Goal: Task Accomplishment & Management: Manage account settings

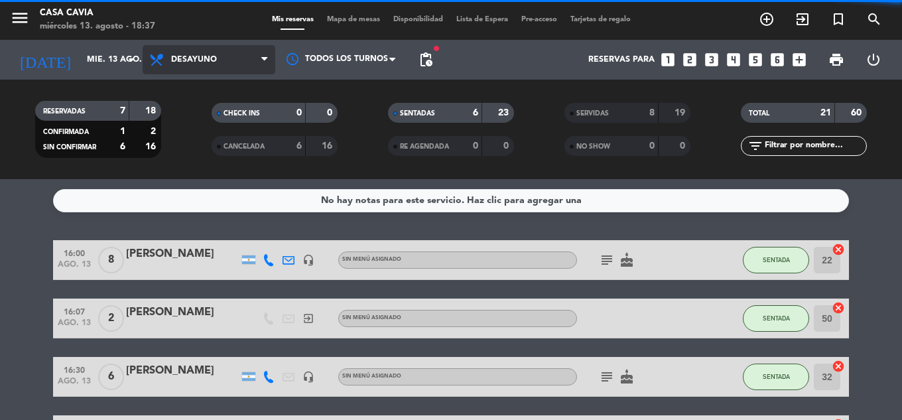
click at [232, 62] on span "Desayuno" at bounding box center [209, 59] width 133 height 29
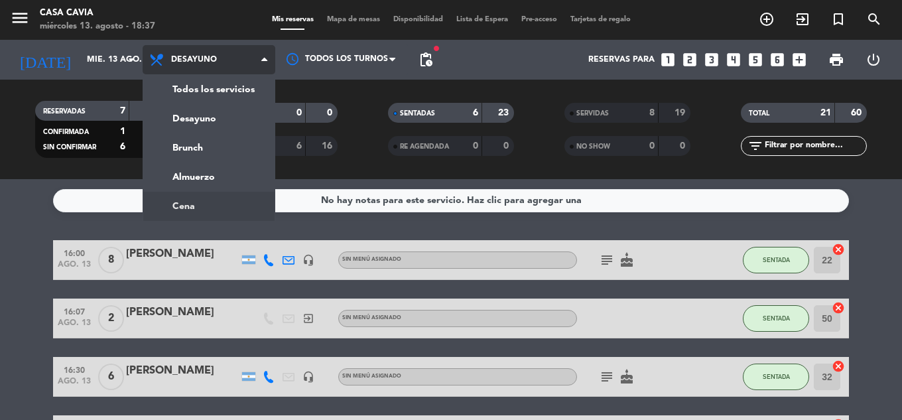
click at [201, 202] on ng-component "menu Casa Cavia [DATE] 13. agosto - 18:37 Mis reservas Mapa de mesas Disponibil…" at bounding box center [451, 210] width 902 height 420
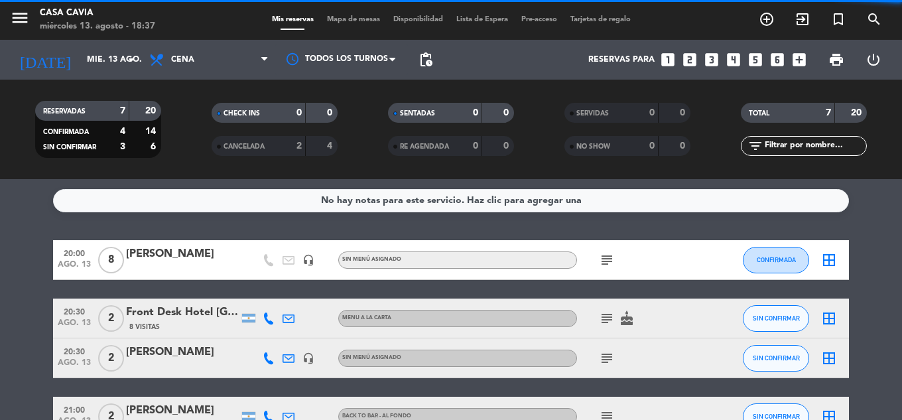
click at [202, 52] on span "Cena" at bounding box center [209, 59] width 133 height 29
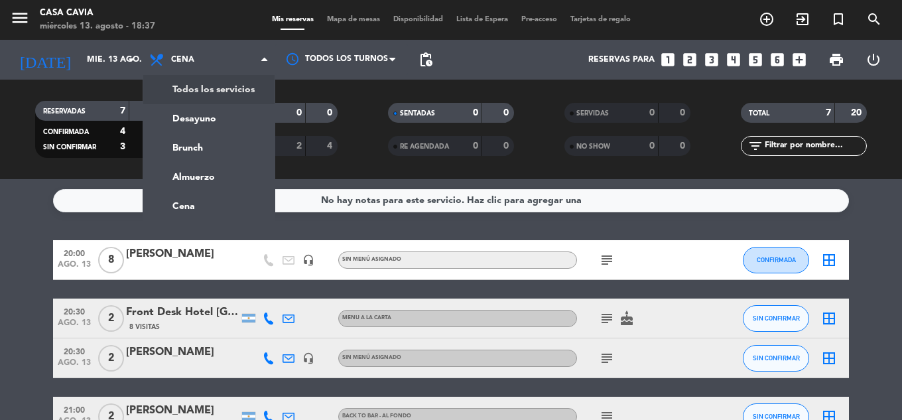
drag, startPoint x: 215, startPoint y: 88, endPoint x: 216, endPoint y: 82, distance: 6.7
click at [216, 88] on div "menu Casa Cavia [DATE] 13. agosto - 18:37 Mis reservas Mapa de mesas Disponibil…" at bounding box center [451, 89] width 902 height 179
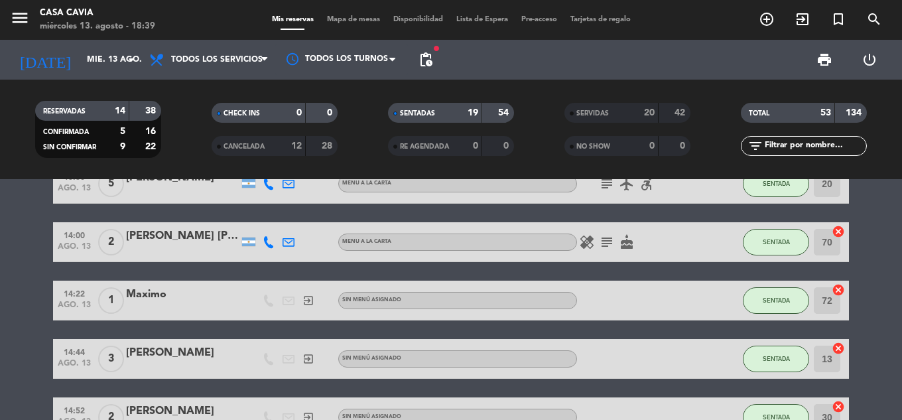
scroll to position [398, 0]
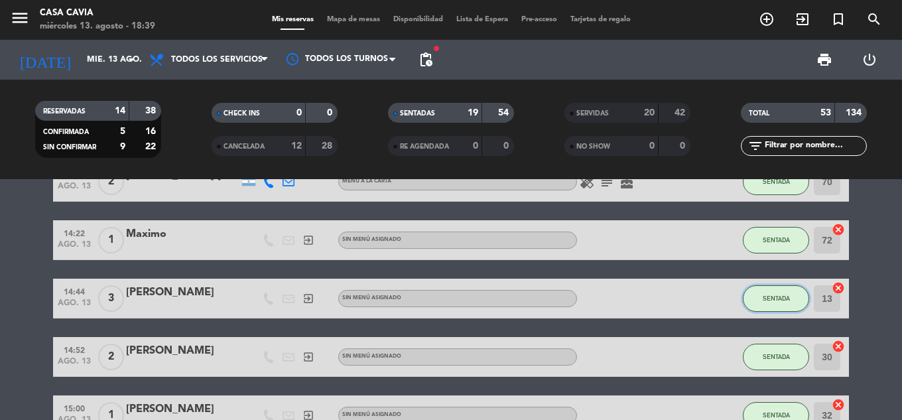
click at [778, 298] on span "SENTADA" at bounding box center [776, 298] width 27 height 7
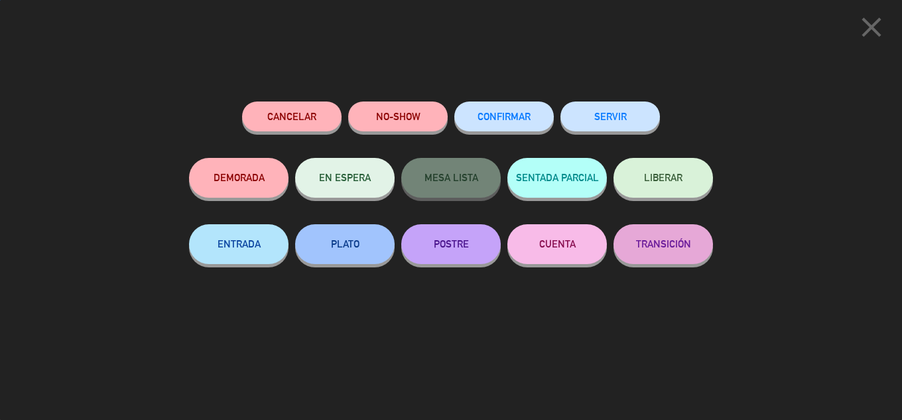
click at [617, 114] on button "SERVIR" at bounding box center [611, 117] width 100 height 30
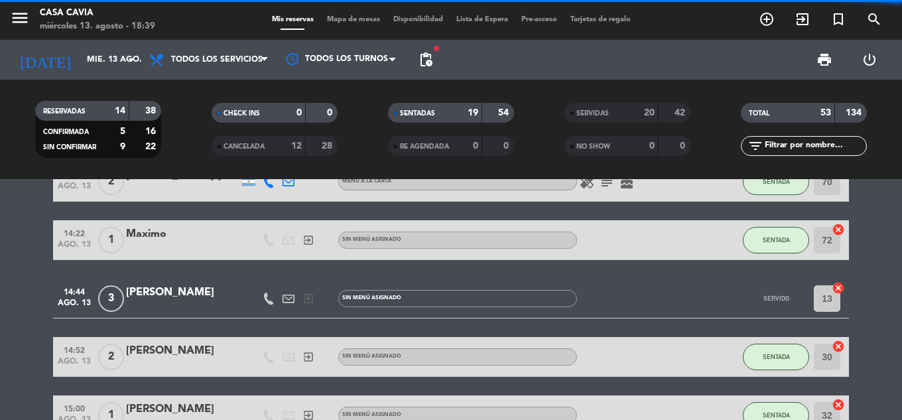
scroll to position [464, 0]
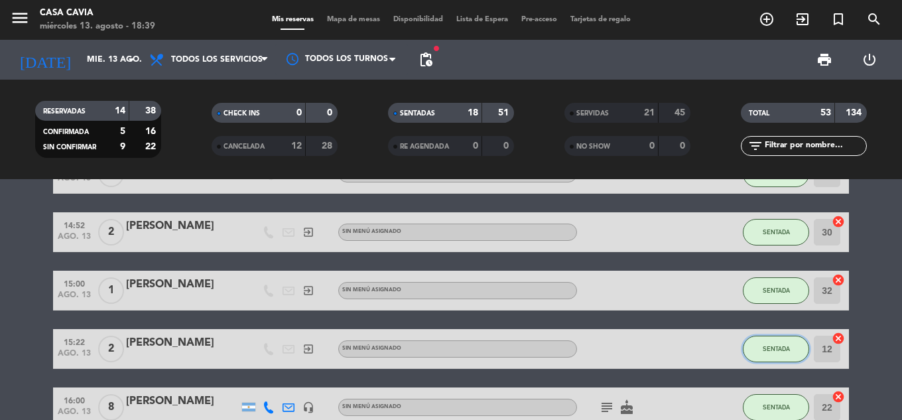
click at [771, 348] on span "SENTADA" at bounding box center [776, 348] width 27 height 7
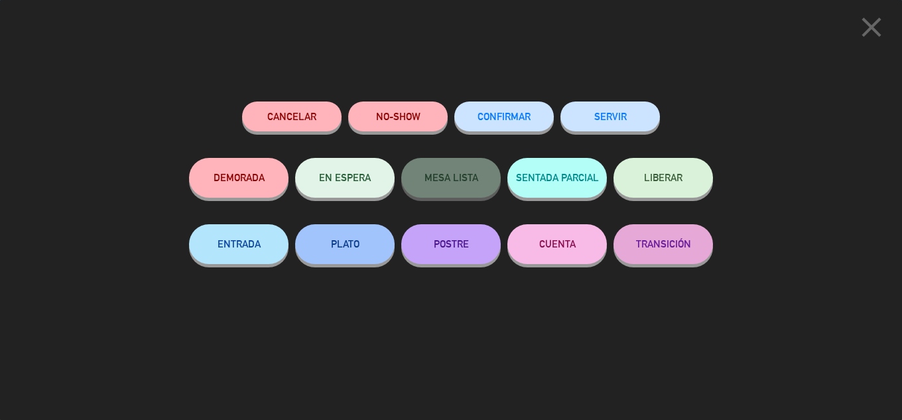
click at [620, 115] on button "SERVIR" at bounding box center [611, 117] width 100 height 30
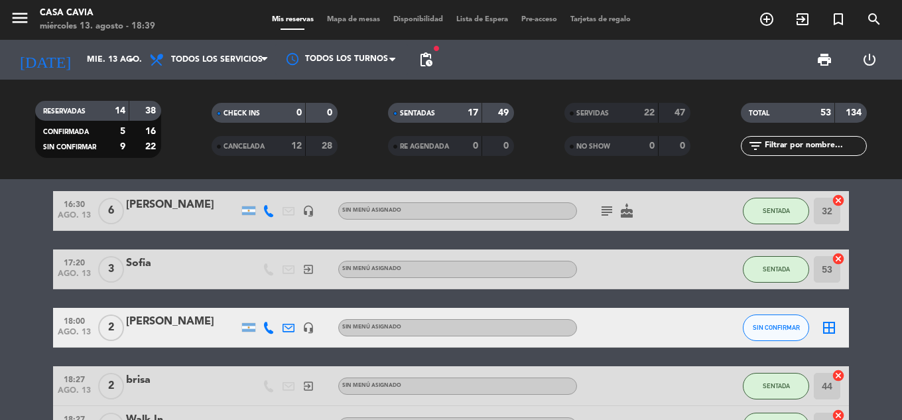
scroll to position [730, 0]
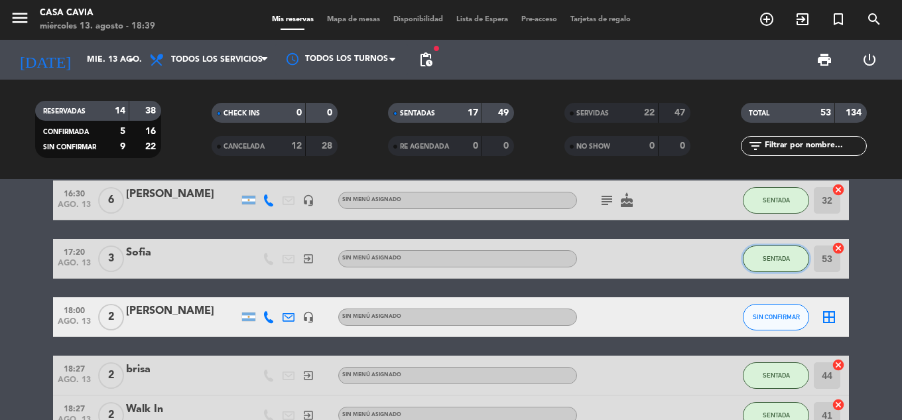
click at [783, 261] on span "SENTADA" at bounding box center [776, 258] width 27 height 7
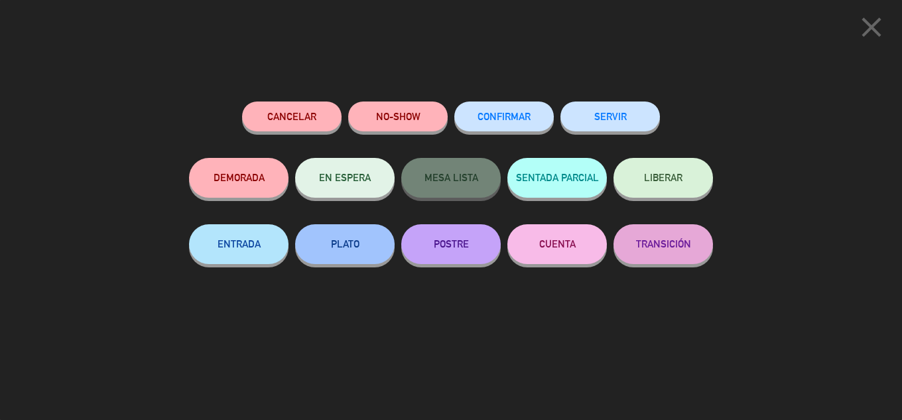
click at [607, 111] on button "SERVIR" at bounding box center [611, 117] width 100 height 30
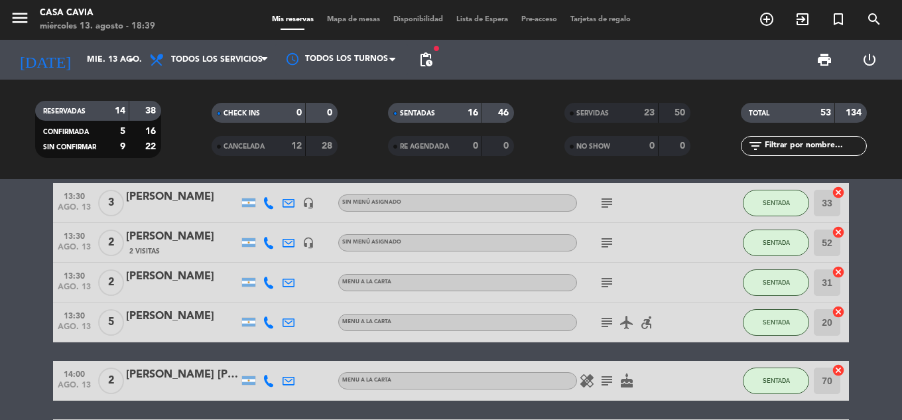
scroll to position [0, 0]
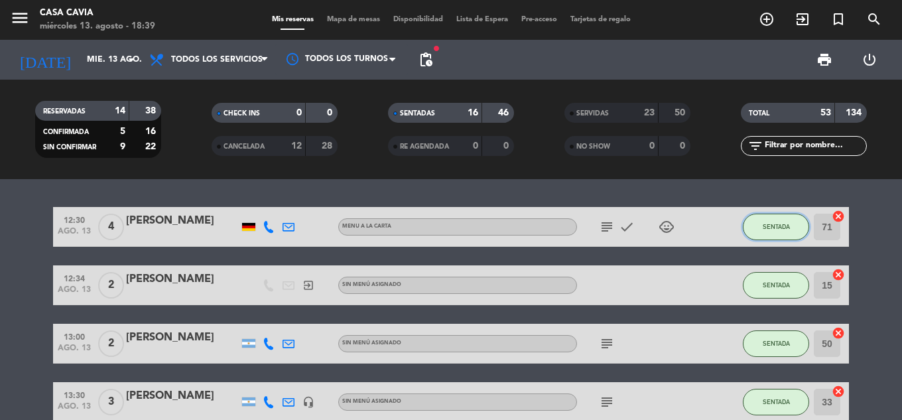
click at [791, 226] on button "SENTADA" at bounding box center [776, 227] width 66 height 27
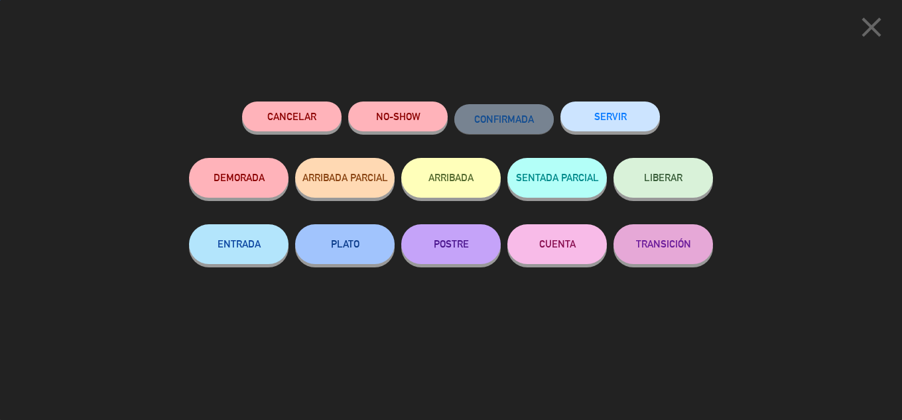
click at [613, 100] on div "Cancelar NO-SHOW CONFIRMADA SERVIR DEMORADA ARRIBADA PARCIAL ARRIBADA SENTADA P…" at bounding box center [451, 256] width 543 height 328
click at [620, 117] on button "SERVIR" at bounding box center [611, 117] width 100 height 30
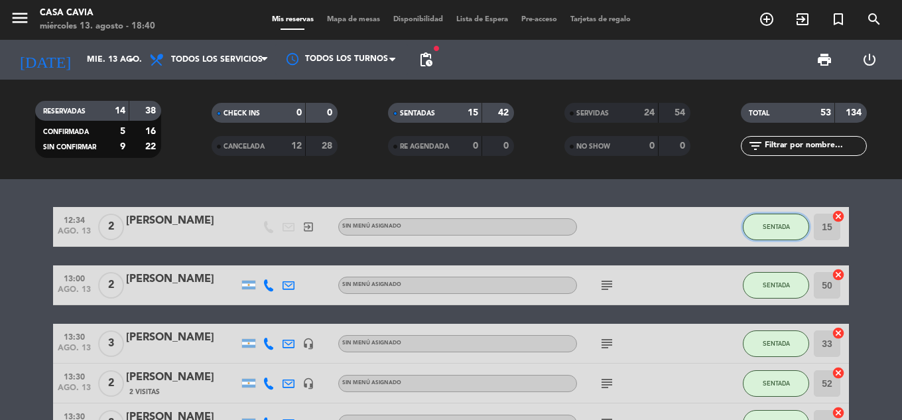
click at [776, 235] on button "SENTADA" at bounding box center [776, 227] width 66 height 27
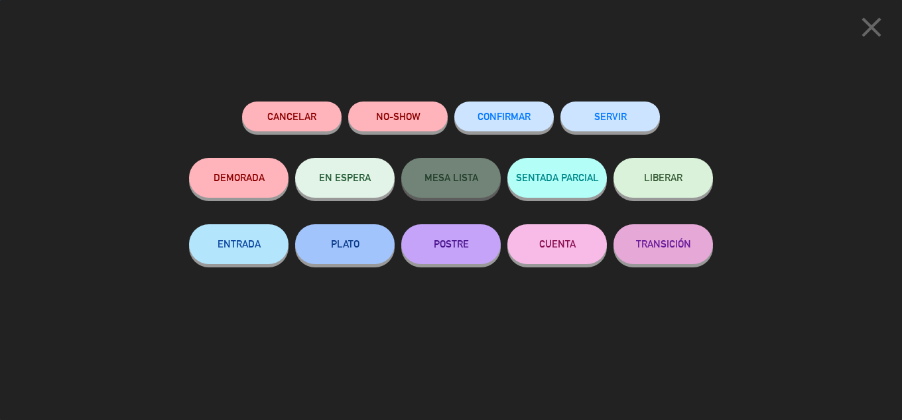
click at [623, 111] on button "SERVIR" at bounding box center [611, 117] width 100 height 30
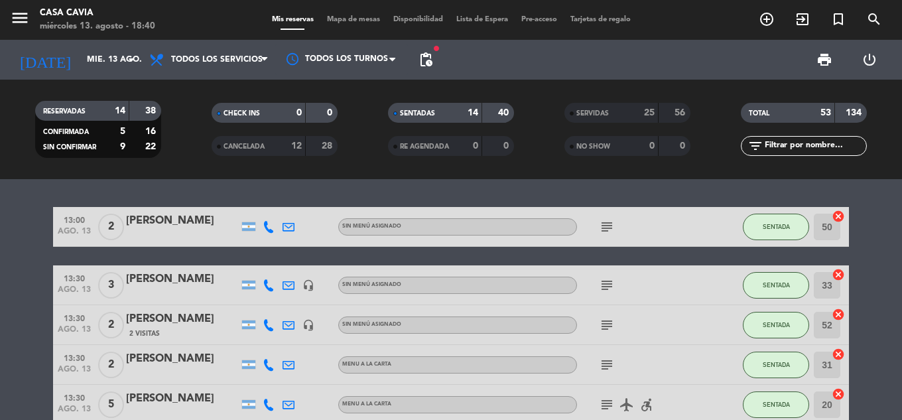
drag, startPoint x: 776, startPoint y: 205, endPoint x: 781, endPoint y: 214, distance: 10.4
click at [777, 206] on div "13:00 [DATE] 2 [PERSON_NAME] Sin menú asignado subject SENTADA 50 cancel 13:30 …" at bounding box center [451, 299] width 902 height 241
click at [772, 228] on span "SENTADA" at bounding box center [776, 226] width 27 height 7
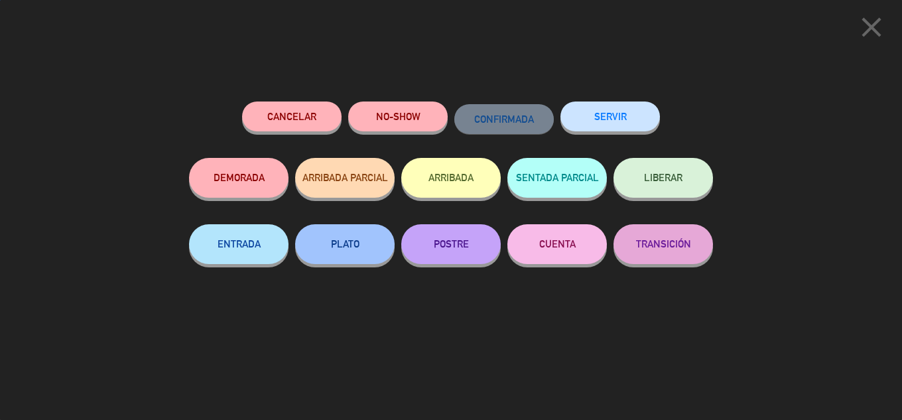
click at [631, 112] on button "SERVIR" at bounding box center [611, 117] width 100 height 30
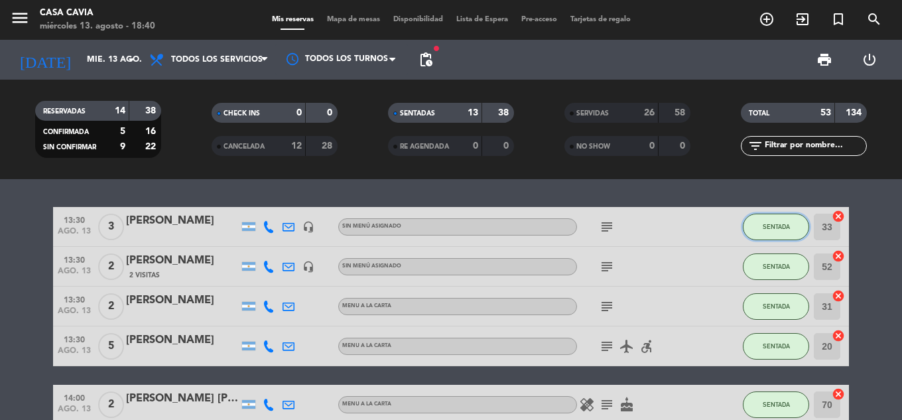
click at [770, 234] on button "SENTADA" at bounding box center [776, 227] width 66 height 27
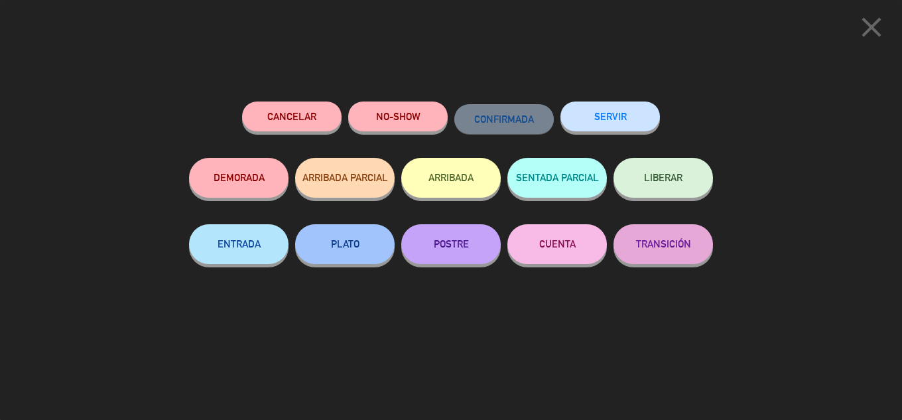
click at [632, 113] on button "SERVIR" at bounding box center [611, 117] width 100 height 30
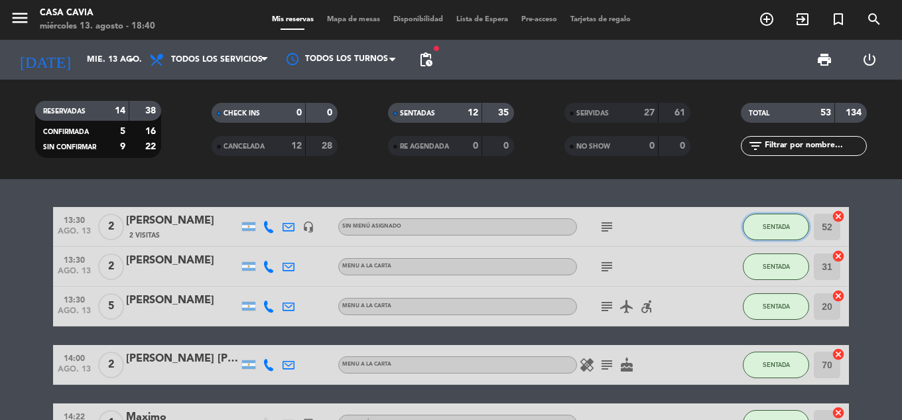
click at [778, 231] on button "SENTADA" at bounding box center [776, 227] width 66 height 27
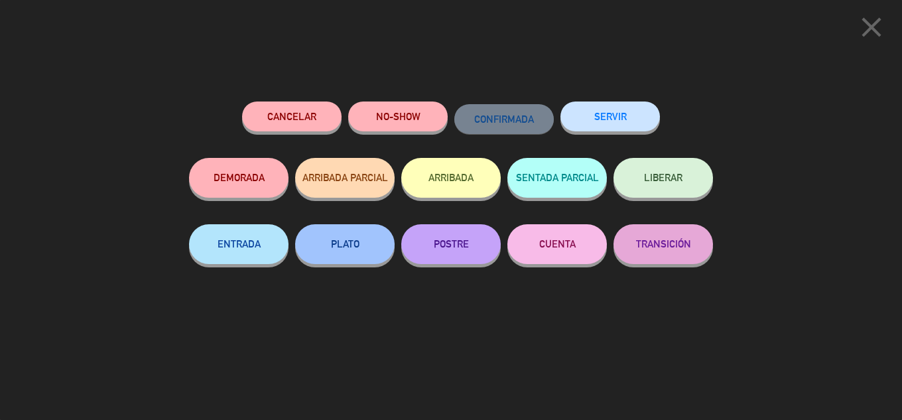
click at [624, 123] on button "SERVIR" at bounding box center [611, 117] width 100 height 30
click at [878, 30] on icon "close" at bounding box center [871, 27] width 33 height 33
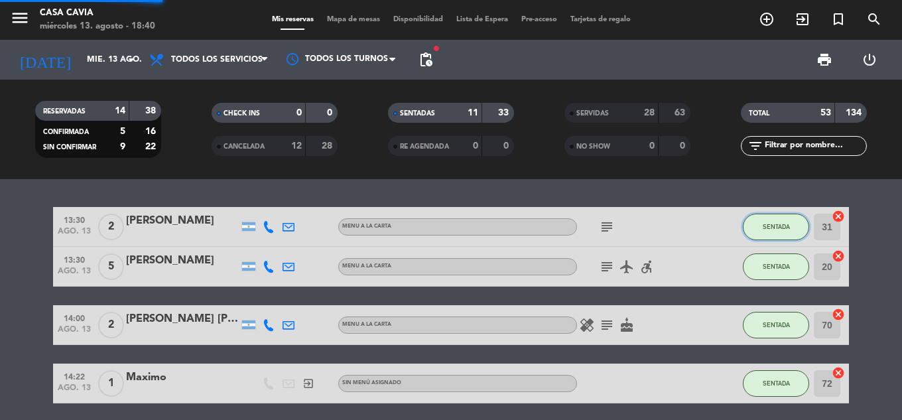
click at [787, 228] on span "SENTADA" at bounding box center [776, 226] width 27 height 7
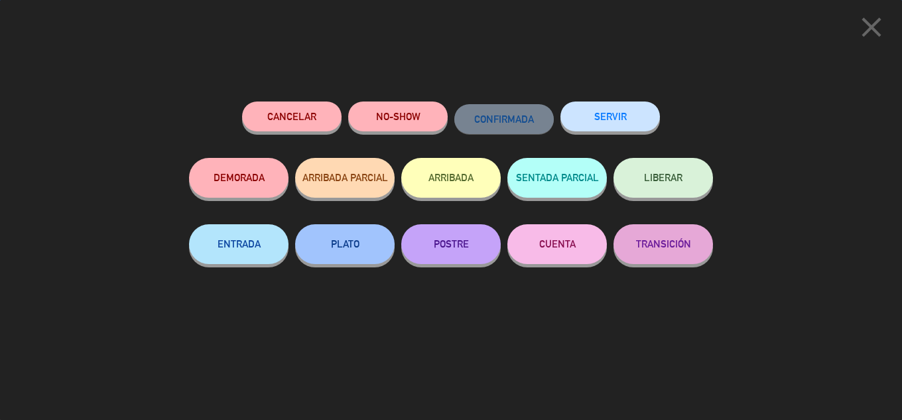
click at [642, 102] on div "SERVIR" at bounding box center [611, 130] width 100 height 56
click at [639, 113] on button "SERVIR" at bounding box center [611, 117] width 100 height 30
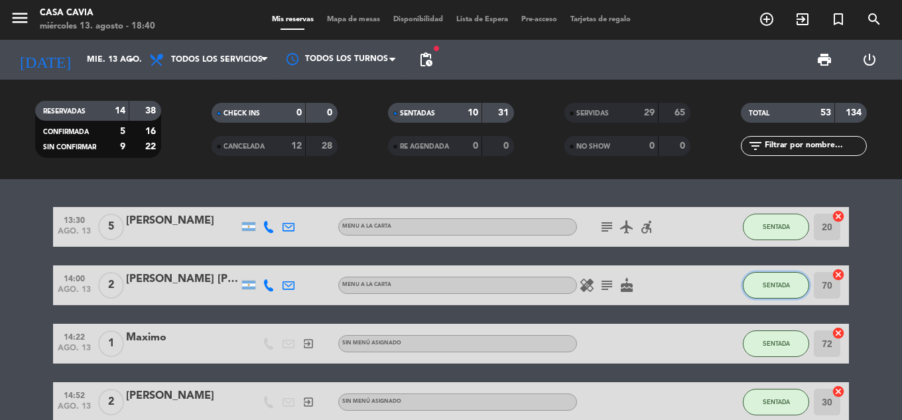
click at [783, 281] on span "SENTADA" at bounding box center [776, 284] width 27 height 7
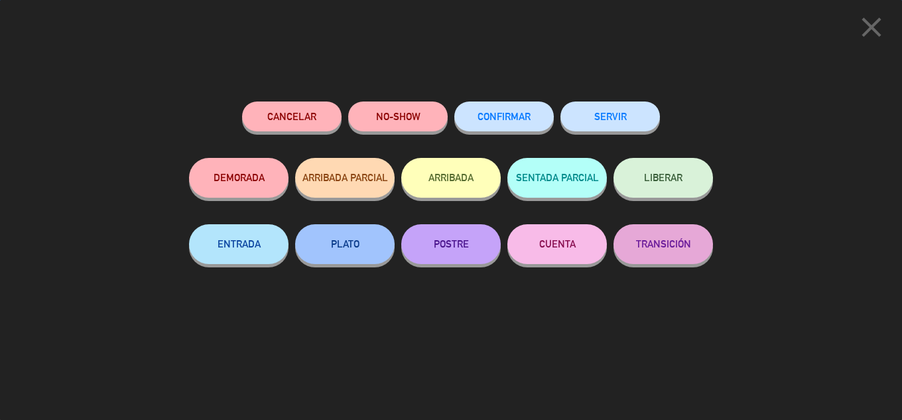
click at [622, 102] on div "SERVIR" at bounding box center [611, 130] width 100 height 56
click at [627, 113] on button "SERVIR" at bounding box center [611, 117] width 100 height 30
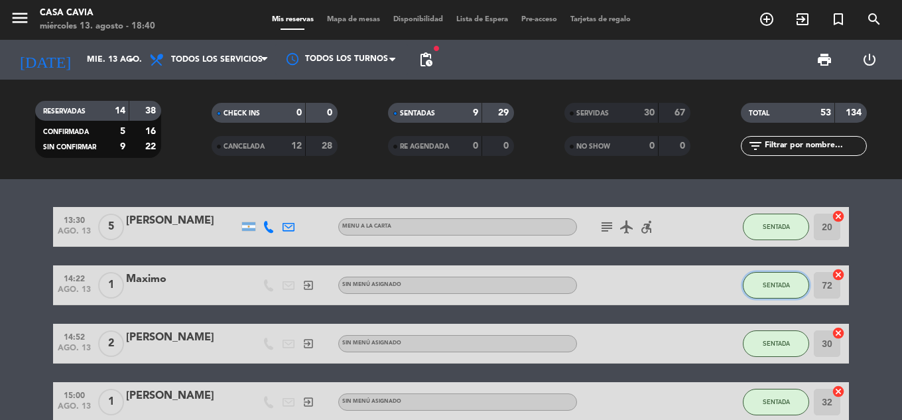
click at [774, 279] on button "SENTADA" at bounding box center [776, 285] width 66 height 27
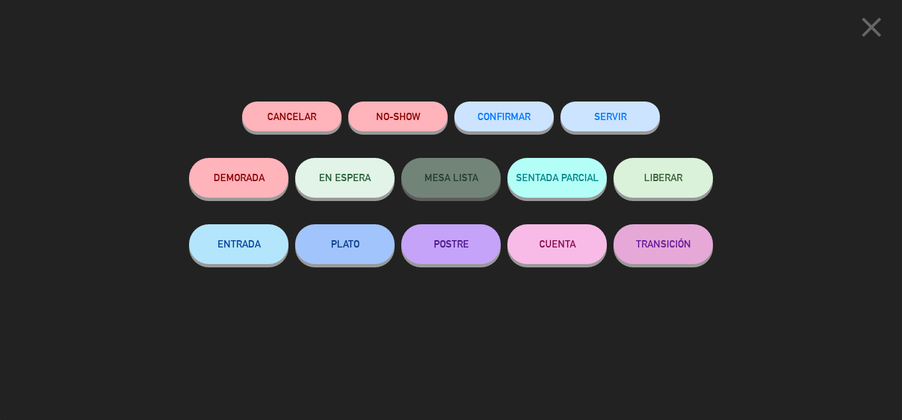
click at [599, 110] on button "SERVIR" at bounding box center [611, 117] width 100 height 30
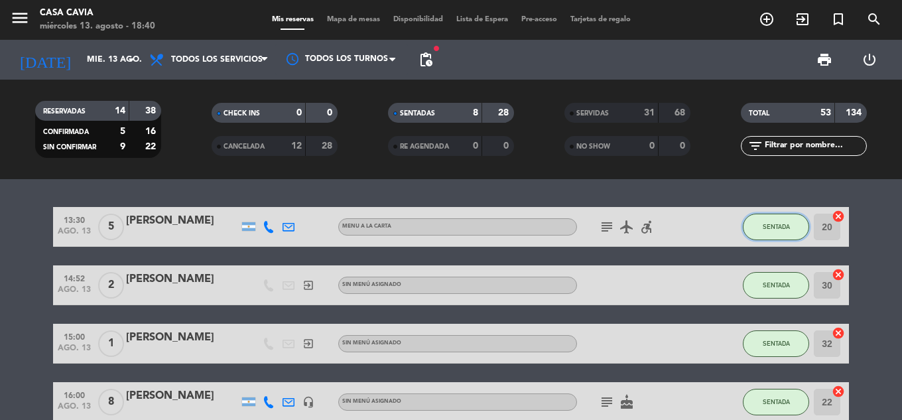
click at [791, 221] on button "SENTADA" at bounding box center [776, 227] width 66 height 27
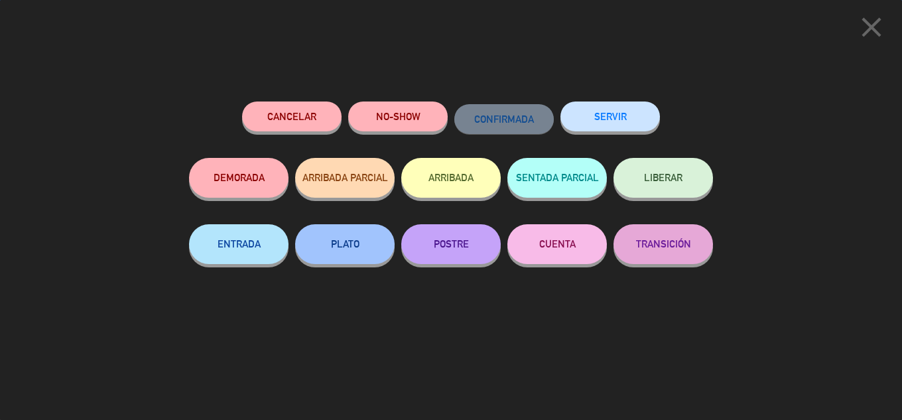
click at [624, 121] on button "SERVIR" at bounding box center [611, 117] width 100 height 30
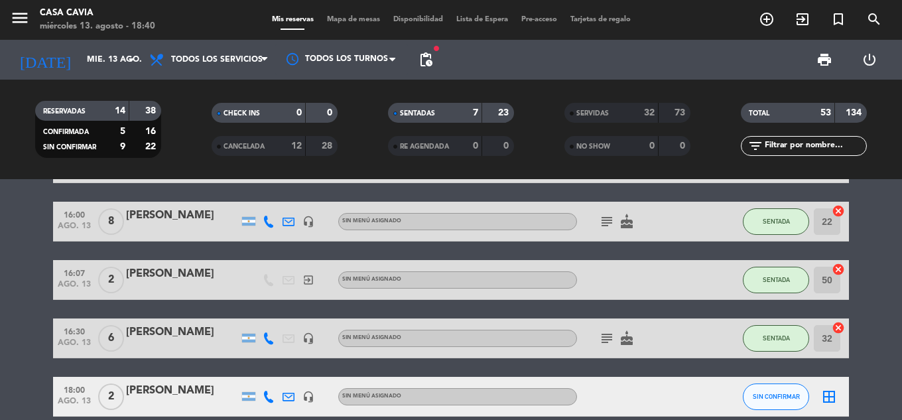
scroll to position [133, 0]
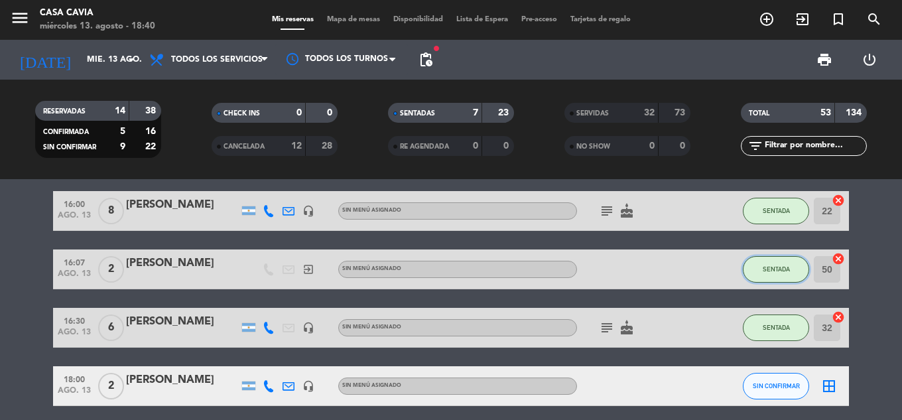
click at [786, 273] on button "SENTADA" at bounding box center [776, 269] width 66 height 27
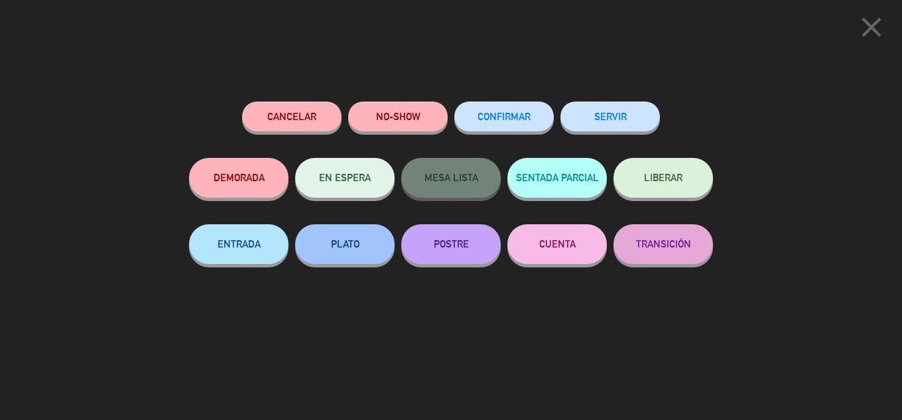
click at [610, 111] on button "SERVIR" at bounding box center [611, 117] width 100 height 30
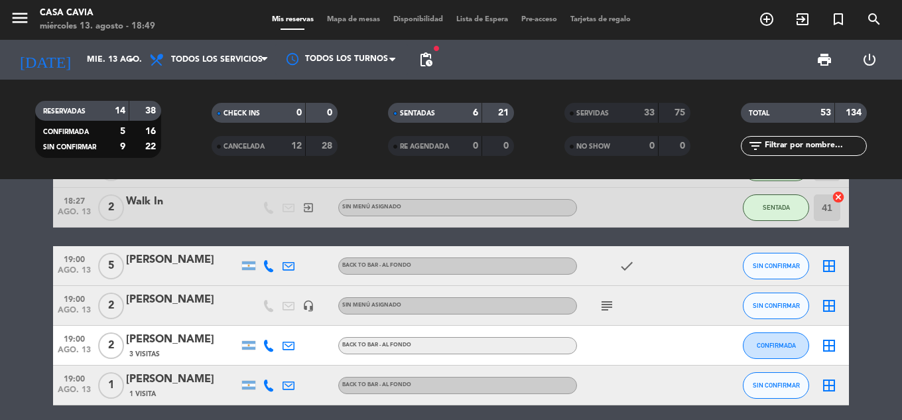
scroll to position [332, 0]
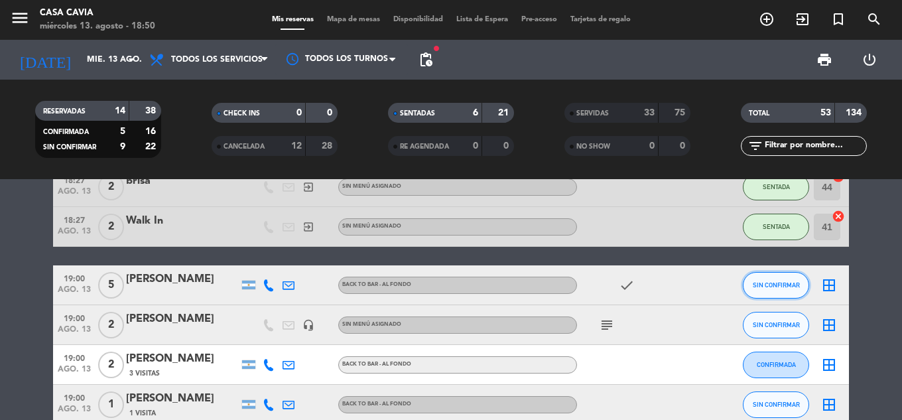
click at [794, 284] on span "SIN CONFIRMAR" at bounding box center [776, 284] width 47 height 7
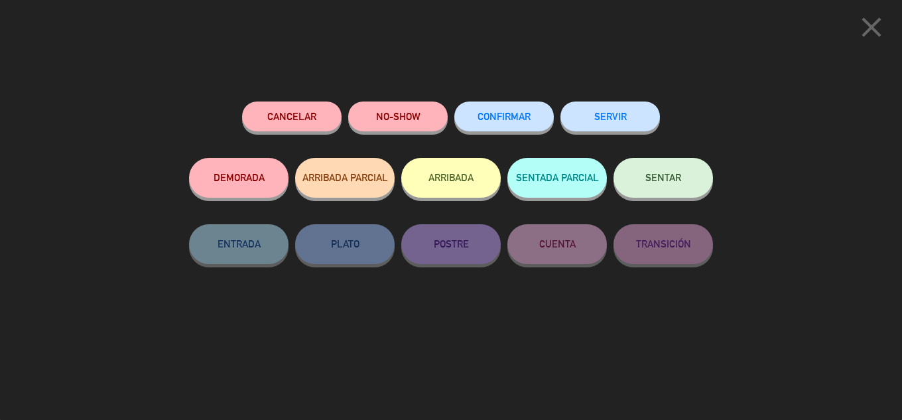
click at [660, 189] on button "SENTAR" at bounding box center [664, 178] width 100 height 40
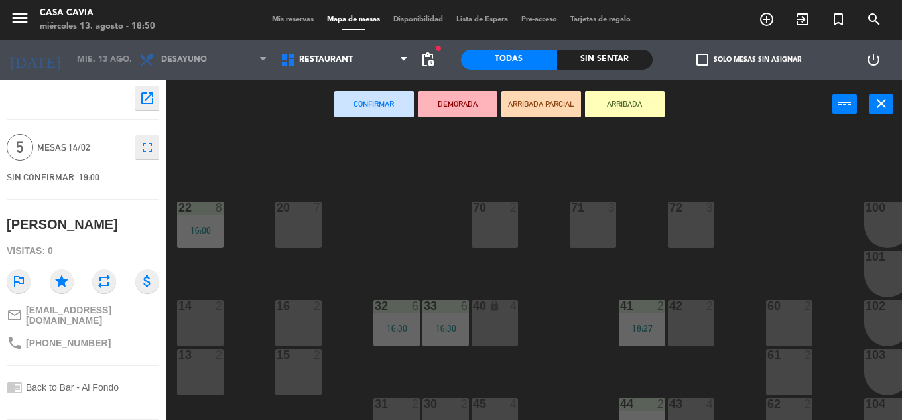
click at [277, 331] on div "16 2" at bounding box center [298, 323] width 46 height 46
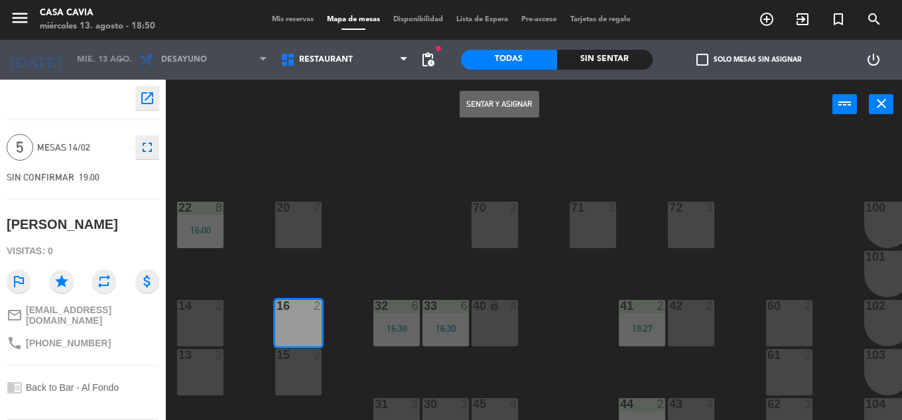
click at [513, 100] on button "Sentar y Asignar" at bounding box center [500, 104] width 80 height 27
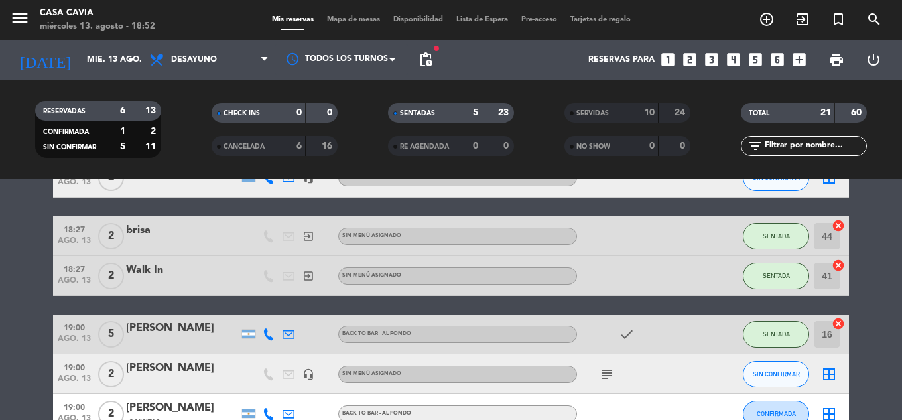
scroll to position [265, 0]
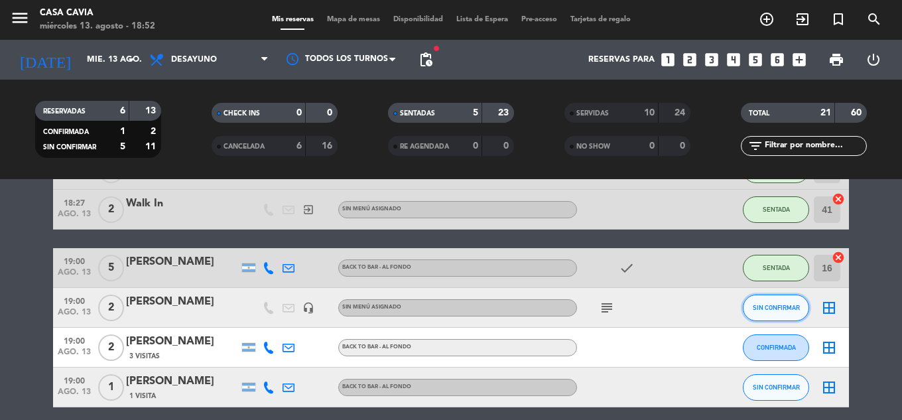
click at [777, 306] on span "SIN CONFIRMAR" at bounding box center [776, 307] width 47 height 7
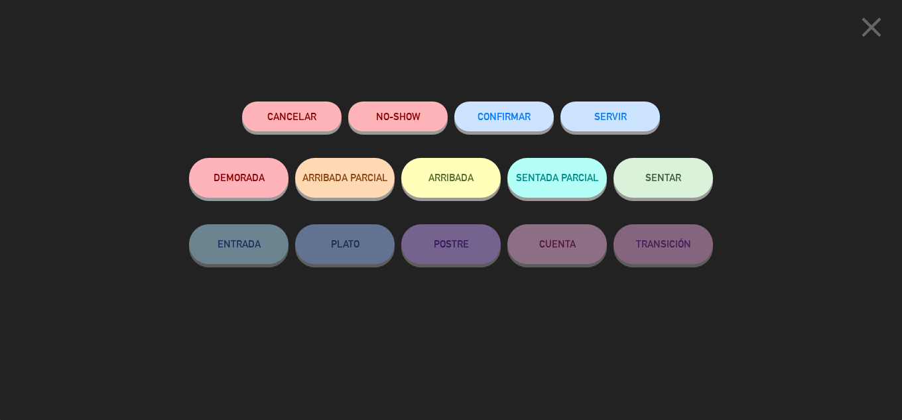
click at [663, 180] on span "SENTAR" at bounding box center [664, 177] width 36 height 11
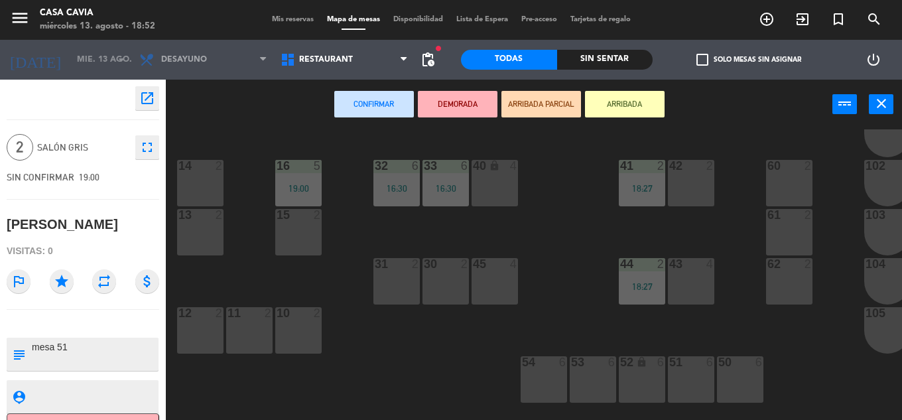
scroll to position [199, 0]
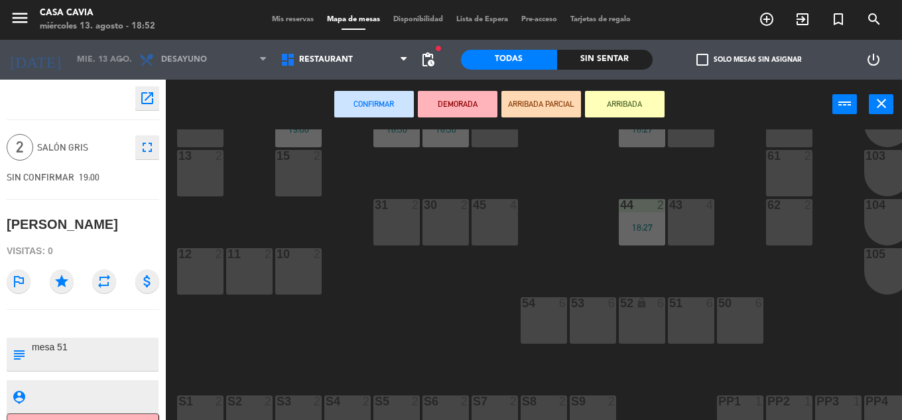
click at [580, 312] on div "53 6" at bounding box center [593, 320] width 46 height 46
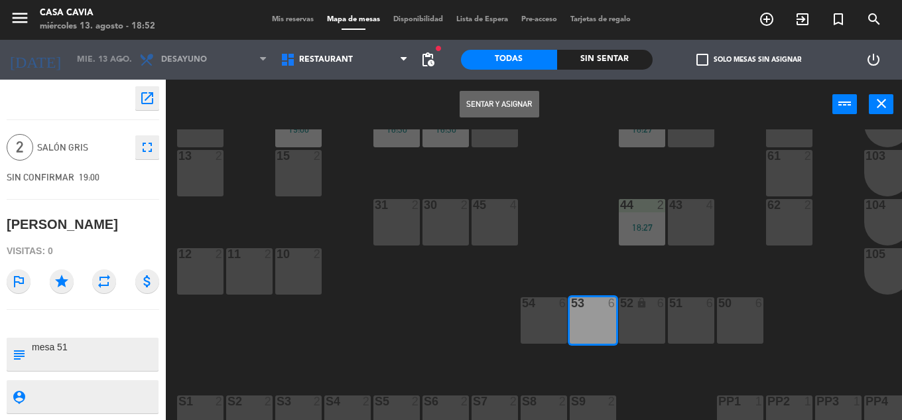
click at [507, 96] on button "Sentar y Asignar" at bounding box center [500, 104] width 80 height 27
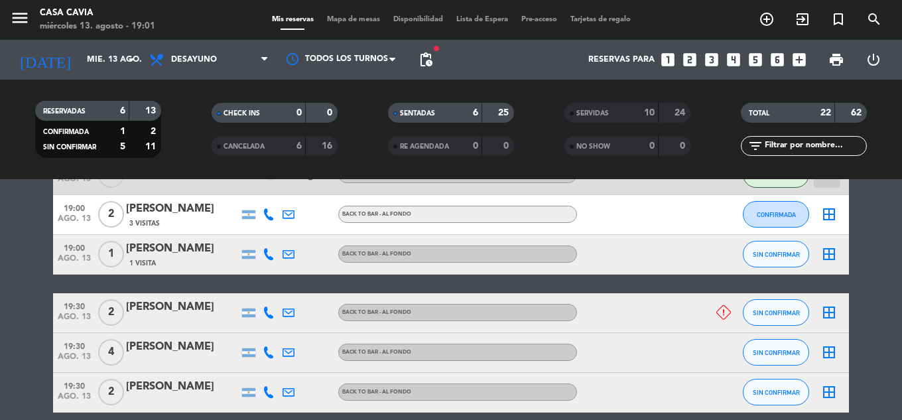
scroll to position [509, 0]
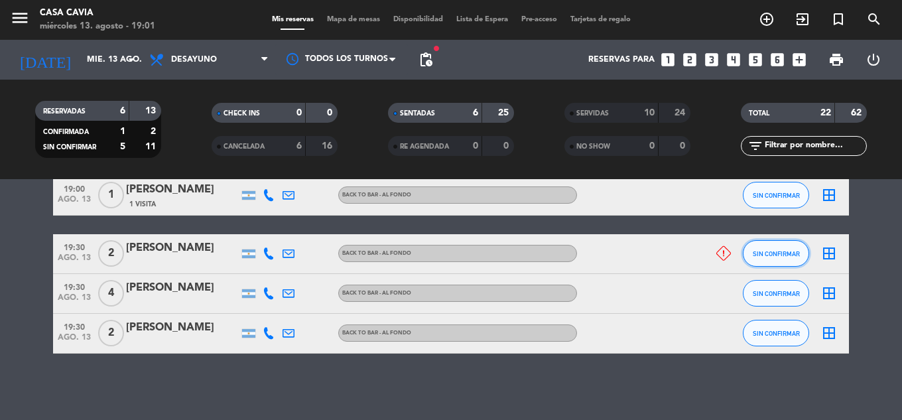
click at [770, 250] on span "SIN CONFIRMAR" at bounding box center [776, 253] width 47 height 7
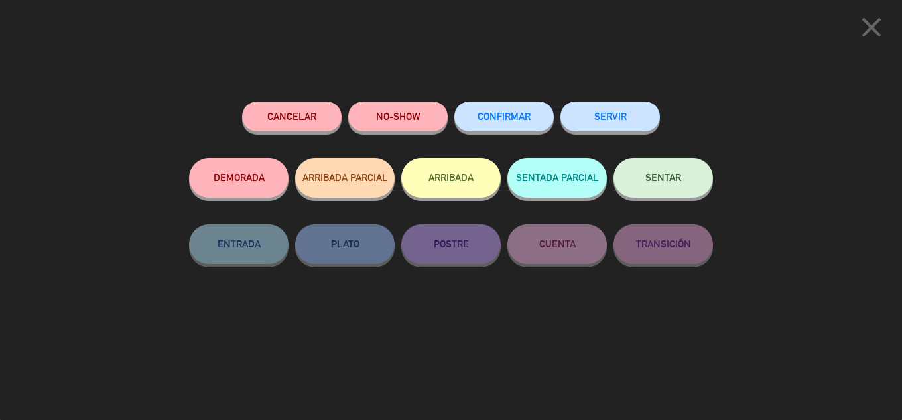
click at [305, 123] on button "Cancelar" at bounding box center [292, 117] width 100 height 30
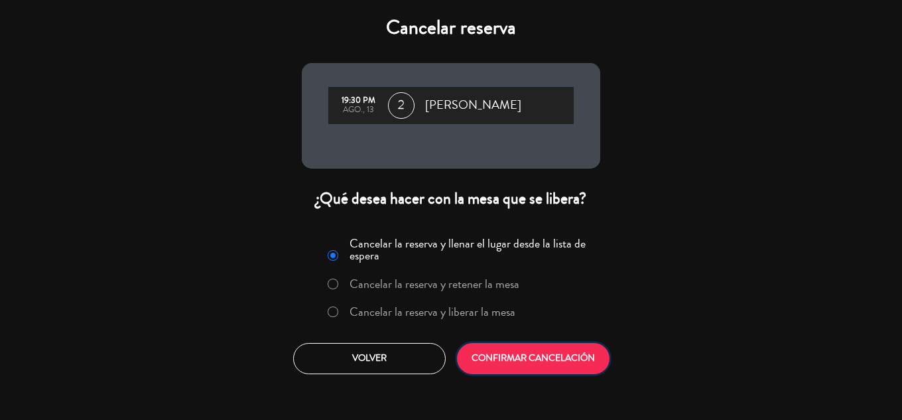
click at [553, 351] on button "CONFIRMAR CANCELACIÓN" at bounding box center [533, 358] width 153 height 31
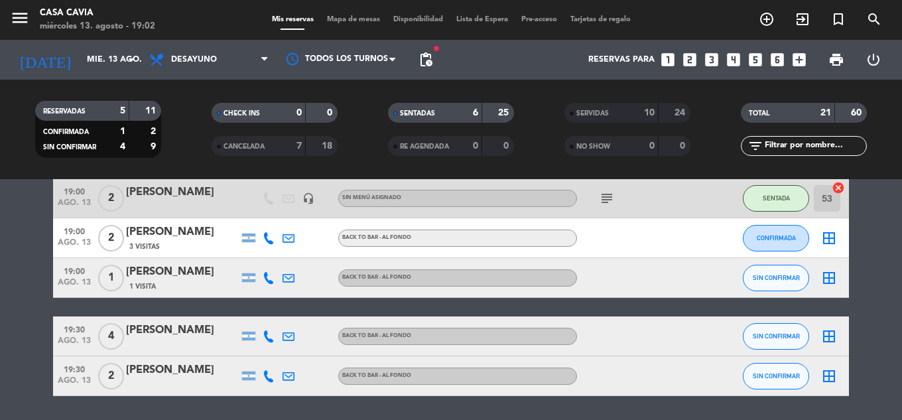
scroll to position [398, 0]
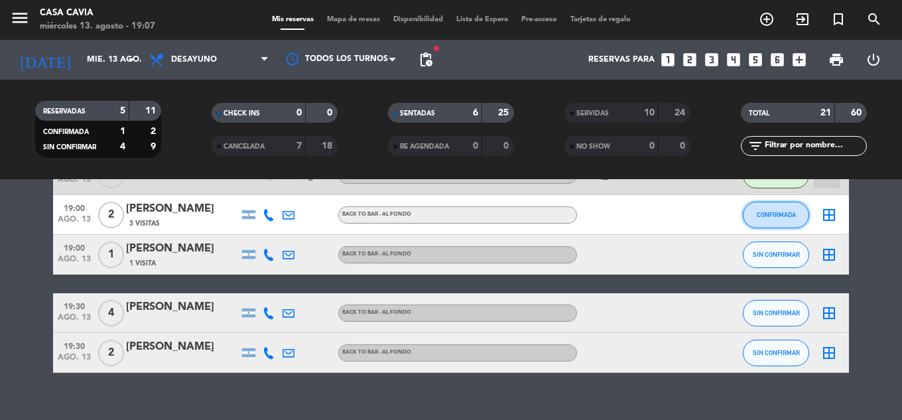
click at [784, 218] on button "CONFIRMADA" at bounding box center [776, 215] width 66 height 27
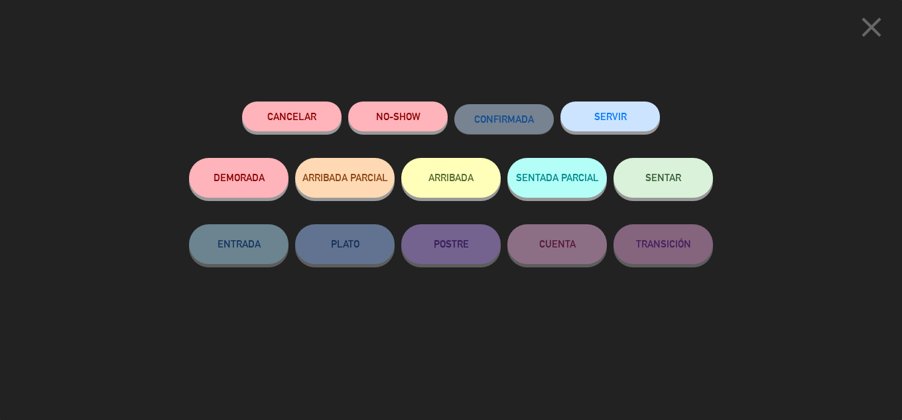
click at [675, 176] on span "SENTAR" at bounding box center [664, 177] width 36 height 11
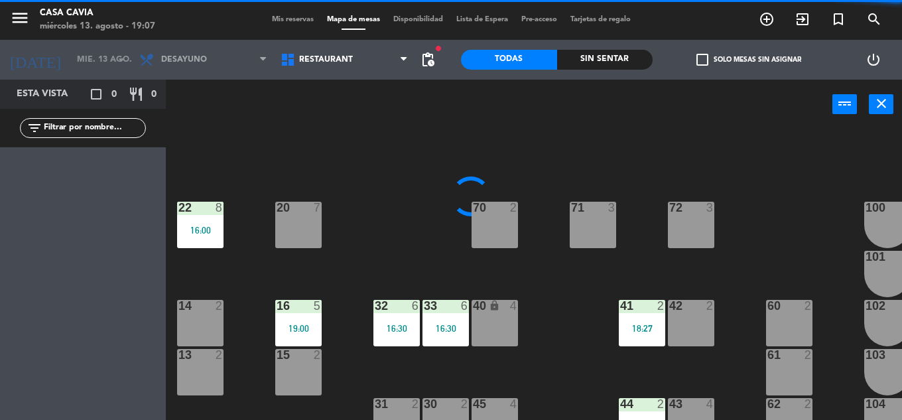
click at [779, 320] on div "60 2" at bounding box center [789, 323] width 46 height 46
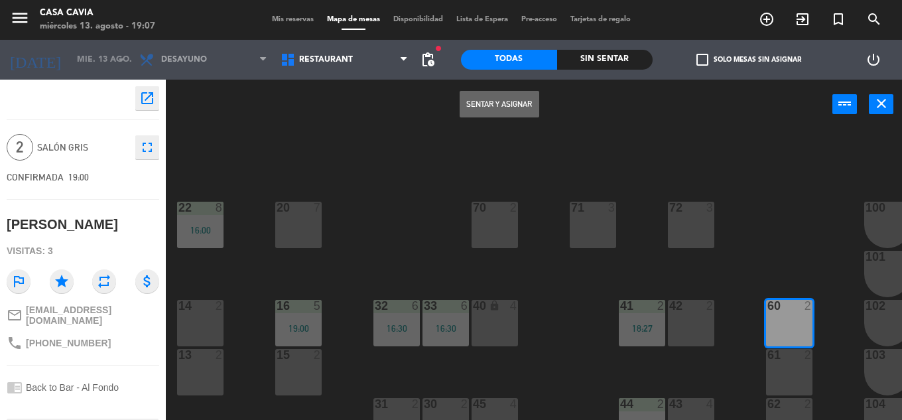
click at [512, 106] on button "Sentar y Asignar" at bounding box center [500, 104] width 80 height 27
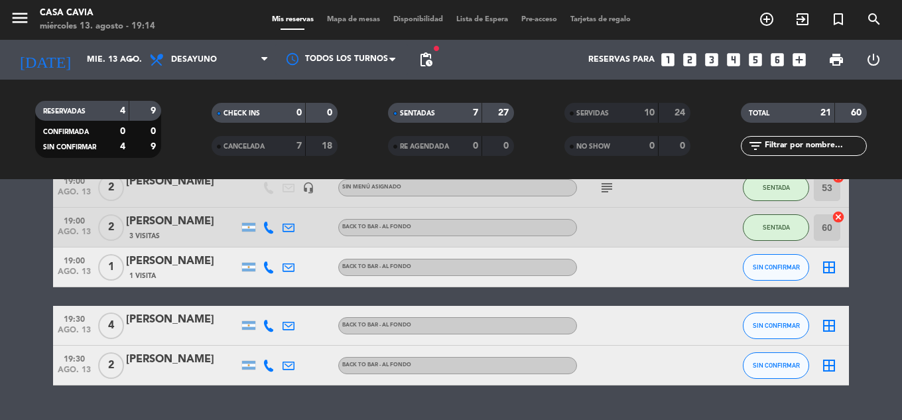
scroll to position [417, 0]
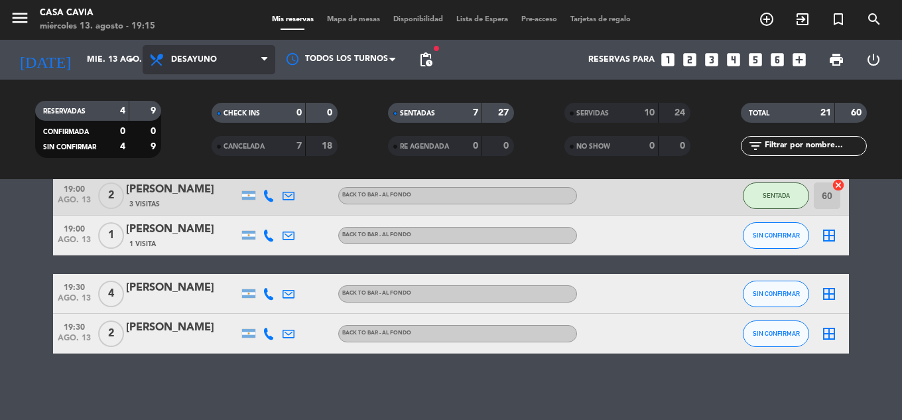
click at [216, 49] on span "Desayuno" at bounding box center [209, 59] width 133 height 29
click at [204, 210] on ng-component "menu Casa Cavia [DATE] 13. agosto - 19:15 Mis reservas Mapa de mesas Disponibil…" at bounding box center [451, 210] width 902 height 420
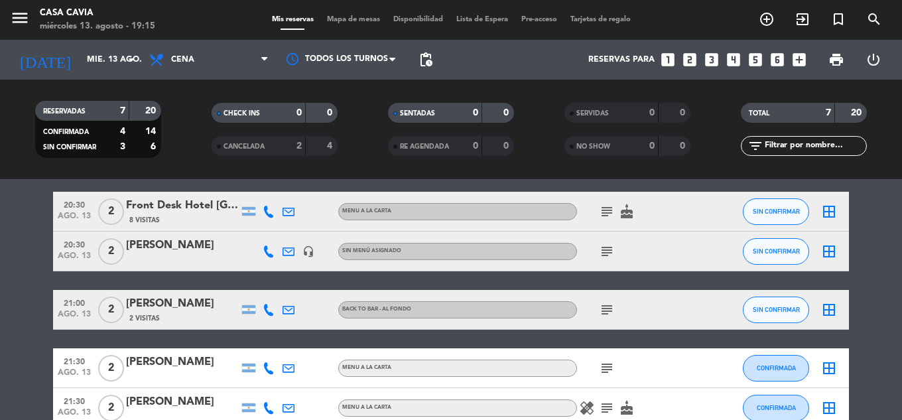
scroll to position [40, 0]
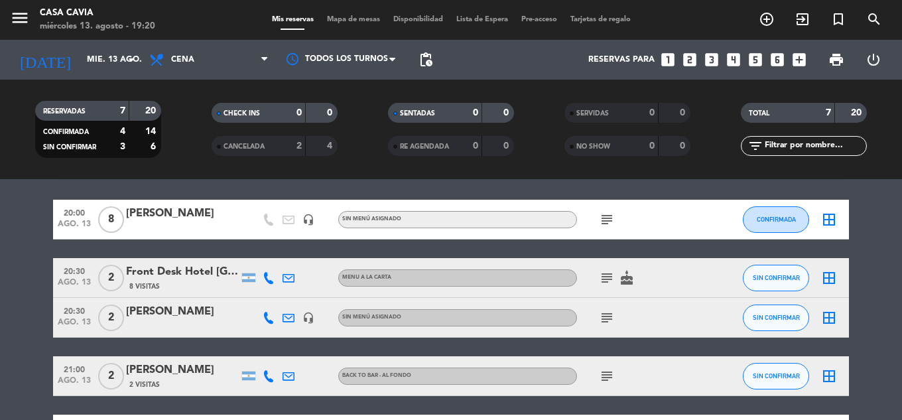
click at [598, 281] on span "subject" at bounding box center [607, 278] width 20 height 16
click at [603, 280] on icon "subject" at bounding box center [607, 278] width 16 height 16
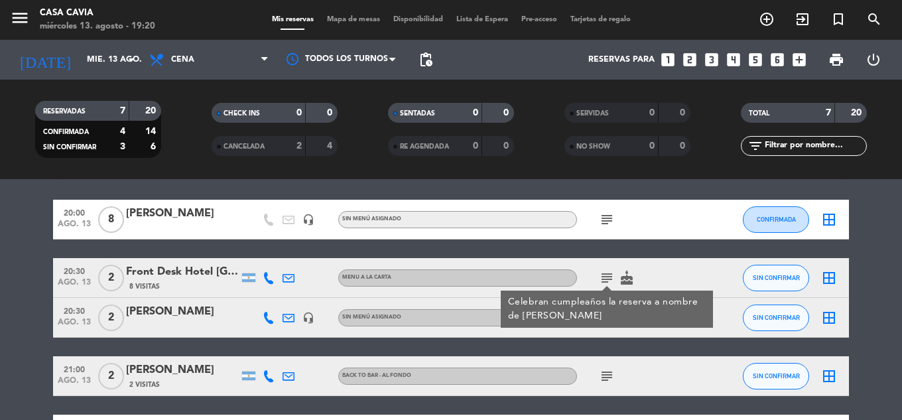
click at [679, 267] on div "subject Celebran cumpleaños la reserva a nombre de Vinicius cake" at bounding box center [636, 277] width 119 height 39
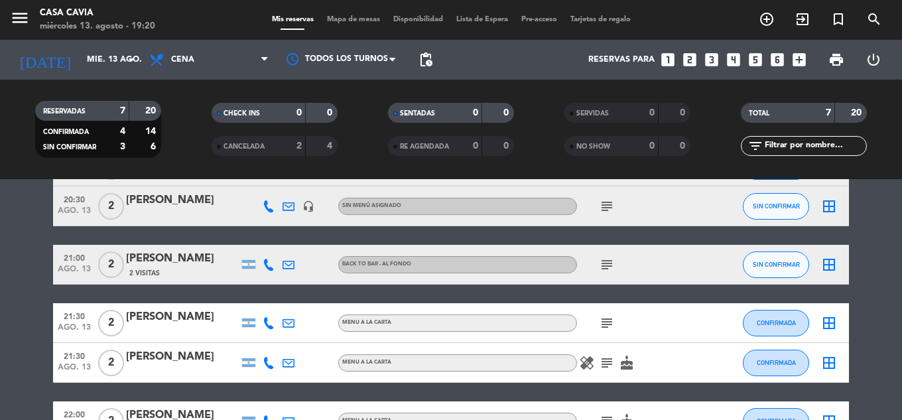
scroll to position [173, 0]
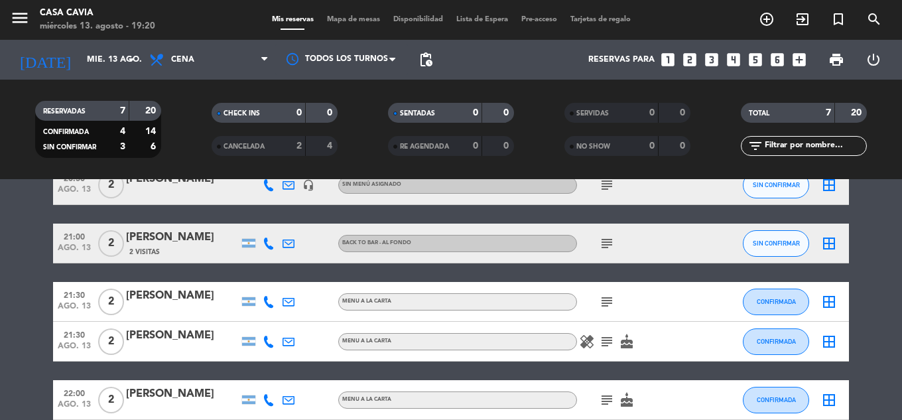
click at [611, 306] on icon "subject" at bounding box center [607, 302] width 16 height 16
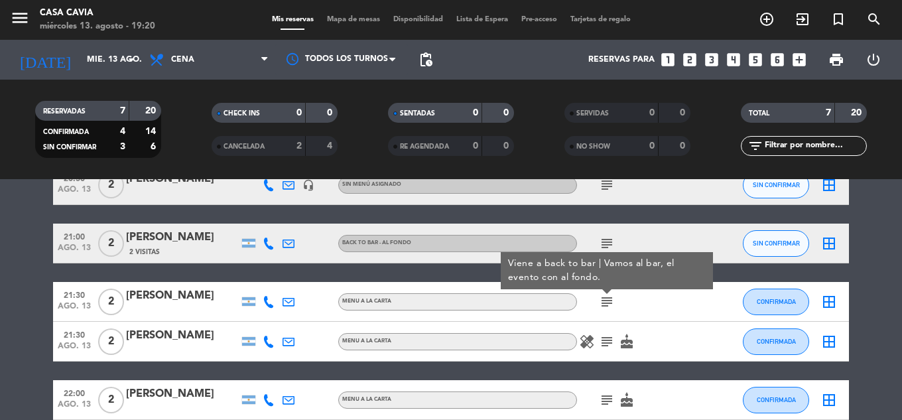
click at [610, 346] on icon "subject" at bounding box center [607, 342] width 16 height 16
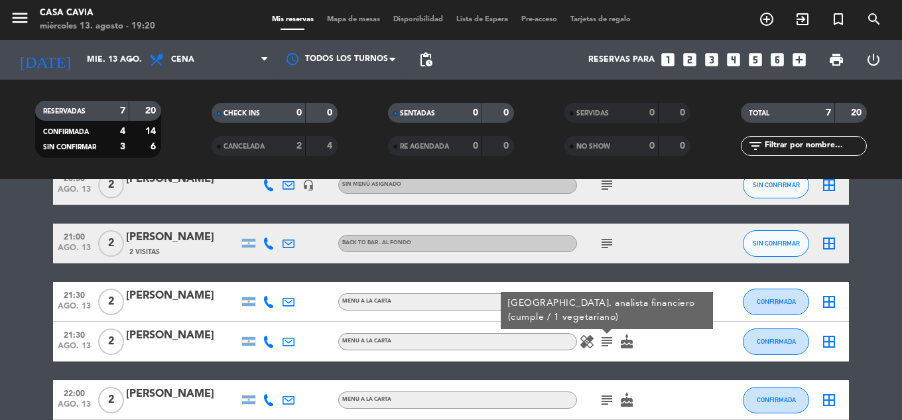
click at [610, 346] on icon "subject" at bounding box center [607, 342] width 16 height 16
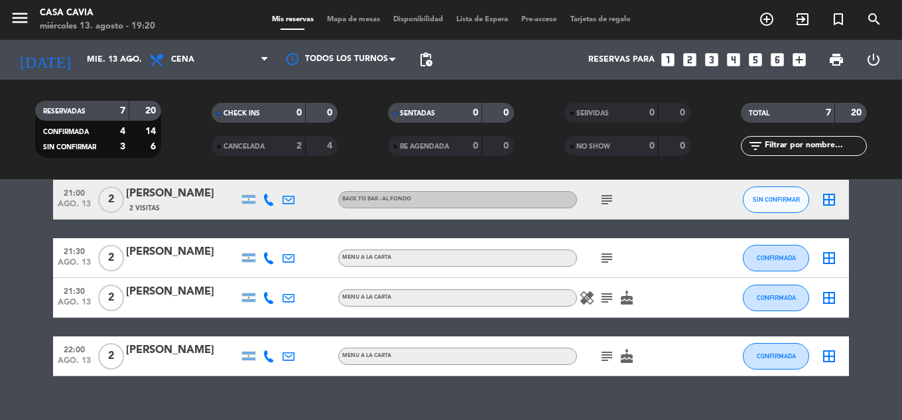
scroll to position [240, 0]
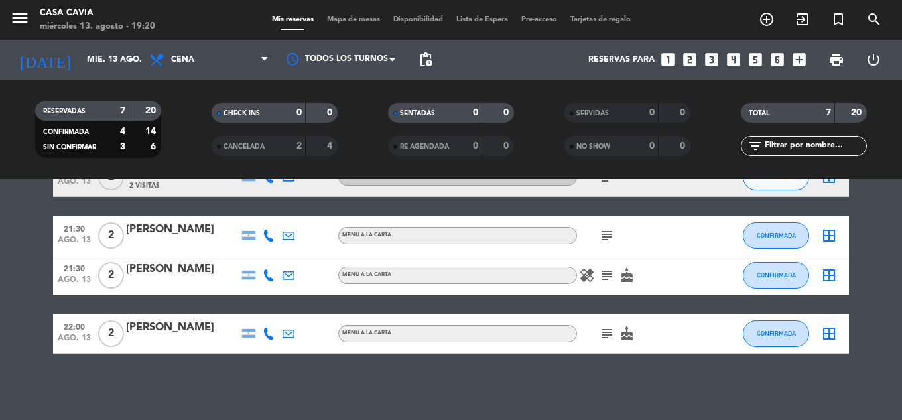
drag, startPoint x: 616, startPoint y: 336, endPoint x: 605, endPoint y: 341, distance: 11.6
click at [613, 338] on span "subject" at bounding box center [607, 334] width 20 height 16
click at [605, 341] on icon "subject" at bounding box center [607, 334] width 16 height 16
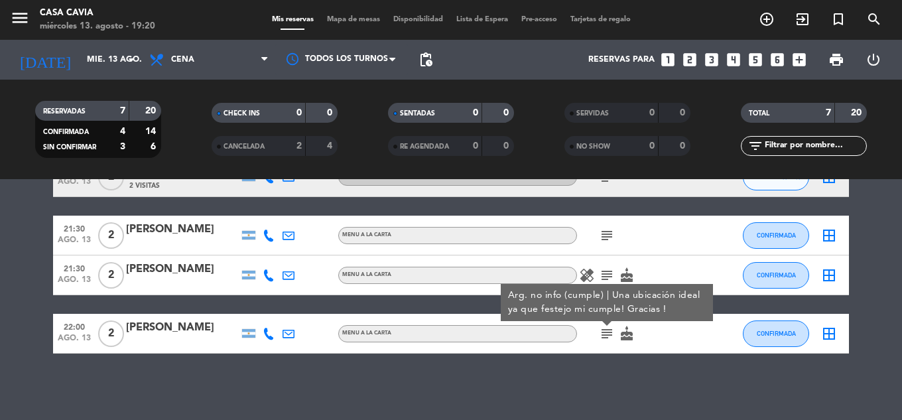
click at [628, 369] on div "No hay notas para este servicio. Haz clic para agregar una 20:00 [DATE] 8 [PERS…" at bounding box center [451, 299] width 902 height 241
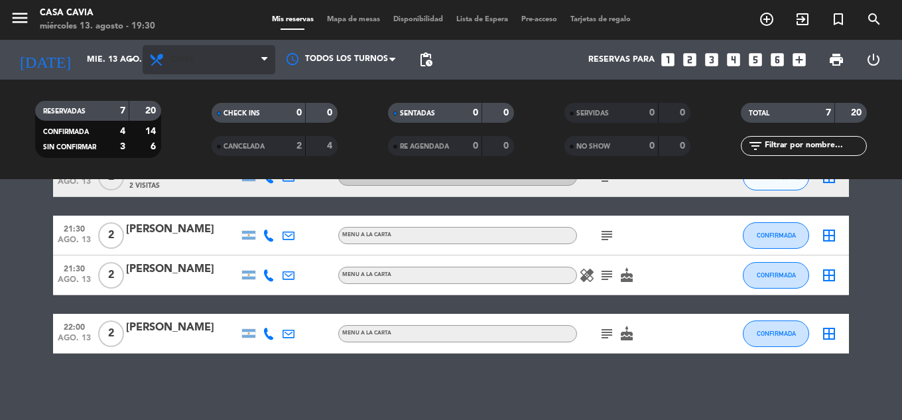
drag, startPoint x: 198, startPoint y: 89, endPoint x: 208, endPoint y: 71, distance: 20.5
click at [200, 88] on div "RESERVADAS 7 20 CONFIRMADA 4 14 SIN CONFIRMAR 3 6 CHECK INS 0 0 CANCELADA 2 4 S…" at bounding box center [451, 130] width 902 height 100
drag, startPoint x: 208, startPoint y: 71, endPoint x: 212, endPoint y: 84, distance: 13.2
click at [208, 72] on span "Cena" at bounding box center [209, 59] width 133 height 29
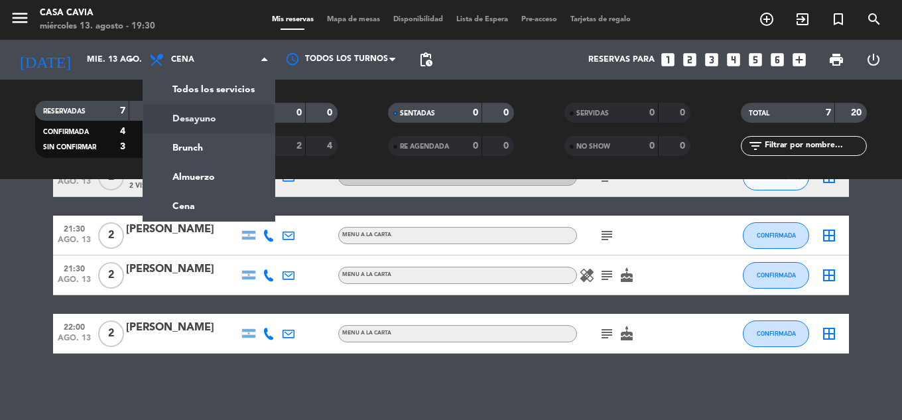
click at [222, 109] on div "menu Casa Cavia [DATE] 13. agosto - 19:30 Mis reservas Mapa de mesas Disponibil…" at bounding box center [451, 89] width 902 height 179
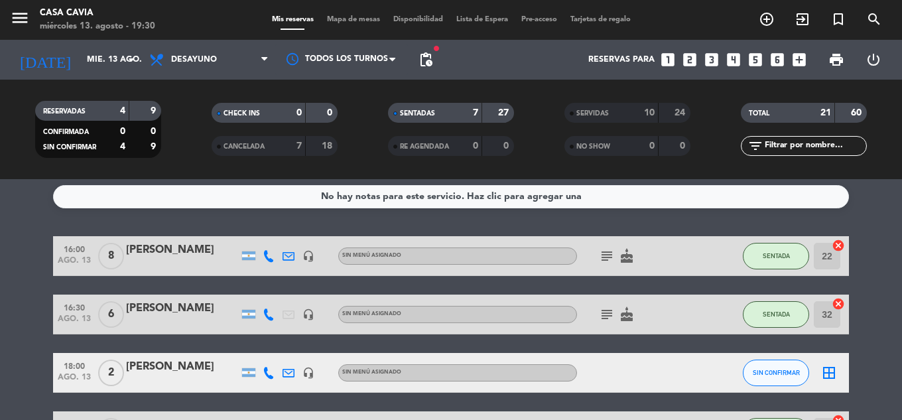
scroll to position [0, 0]
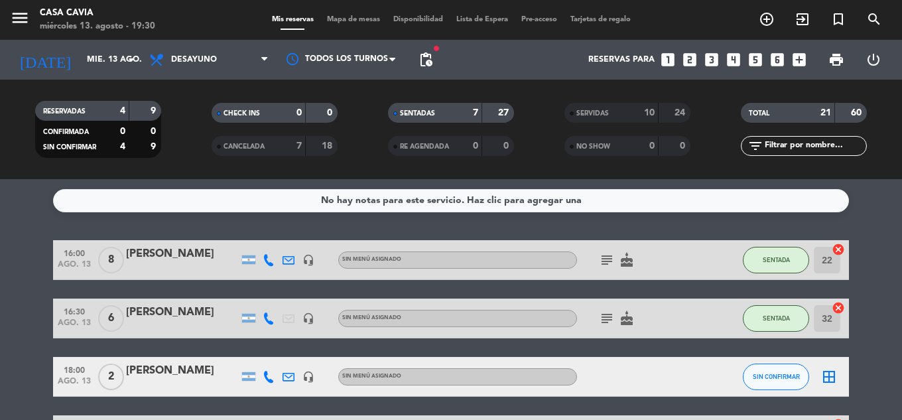
click at [608, 261] on icon "subject" at bounding box center [607, 260] width 16 height 16
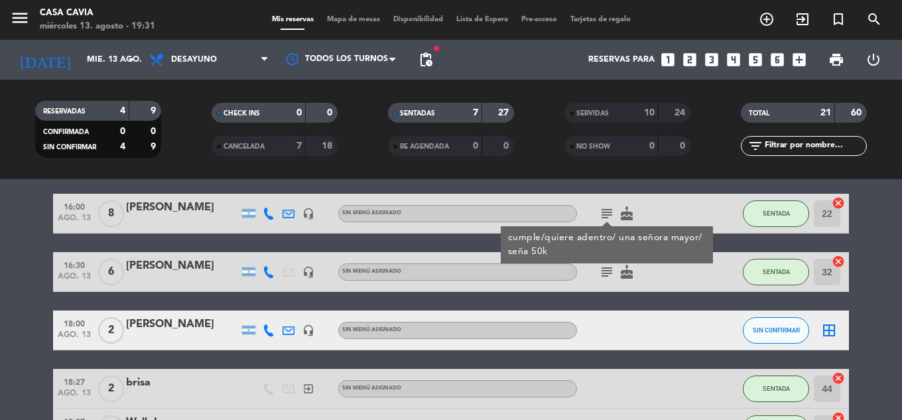
scroll to position [66, 0]
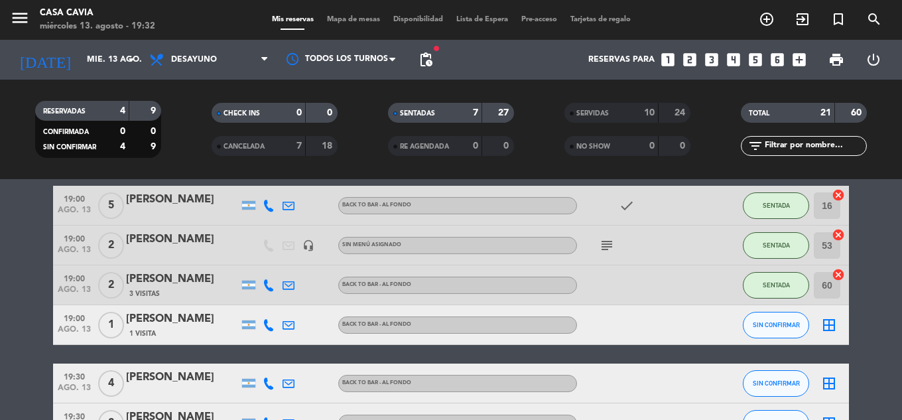
scroll to position [398, 0]
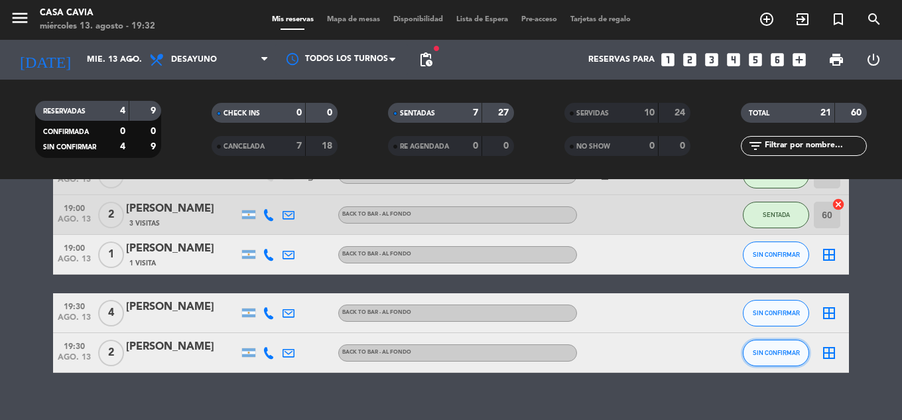
click at [766, 350] on span "SIN CONFIRMAR" at bounding box center [776, 352] width 47 height 7
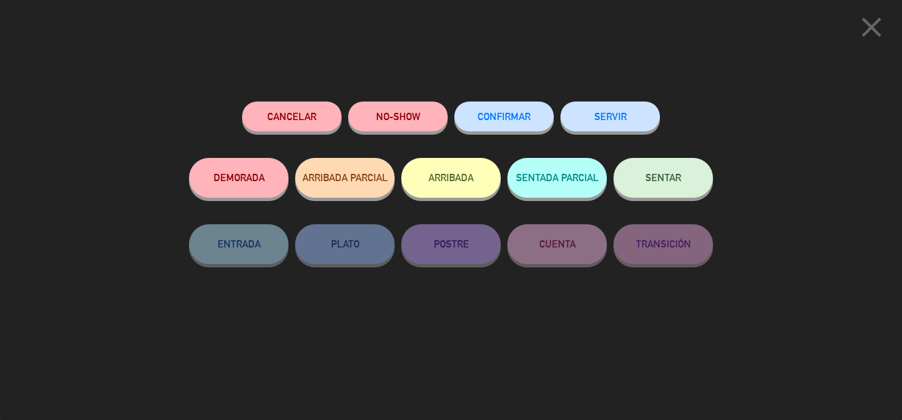
click at [299, 125] on button "Cancelar" at bounding box center [292, 117] width 100 height 30
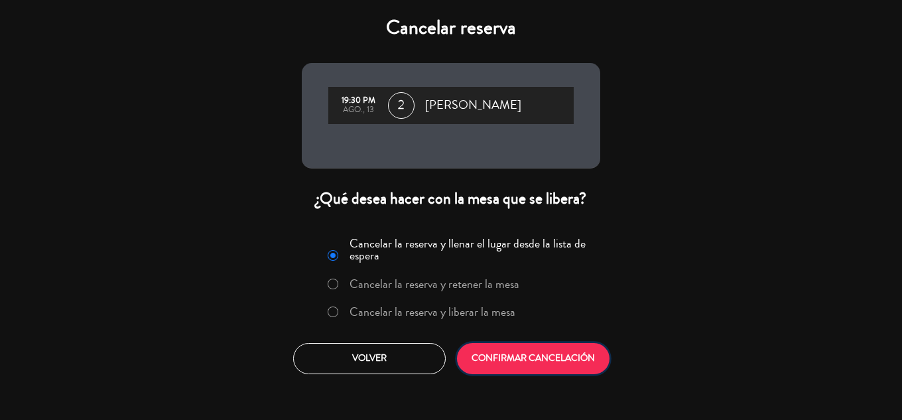
click at [543, 358] on button "CONFIRMAR CANCELACIÓN" at bounding box center [533, 358] width 153 height 31
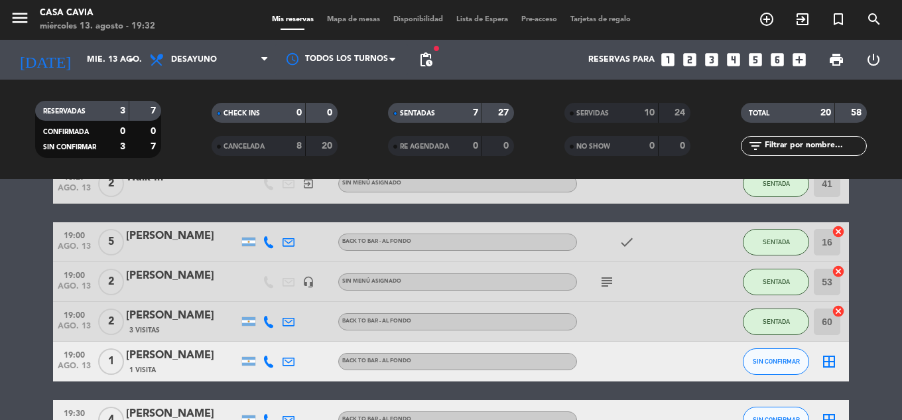
scroll to position [311, 0]
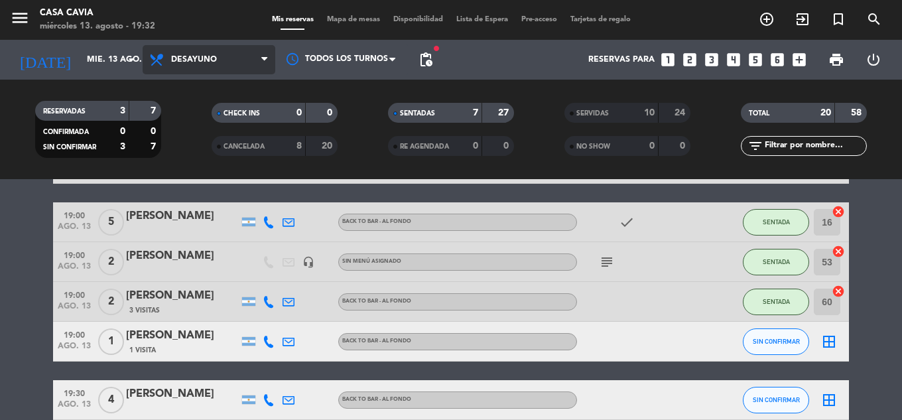
click at [230, 62] on span "Desayuno" at bounding box center [209, 59] width 133 height 29
click at [236, 190] on ng-component "menu Casa Cavia [DATE] 13. agosto - 19:32 Mis reservas Mapa de mesas Disponibil…" at bounding box center [451, 210] width 902 height 420
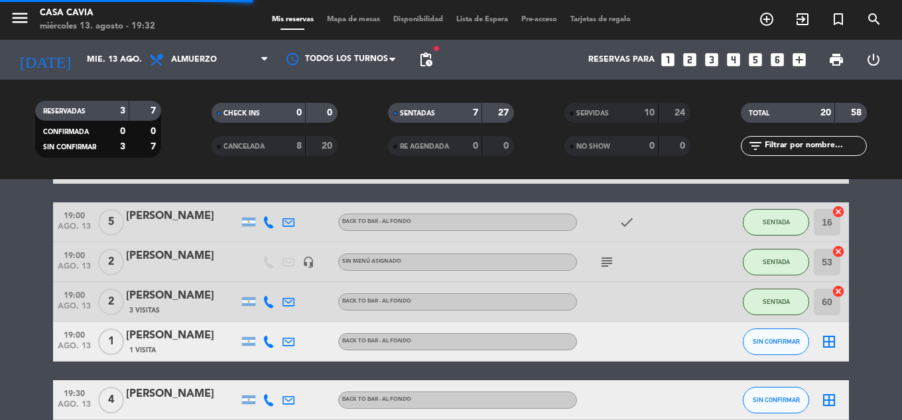
drag, startPoint x: 178, startPoint y: 10, endPoint x: 180, endPoint y: 34, distance: 23.9
click at [178, 15] on div "menu Casa Cavia [DATE] 13. agosto - 19:32" at bounding box center [113, 20] width 226 height 31
drag, startPoint x: 181, startPoint y: 52, endPoint x: 164, endPoint y: 41, distance: 20.6
click at [178, 50] on span "Almuerzo" at bounding box center [209, 59] width 133 height 29
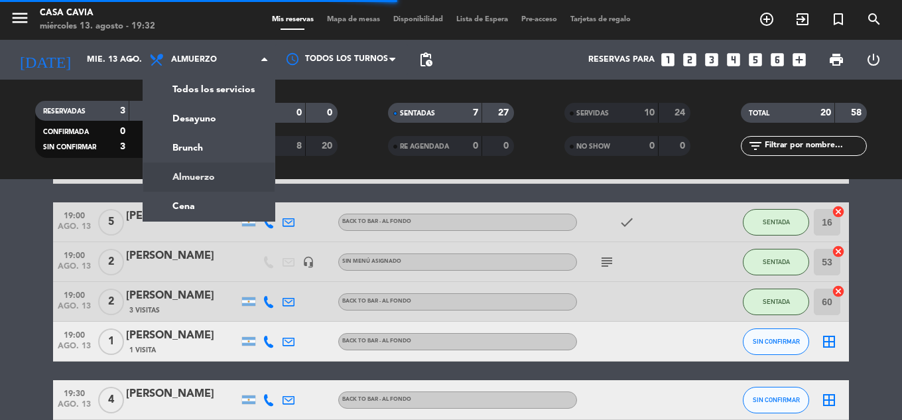
scroll to position [0, 0]
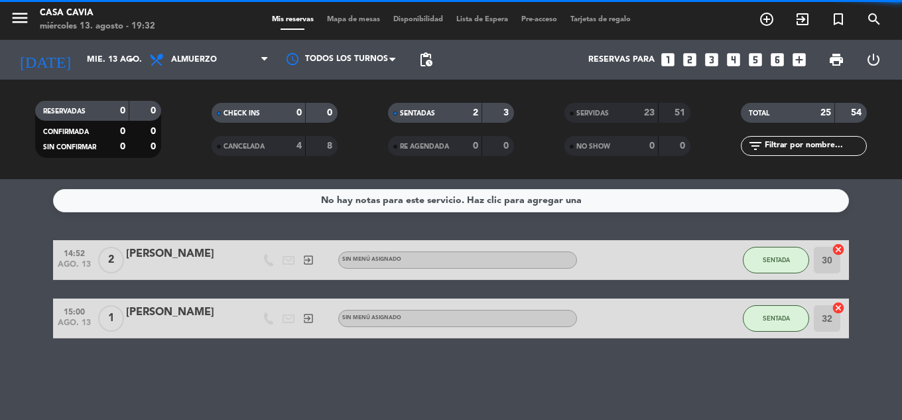
click at [174, 207] on div "No hay notas para este servicio. Haz clic para agregar una" at bounding box center [451, 200] width 796 height 23
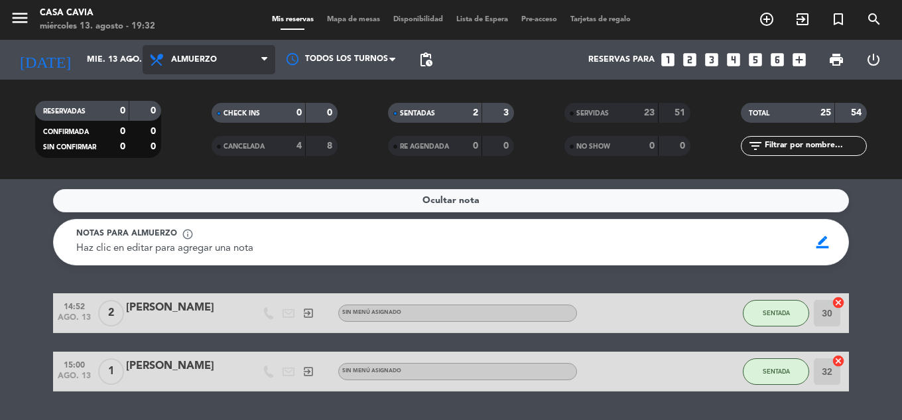
click at [228, 68] on span "Almuerzo" at bounding box center [209, 59] width 133 height 29
click at [199, 202] on ng-component "menu Casa Cavia [DATE] 13. agosto - 19:32 Mis reservas Mapa de mesas Disponibil…" at bounding box center [451, 210] width 902 height 420
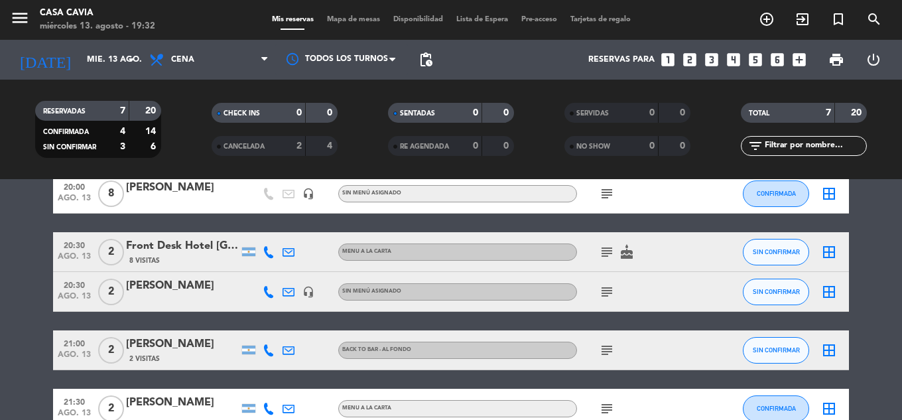
scroll to position [133, 0]
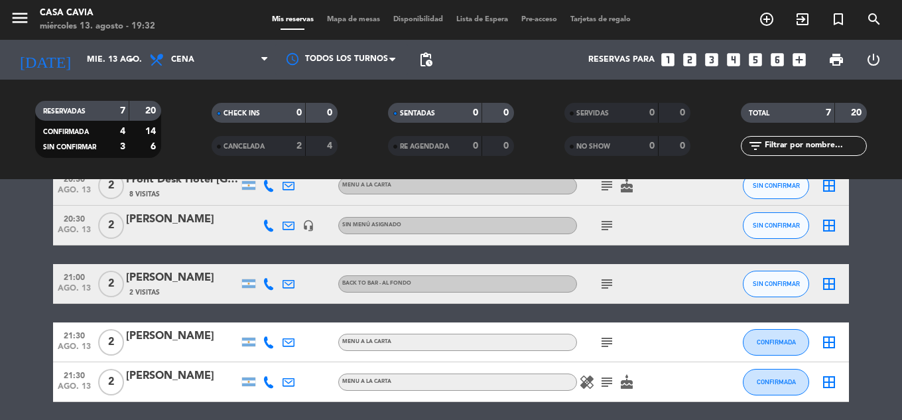
click at [604, 344] on icon "subject" at bounding box center [607, 342] width 16 height 16
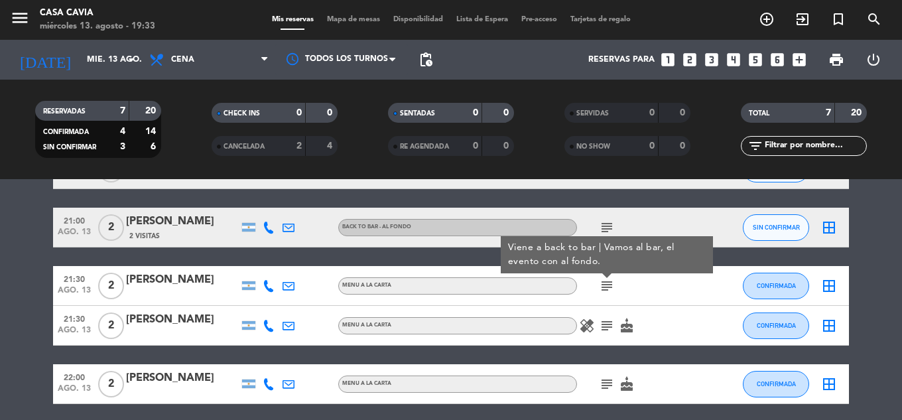
scroll to position [199, 0]
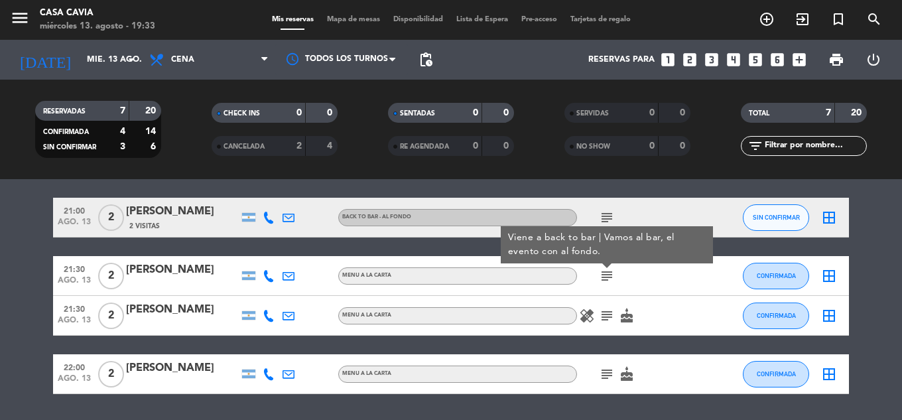
click at [604, 316] on icon "subject" at bounding box center [607, 316] width 16 height 16
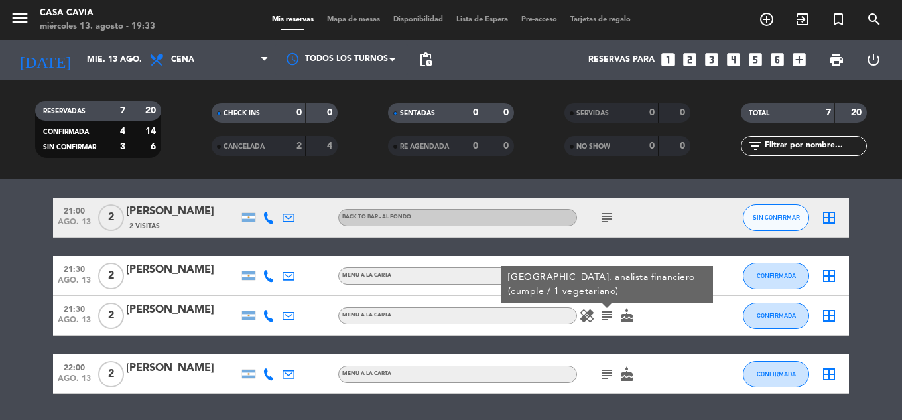
click at [604, 372] on icon "subject" at bounding box center [607, 374] width 16 height 16
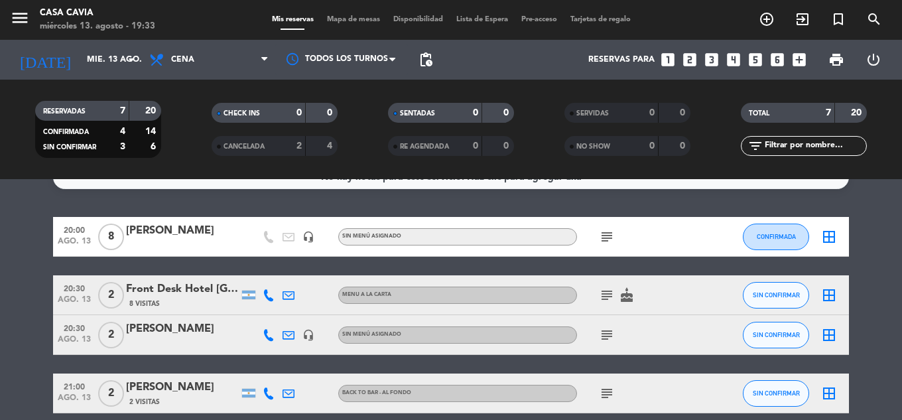
scroll to position [0, 0]
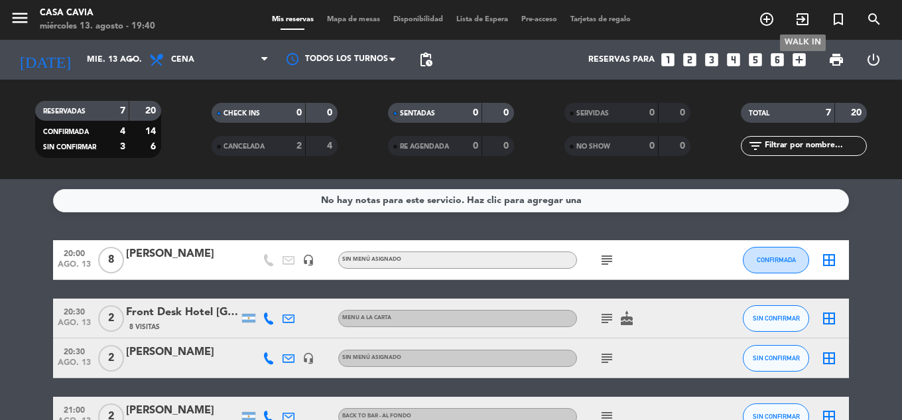
click at [797, 28] on span "exit_to_app" at bounding box center [803, 19] width 36 height 23
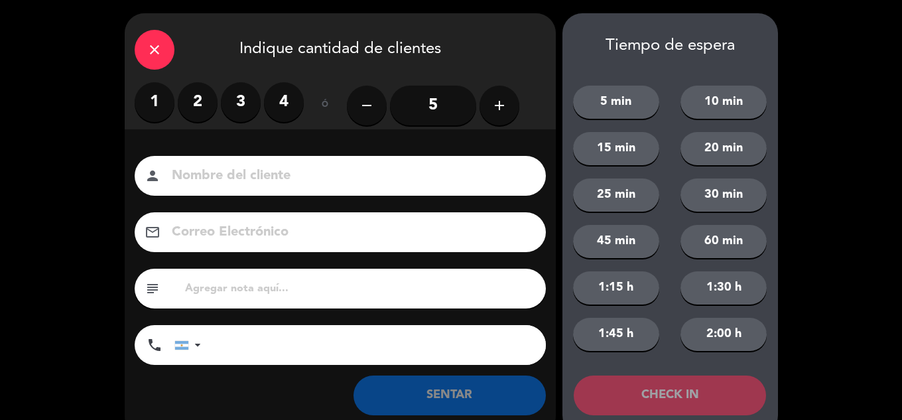
click at [190, 100] on label "2" at bounding box center [198, 102] width 40 height 40
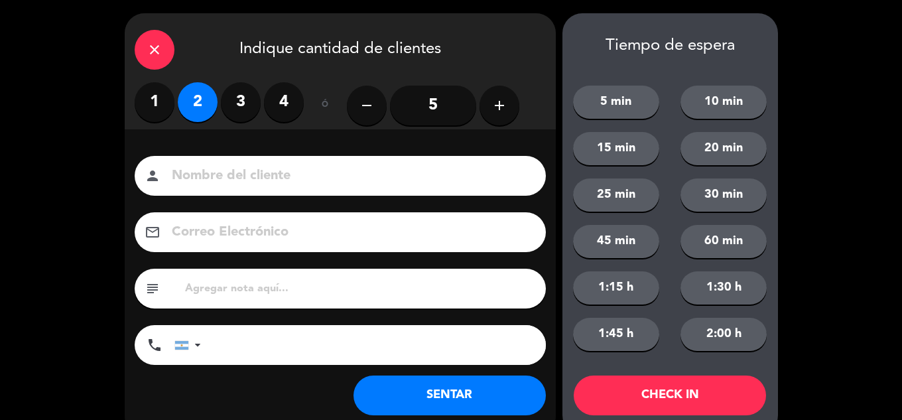
click at [237, 177] on input at bounding box center [350, 176] width 358 height 23
type input "[PERSON_NAME]"
drag, startPoint x: 267, startPoint y: 94, endPoint x: 293, endPoint y: 84, distance: 28.0
click at [269, 94] on label "4" at bounding box center [284, 102] width 40 height 40
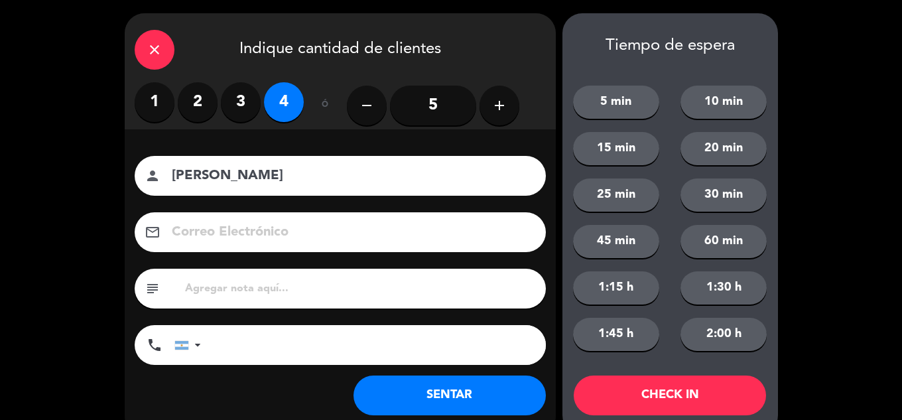
click at [431, 378] on button "SENTAR" at bounding box center [450, 396] width 192 height 40
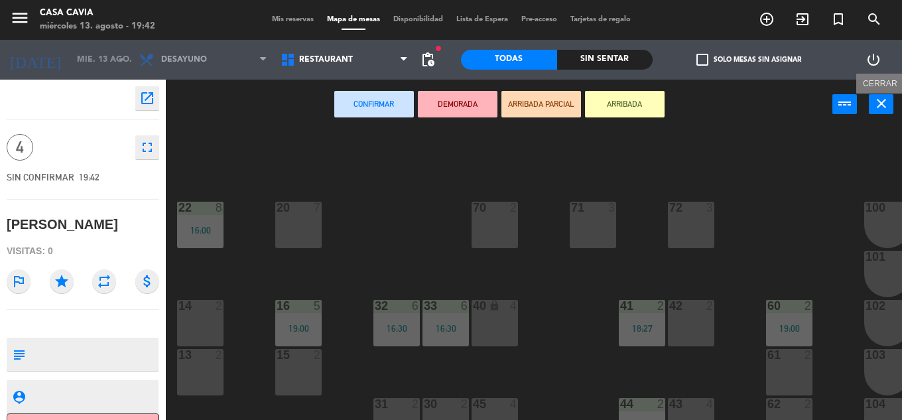
click at [878, 103] on icon "close" at bounding box center [882, 104] width 16 height 16
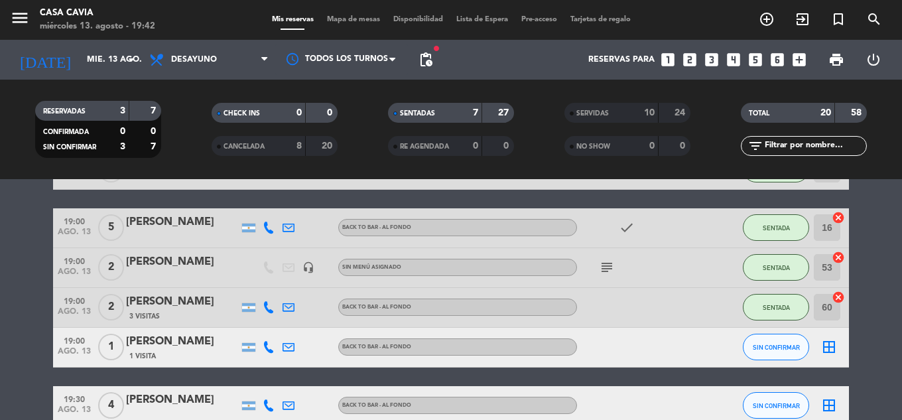
scroll to position [537, 0]
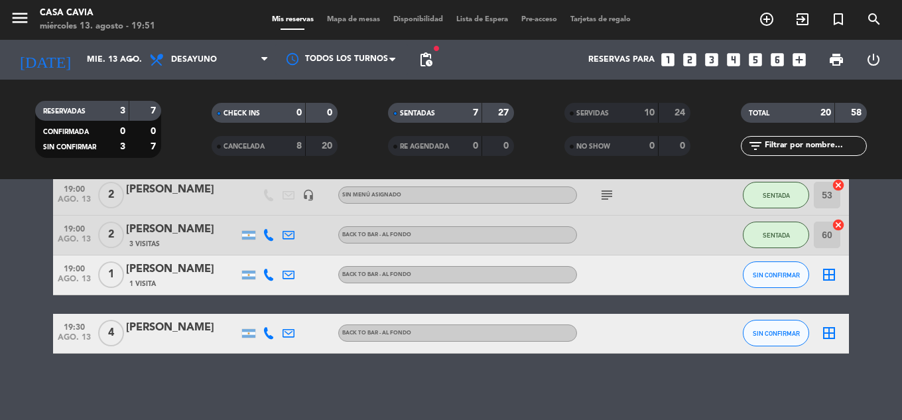
click at [179, 42] on div "Todos los servicios Desayuno Brunch Almuerzo Cena Desayuno Todos los servicios …" at bounding box center [209, 60] width 133 height 40
click at [180, 48] on span "Desayuno" at bounding box center [209, 59] width 133 height 29
click at [205, 207] on ng-component "menu Casa Cavia [DATE] 13. agosto - 19:51 Mis reservas Mapa de mesas Disponibil…" at bounding box center [451, 210] width 902 height 420
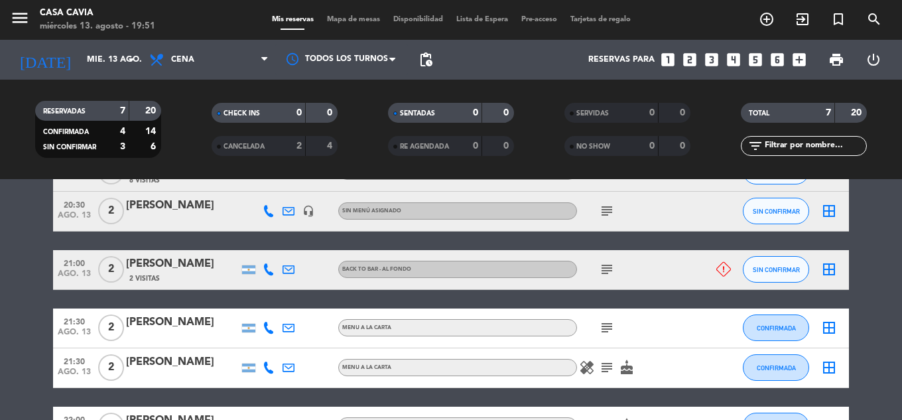
scroll to position [199, 0]
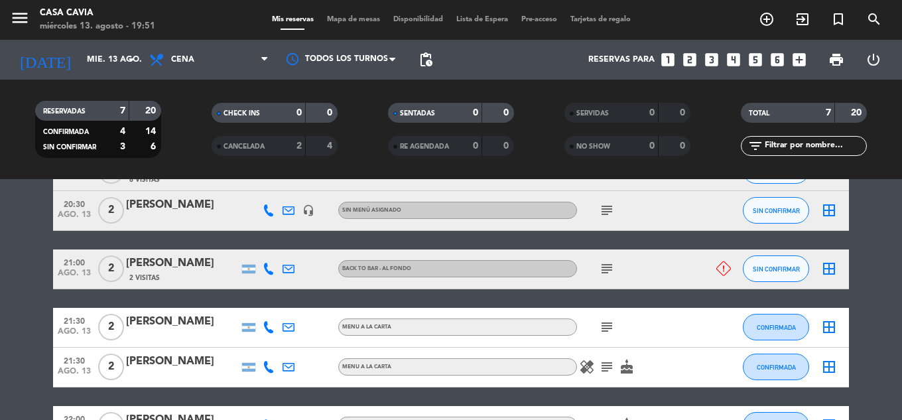
click at [601, 271] on icon "subject" at bounding box center [607, 269] width 16 height 16
click at [818, 289] on div "20:00 [DATE] 8 [PERSON_NAME] headset_mic Sin menú asignado subject CONFIRMADA b…" at bounding box center [451, 269] width 796 height 353
click at [788, 273] on button "SIN CONFIRMAR" at bounding box center [776, 268] width 66 height 27
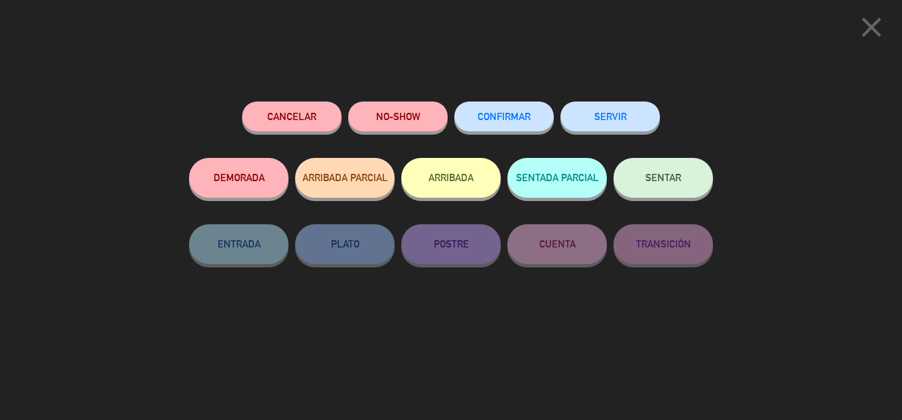
click at [289, 120] on button "Cancelar" at bounding box center [292, 117] width 100 height 30
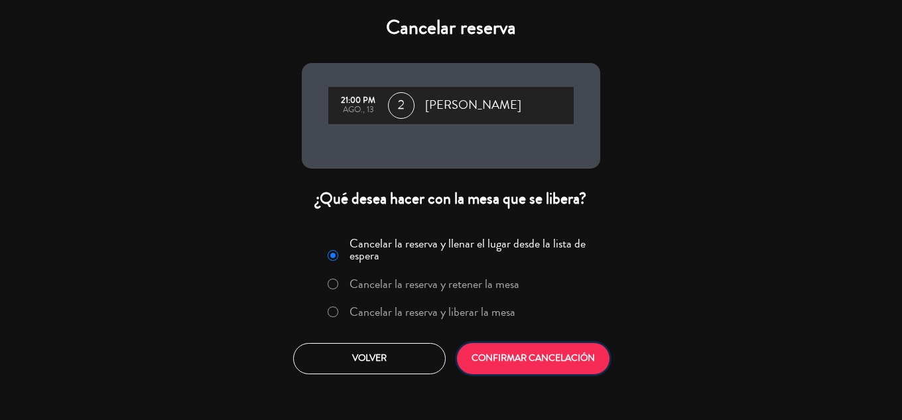
click at [519, 354] on button "CONFIRMAR CANCELACIÓN" at bounding box center [533, 358] width 153 height 31
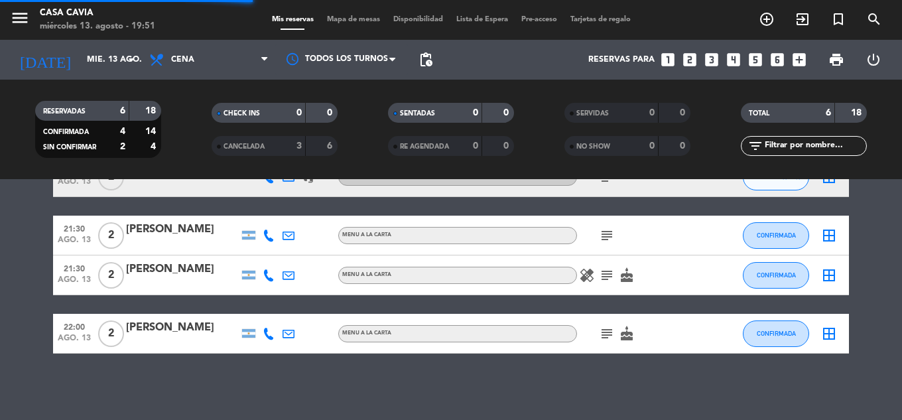
scroll to position [147, 0]
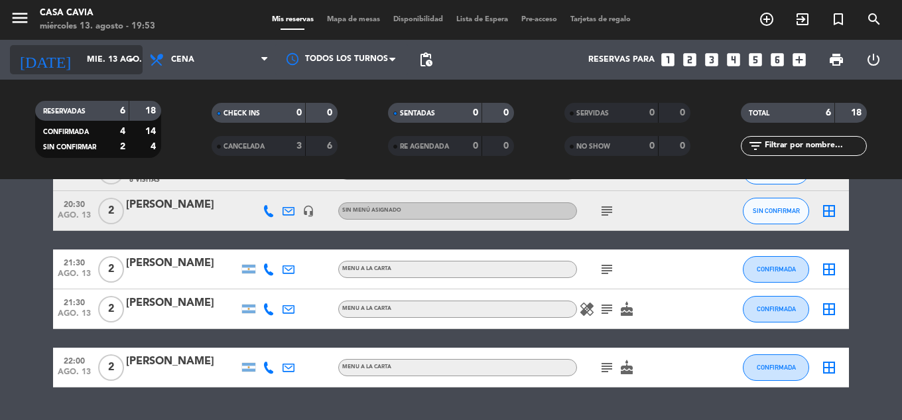
click at [108, 60] on input "mié. 13 ago." at bounding box center [136, 59] width 112 height 23
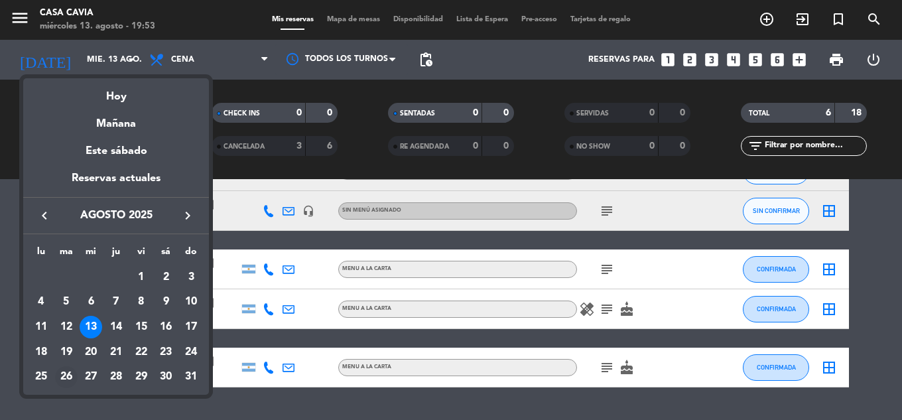
click at [65, 376] on div "26" at bounding box center [66, 377] width 23 height 23
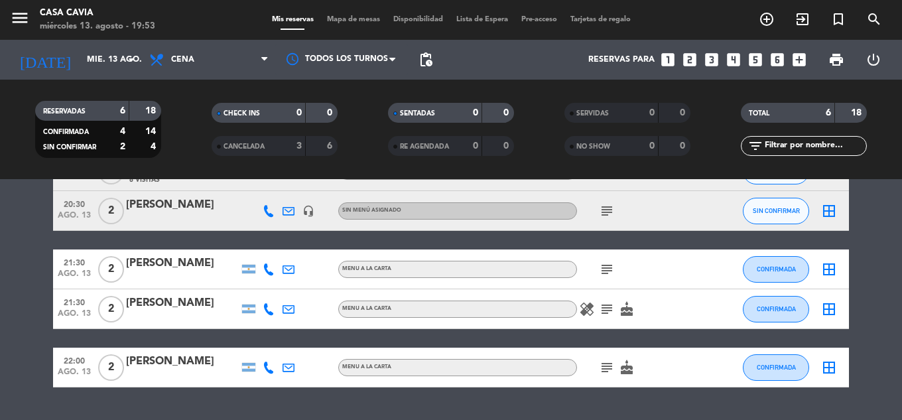
type input "[DATE]"
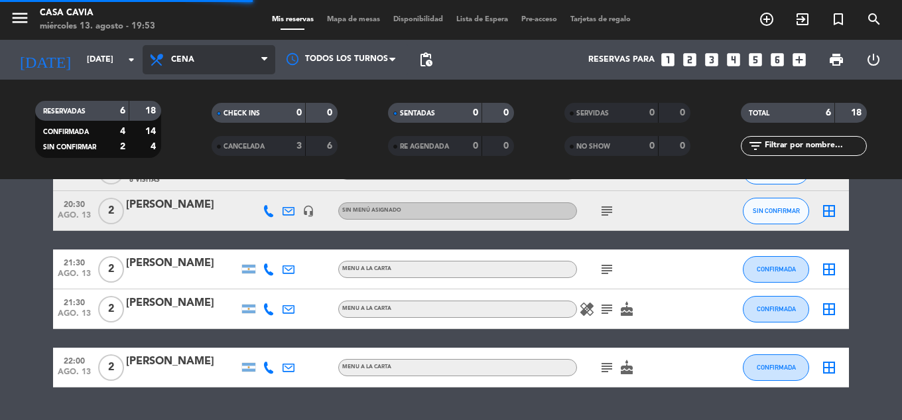
click at [204, 58] on span "Cena" at bounding box center [209, 59] width 133 height 29
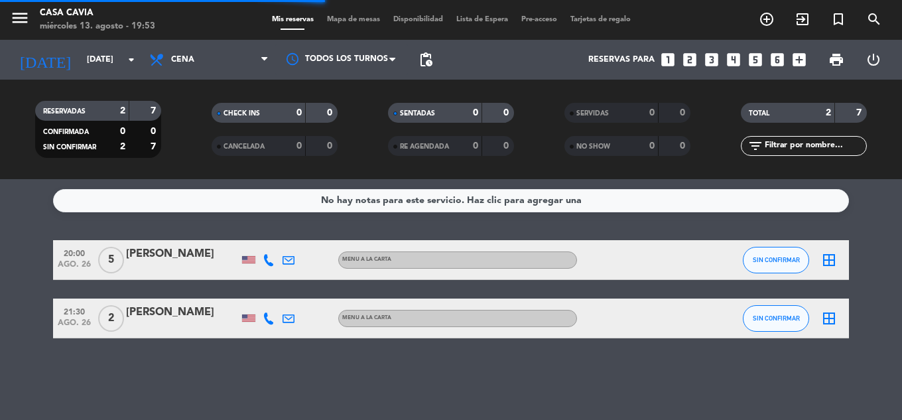
drag, startPoint x: 212, startPoint y: 86, endPoint x: 220, endPoint y: 7, distance: 79.9
click at [213, 81] on div "RESERVADAS 2 7 CONFIRMADA 0 0 SIN CONFIRMAR 2 7 CHECK INS 0 0 CANCELADA 0 0 SEN…" at bounding box center [451, 130] width 902 height 100
click at [754, 26] on span "add_circle_outline" at bounding box center [767, 19] width 36 height 23
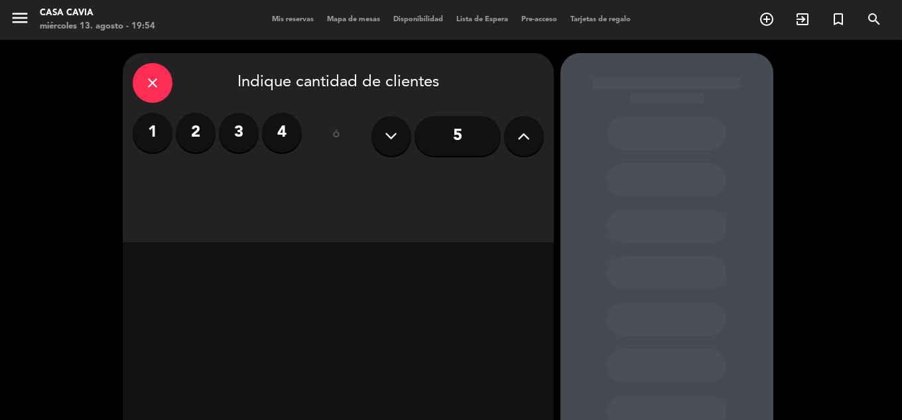
click at [288, 146] on label "4" at bounding box center [282, 133] width 40 height 40
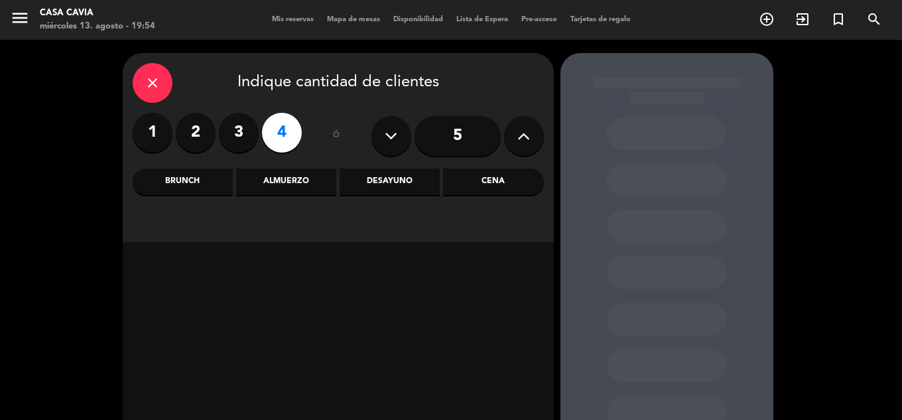
drag, startPoint x: 488, startPoint y: 187, endPoint x: 277, endPoint y: 25, distance: 266.5
click at [487, 186] on div "Cena" at bounding box center [493, 182] width 100 height 27
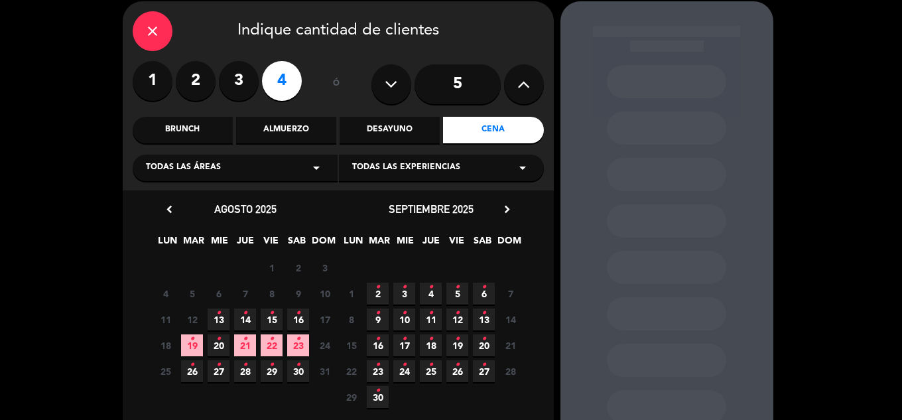
scroll to position [66, 0]
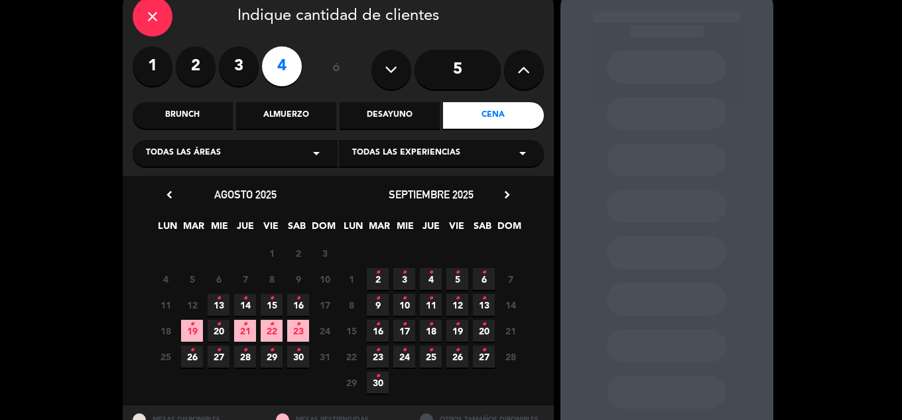
click at [201, 349] on span "26 •" at bounding box center [192, 357] width 22 height 22
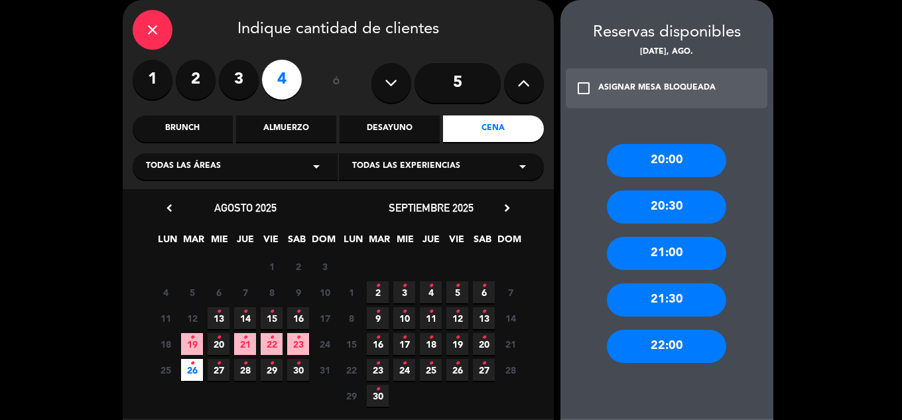
click at [654, 257] on div "21:00" at bounding box center [666, 253] width 119 height 33
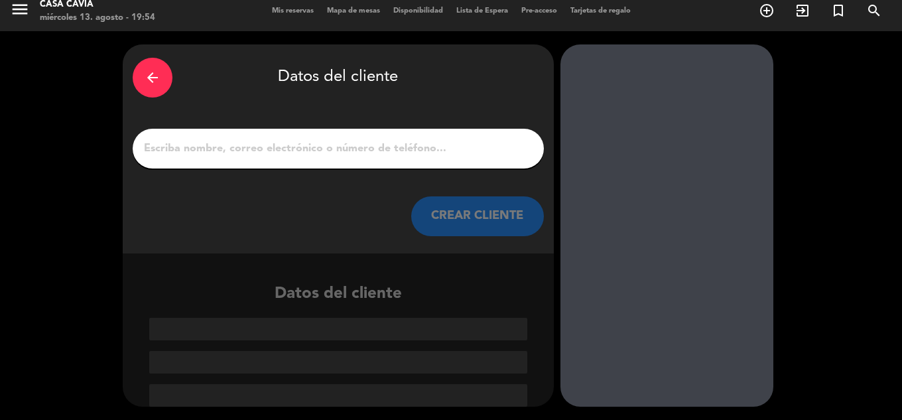
click at [488, 156] on input "1" at bounding box center [338, 148] width 391 height 19
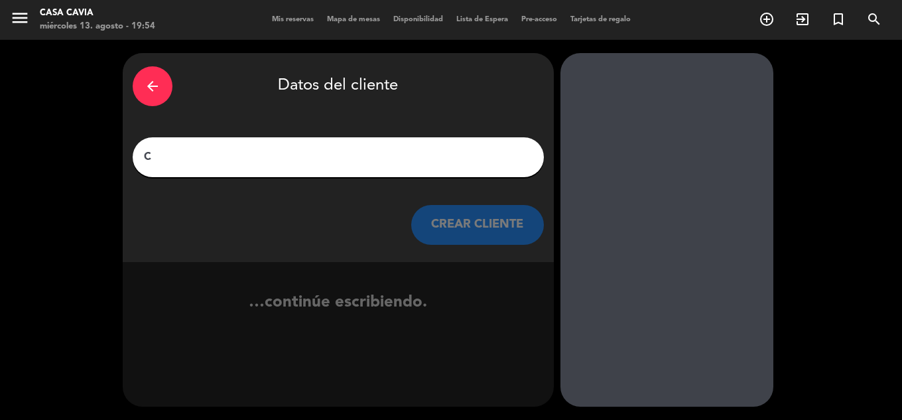
scroll to position [0, 0]
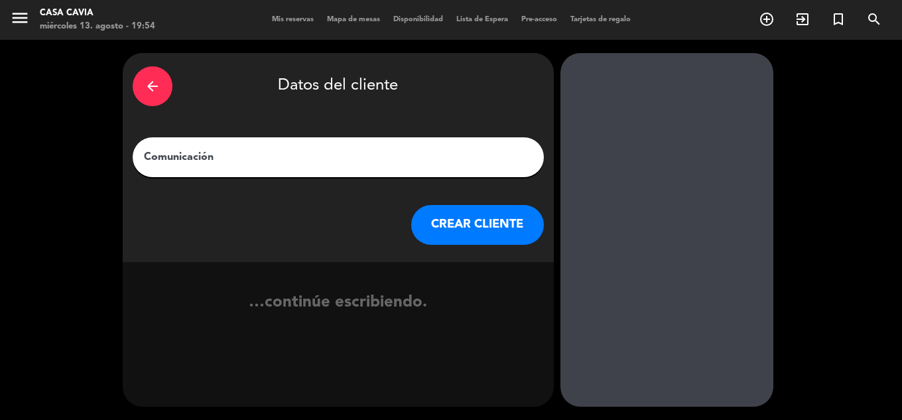
type input "Comunicación"
click at [509, 226] on button "CREAR CLIENTE" at bounding box center [477, 225] width 133 height 40
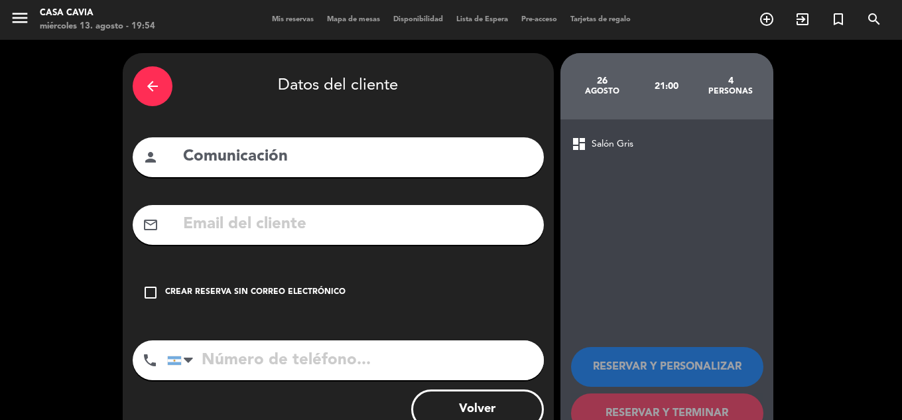
drag, startPoint x: 157, startPoint y: 278, endPoint x: 286, endPoint y: 303, distance: 131.2
click at [157, 275] on div "check_box_outline_blank Crear reserva sin correo electrónico" at bounding box center [338, 293] width 411 height 40
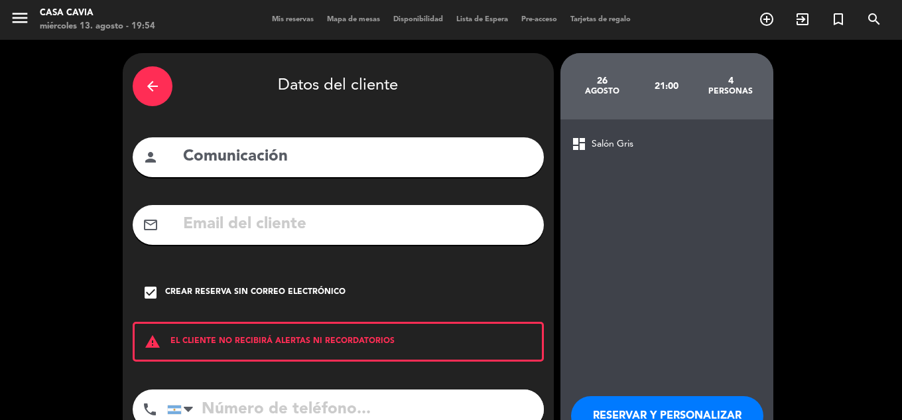
click at [631, 410] on button "RESERVAR Y PERSONALIZAR" at bounding box center [667, 416] width 192 height 40
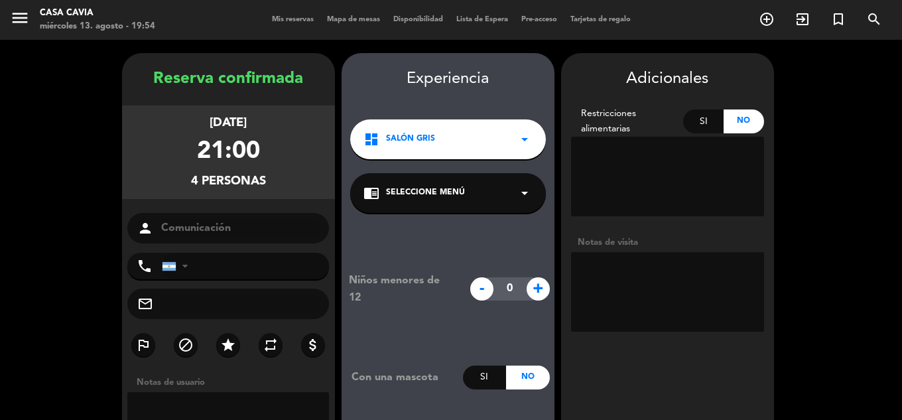
scroll to position [53, 0]
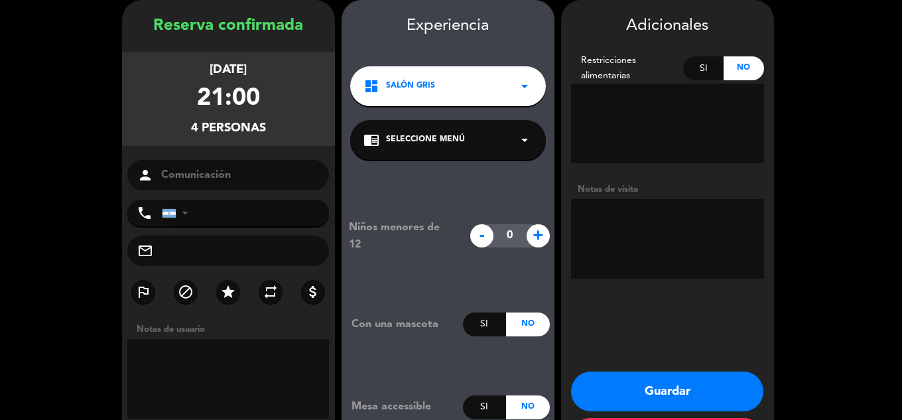
click at [681, 240] on textarea at bounding box center [667, 239] width 193 height 80
type textarea "vienen a probar el juego"
click at [226, 296] on icon "star" at bounding box center [228, 292] width 16 height 16
click at [660, 393] on button "Guardar" at bounding box center [667, 392] width 192 height 40
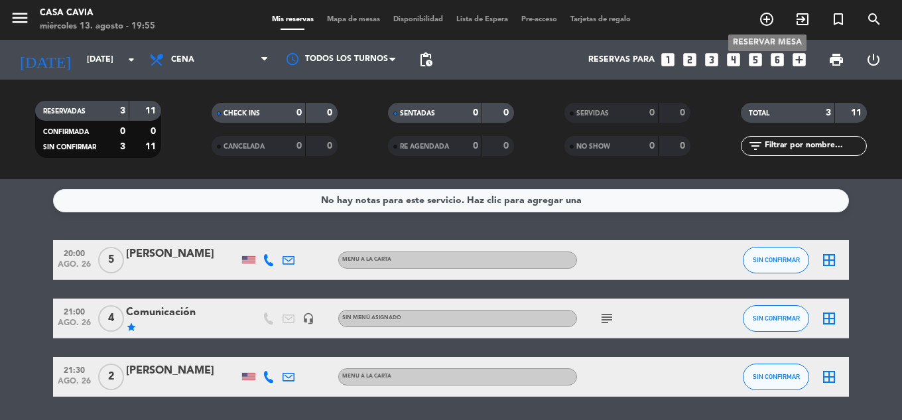
click at [775, 19] on span "add_circle_outline" at bounding box center [767, 19] width 36 height 23
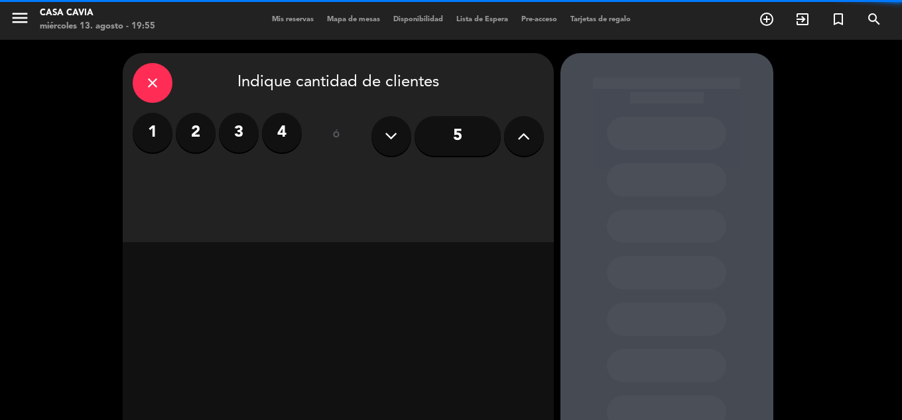
click at [288, 153] on div "1 2 3 4" at bounding box center [217, 136] width 169 height 46
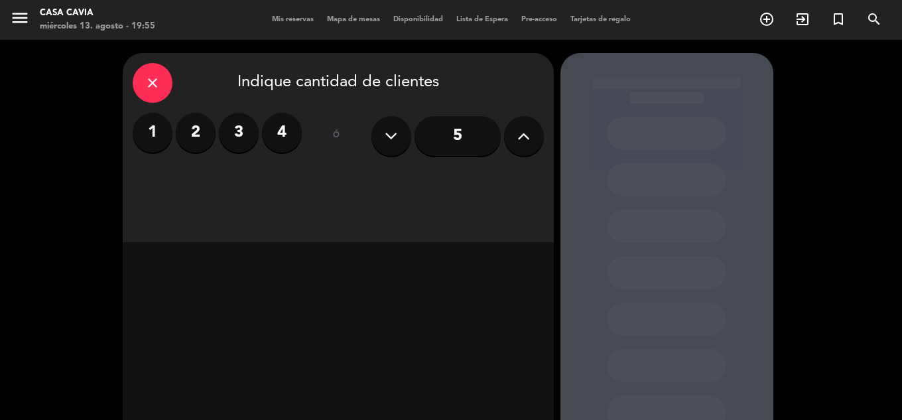
click at [288, 138] on label "4" at bounding box center [282, 133] width 40 height 40
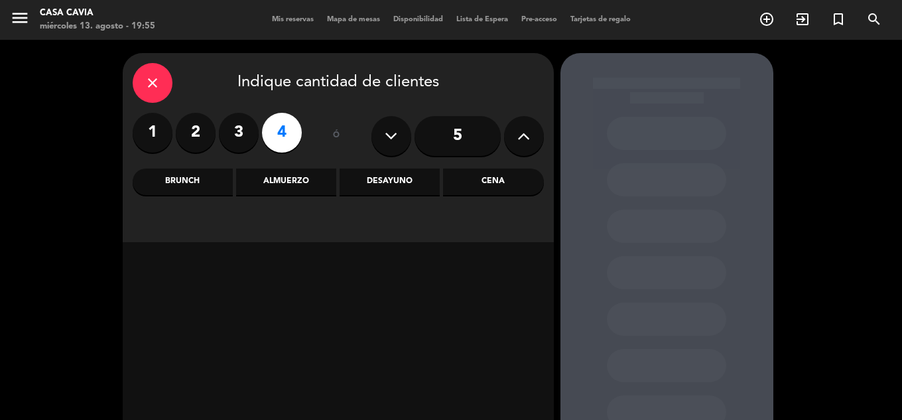
click at [492, 176] on div "Cena" at bounding box center [493, 182] width 100 height 27
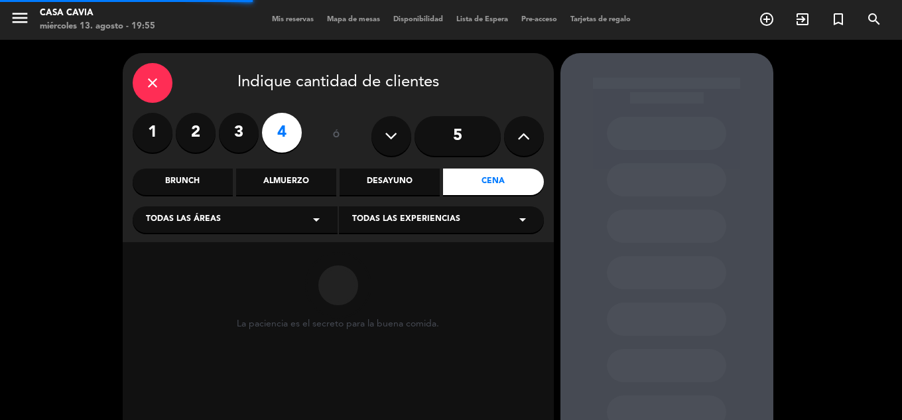
scroll to position [95, 0]
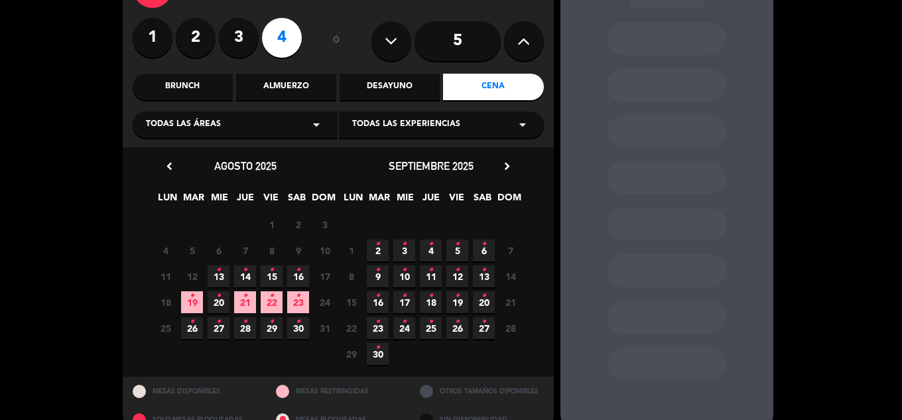
click at [240, 332] on span "28 •" at bounding box center [245, 328] width 22 height 22
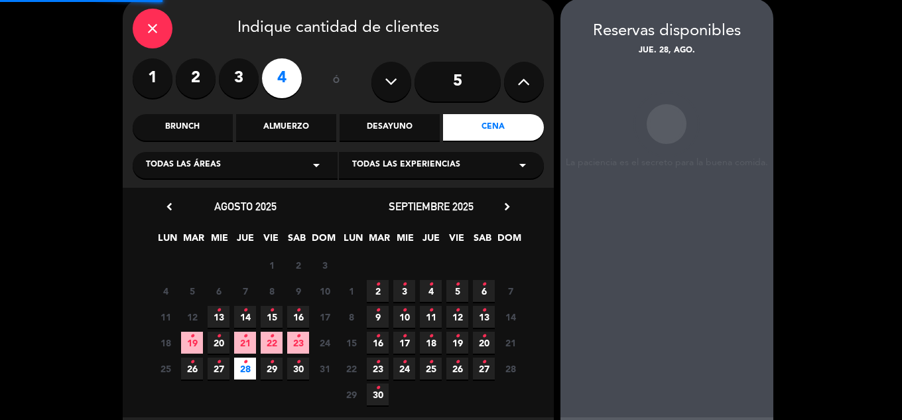
scroll to position [53, 0]
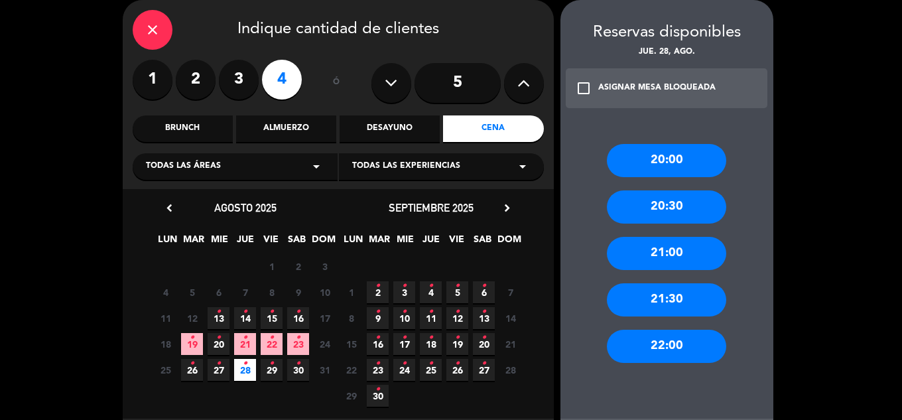
drag, startPoint x: 682, startPoint y: 255, endPoint x: 654, endPoint y: 241, distance: 31.2
click at [681, 254] on div "21:00" at bounding box center [666, 253] width 119 height 33
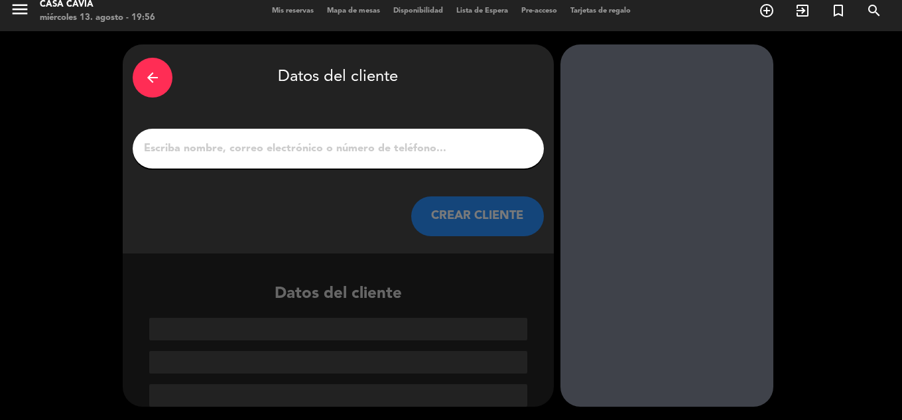
scroll to position [9, 0]
click at [459, 151] on input "1" at bounding box center [338, 148] width 391 height 19
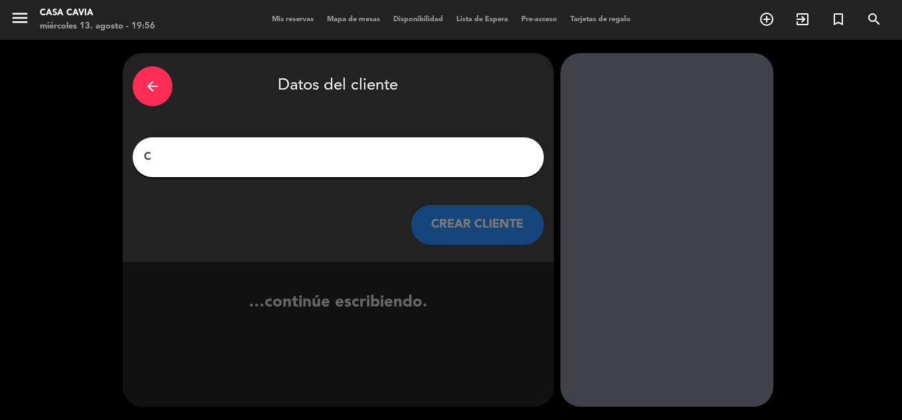
scroll to position [0, 0]
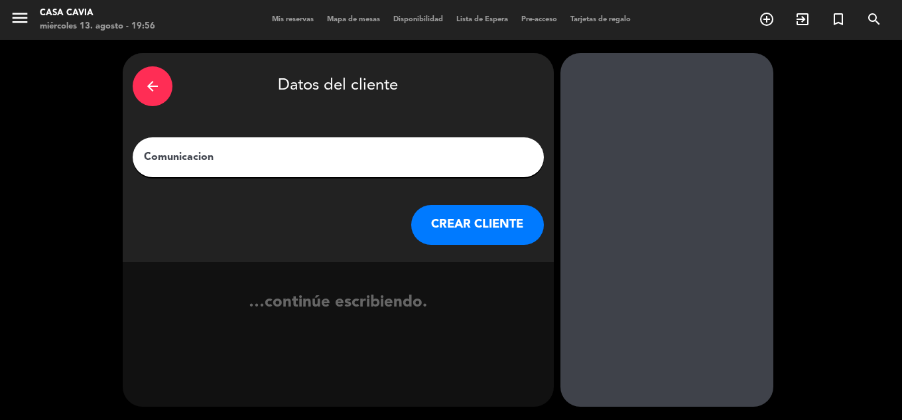
type input "Comunicacion"
click at [472, 243] on button "CREAR CLIENTE" at bounding box center [477, 225] width 133 height 40
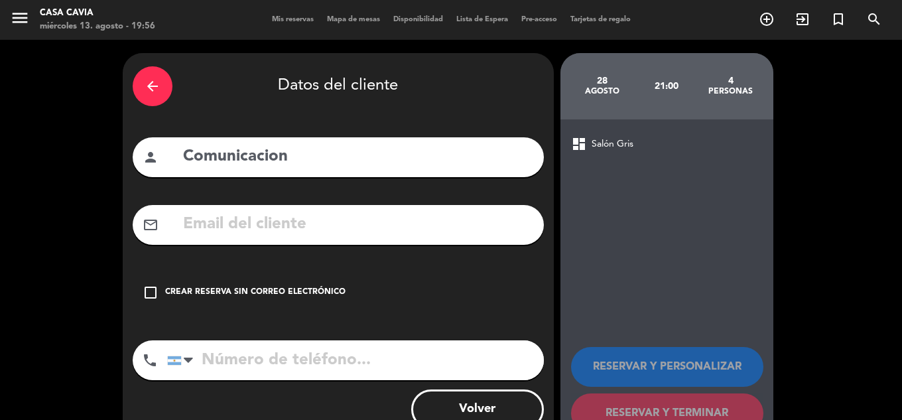
click at [161, 316] on div "arrow_back Datos del cliente person Comunicacion mail_outline check_box_outline…" at bounding box center [338, 251] width 431 height 396
click at [281, 297] on div "Crear reserva sin correo electrónico" at bounding box center [255, 292] width 180 height 13
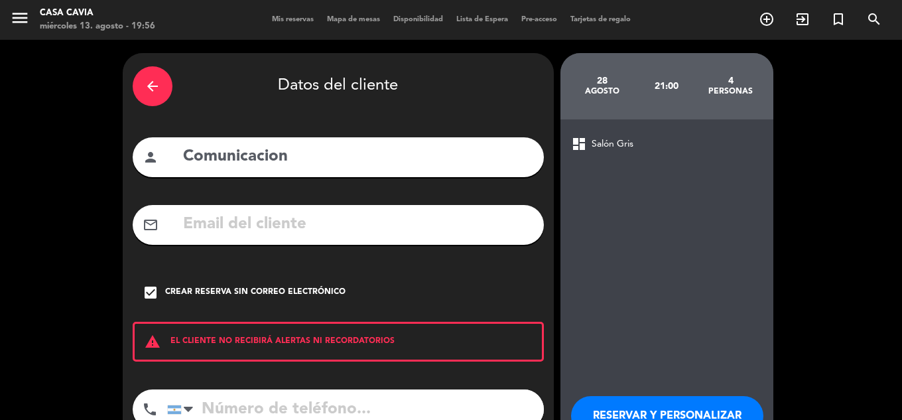
click at [652, 417] on button "RESERVAR Y PERSONALIZAR" at bounding box center [667, 416] width 192 height 40
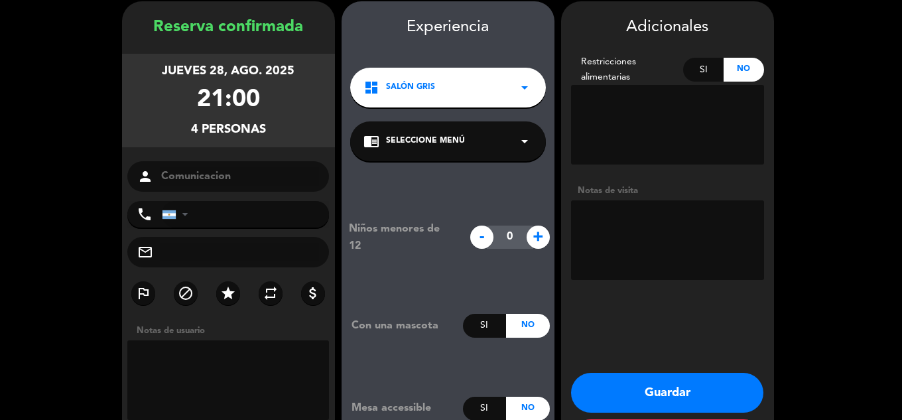
scroll to position [53, 0]
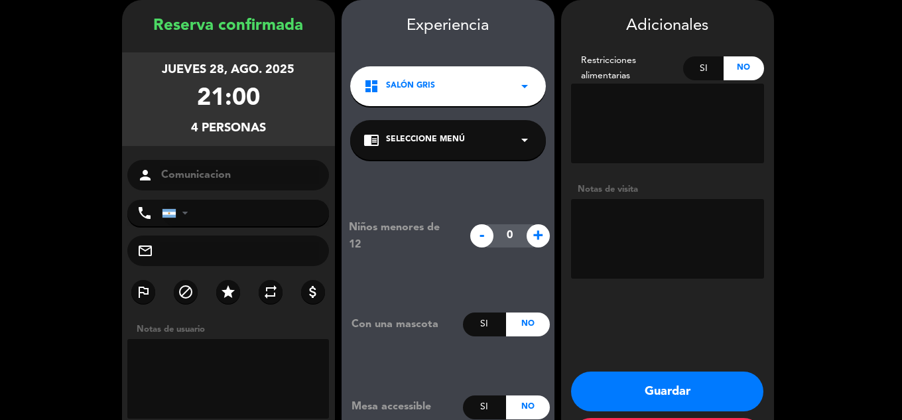
click at [665, 228] on textarea at bounding box center [667, 239] width 193 height 80
type textarea "Van a probar el juego"
click at [218, 289] on label "star" at bounding box center [228, 292] width 24 height 24
click at [691, 378] on button "Guardar" at bounding box center [667, 392] width 192 height 40
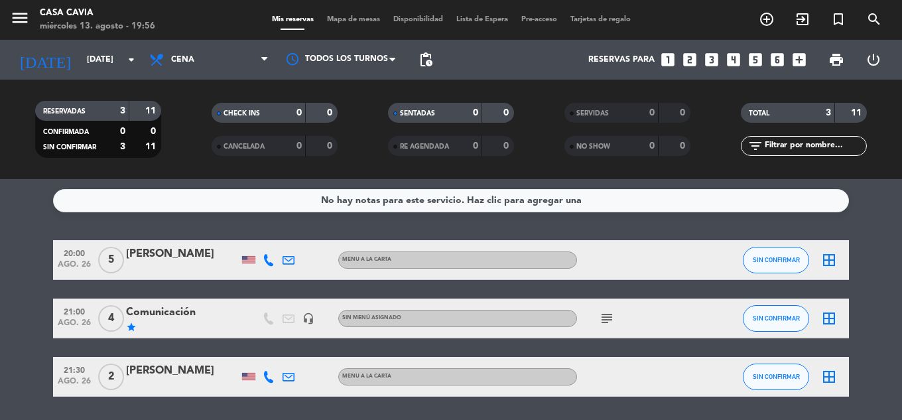
scroll to position [43, 0]
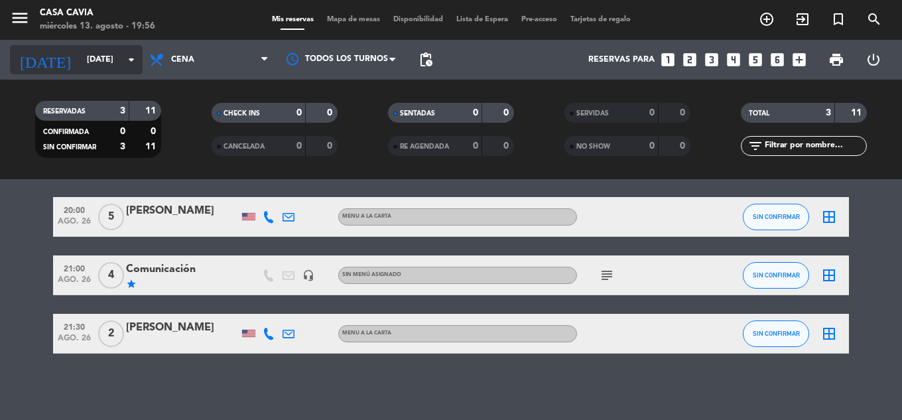
click at [104, 52] on input "[DATE]" at bounding box center [136, 59] width 112 height 23
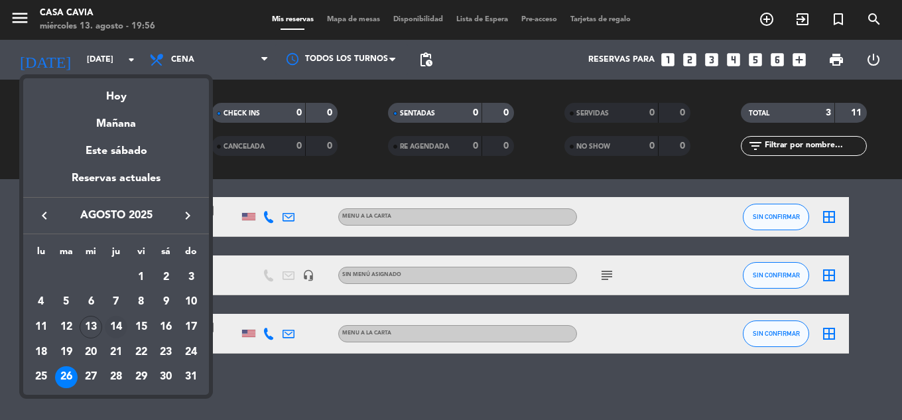
click at [121, 324] on div "14" at bounding box center [116, 327] width 23 height 23
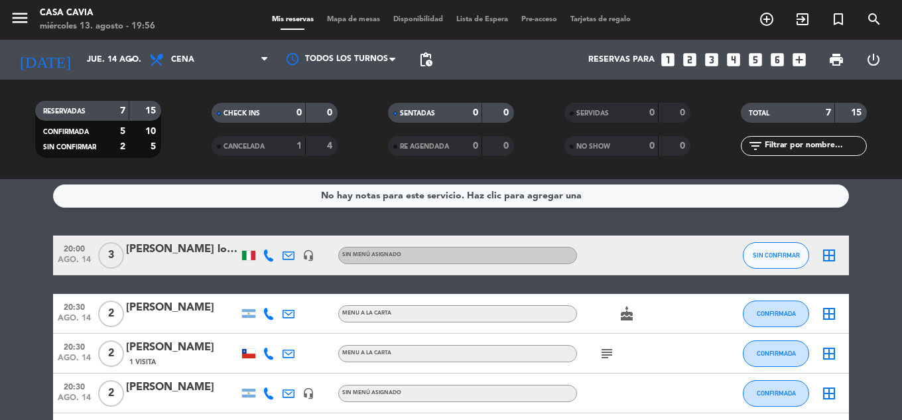
scroll to position [0, 0]
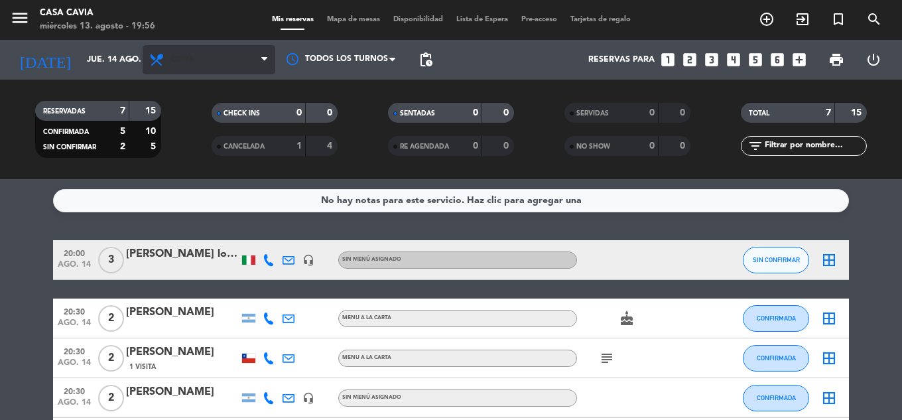
click at [199, 67] on span "Cena" at bounding box center [209, 59] width 133 height 29
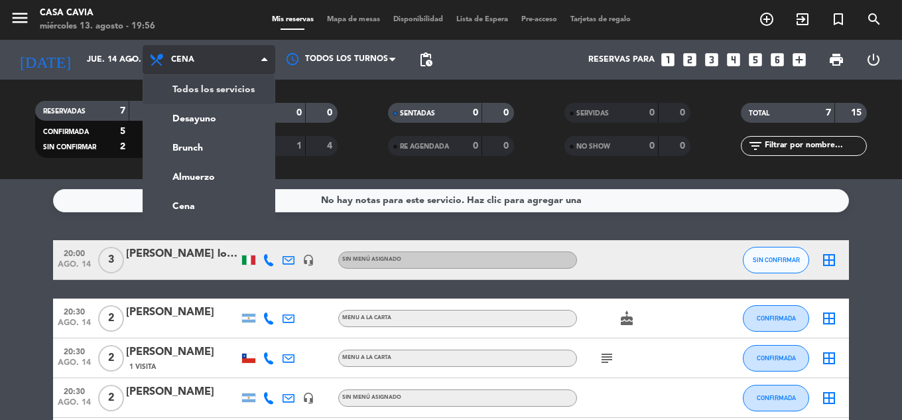
click at [191, 94] on div "menu Casa Cavia [DATE] 13. agosto - 19:56 Mis reservas Mapa de mesas Disponibil…" at bounding box center [451, 89] width 902 height 179
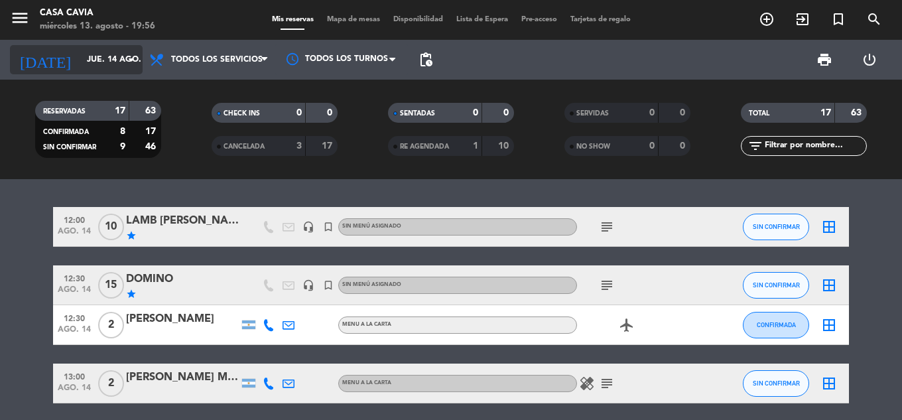
click at [80, 49] on input "jue. 14 ago." at bounding box center [136, 59] width 112 height 23
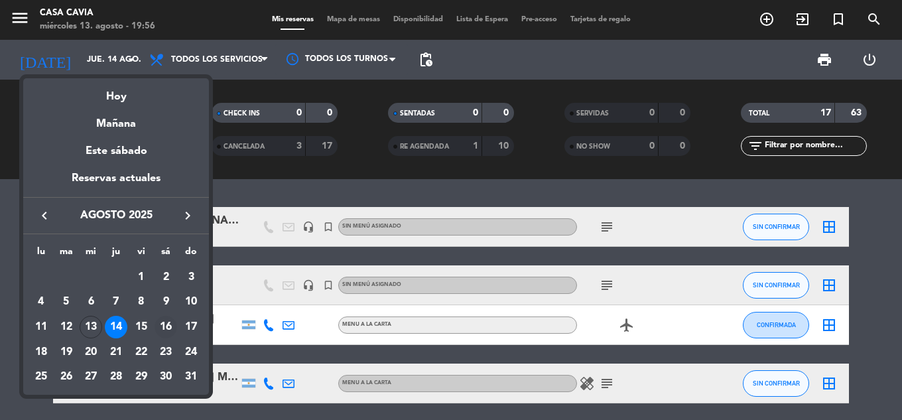
click at [167, 324] on div "16" at bounding box center [166, 327] width 23 height 23
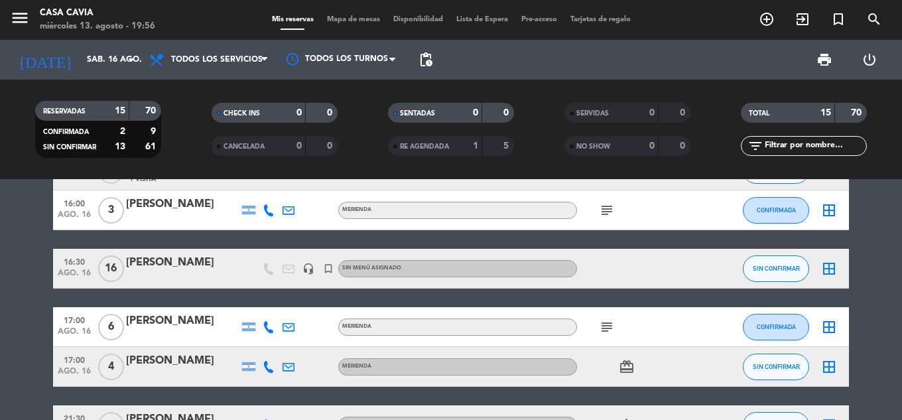
scroll to position [531, 0]
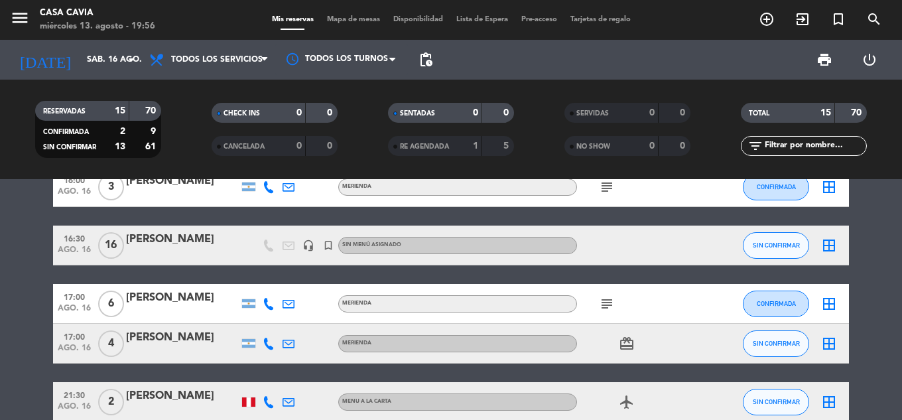
click at [212, 235] on div "[PERSON_NAME]" at bounding box center [182, 239] width 113 height 17
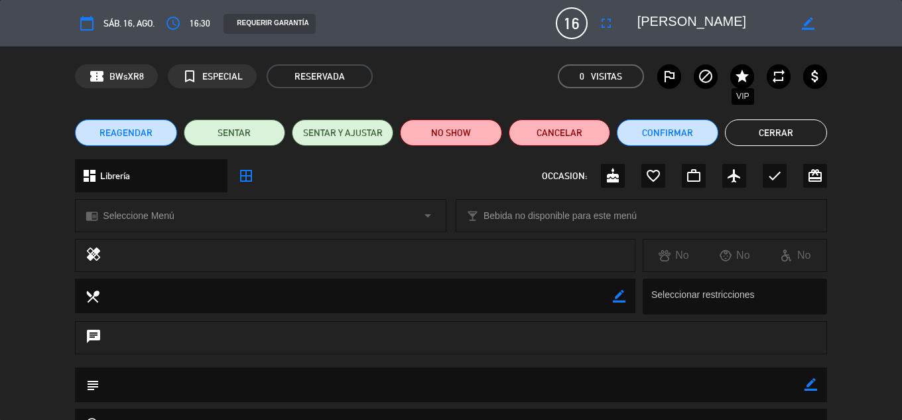
click at [734, 82] on icon "star" at bounding box center [742, 76] width 16 height 16
click at [791, 137] on button "Cerrar" at bounding box center [776, 132] width 102 height 27
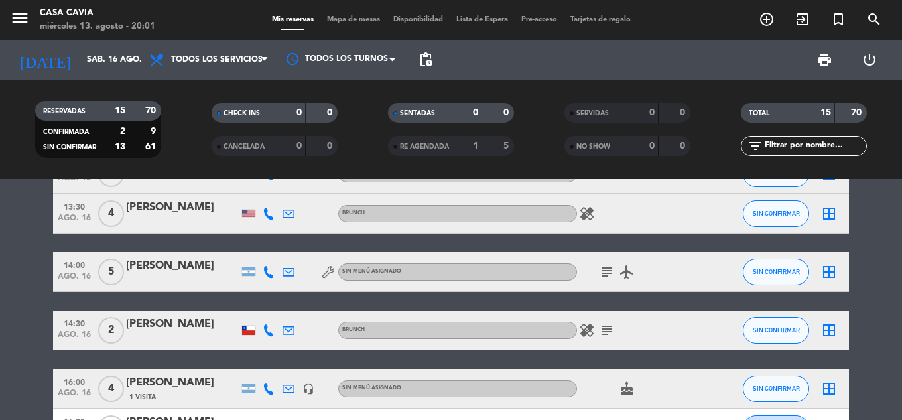
scroll to position [265, 0]
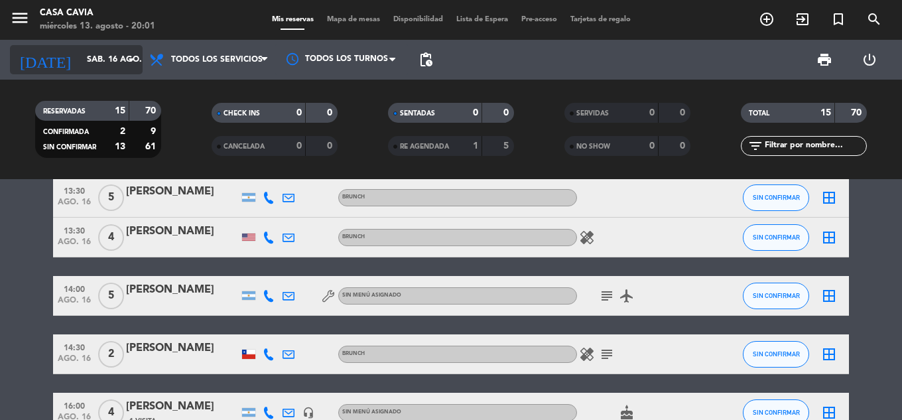
click at [80, 64] on input "sáb. 16 ago." at bounding box center [136, 59] width 112 height 23
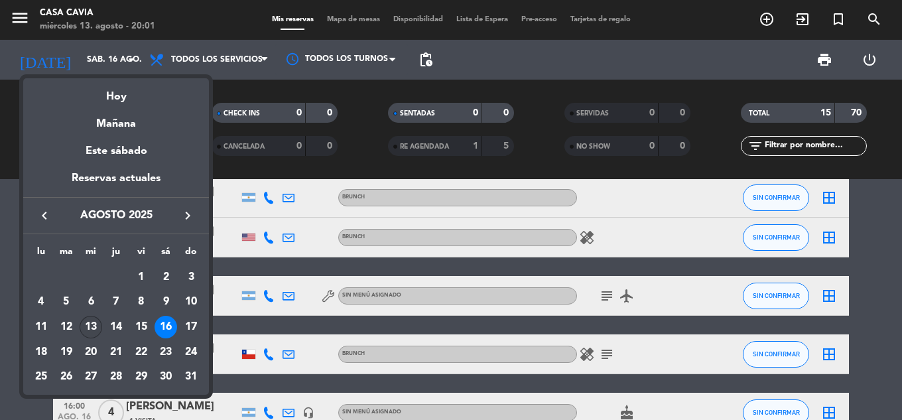
click at [94, 329] on div "13" at bounding box center [91, 327] width 23 height 23
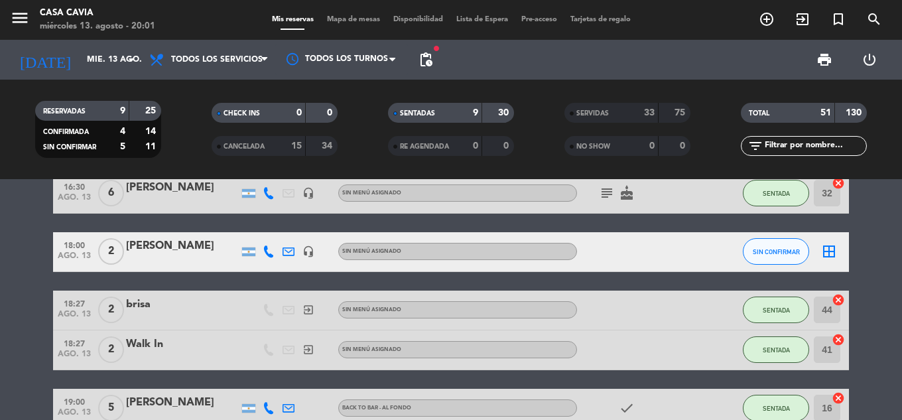
scroll to position [348, 0]
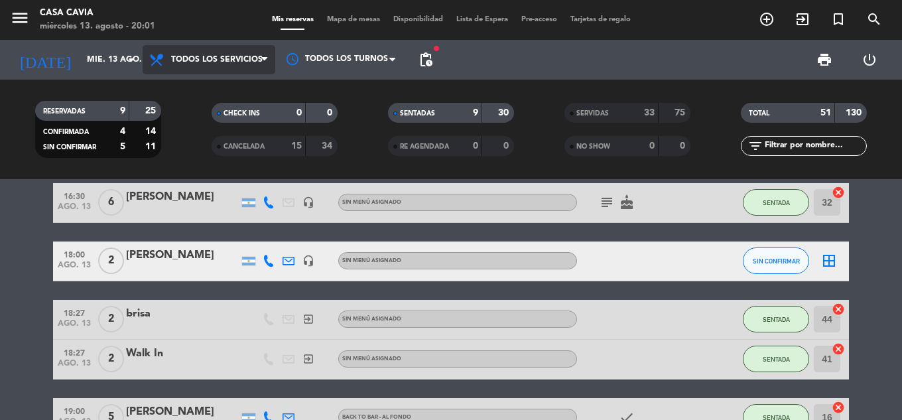
click at [257, 66] on span "Todos los servicios" at bounding box center [209, 59] width 133 height 29
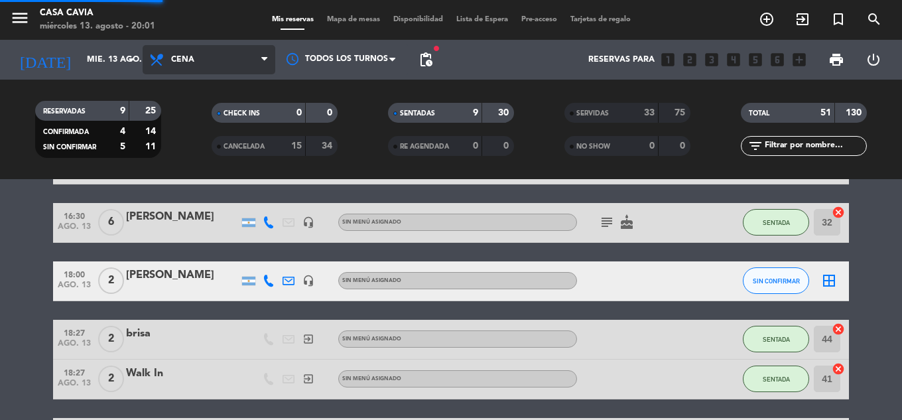
click at [225, 199] on ng-component "menu Casa Cavia [DATE] 13. agosto - 20:01 Mis reservas Mapa de mesas Disponibil…" at bounding box center [451, 210] width 902 height 420
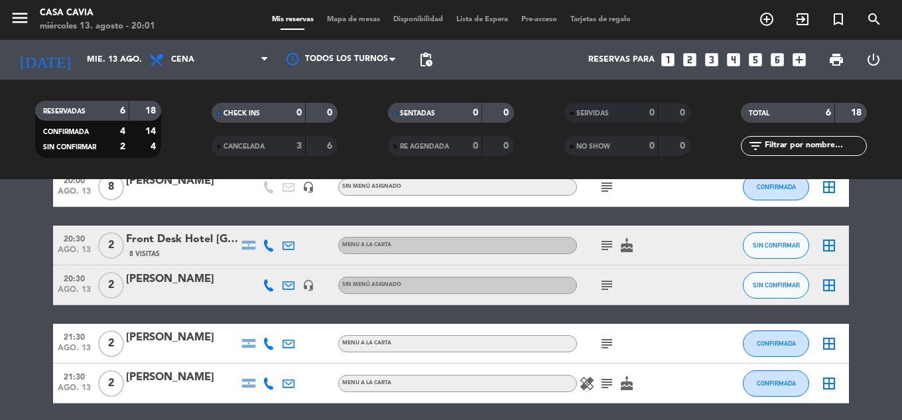
scroll to position [0, 0]
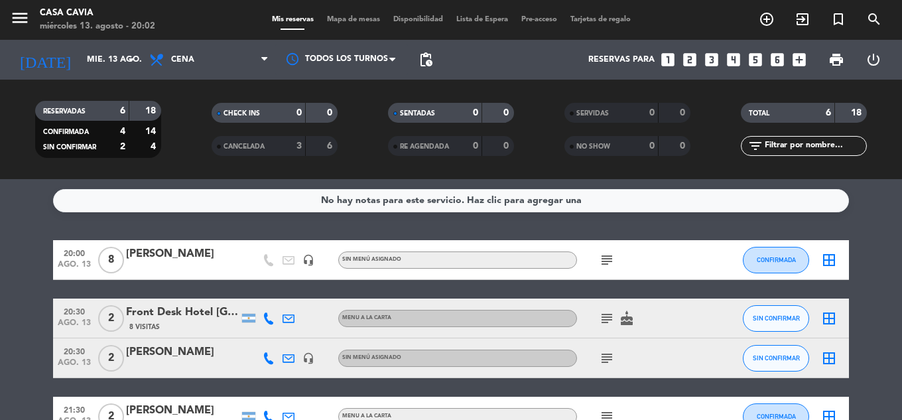
click at [605, 261] on icon "subject" at bounding box center [607, 260] width 16 height 16
click at [614, 322] on icon "subject" at bounding box center [607, 318] width 16 height 16
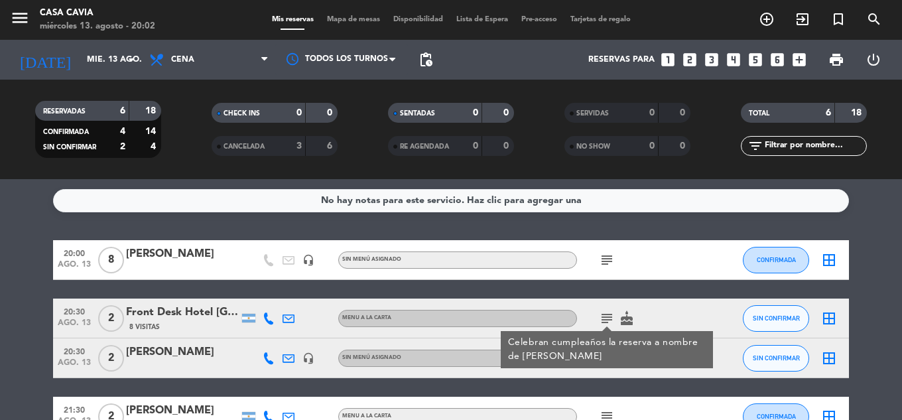
click at [610, 285] on div "20:00 [DATE] 8 [PERSON_NAME] headset_mic Sin menú asignado subject CONFIRMADA b…" at bounding box center [451, 387] width 796 height 295
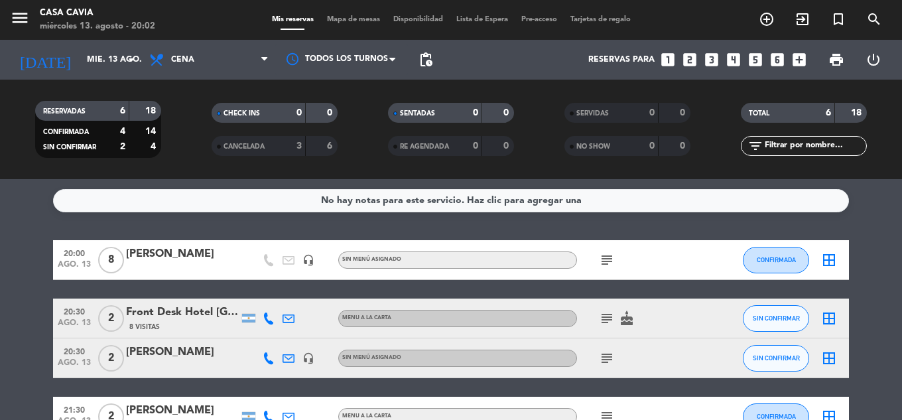
scroll to position [66, 0]
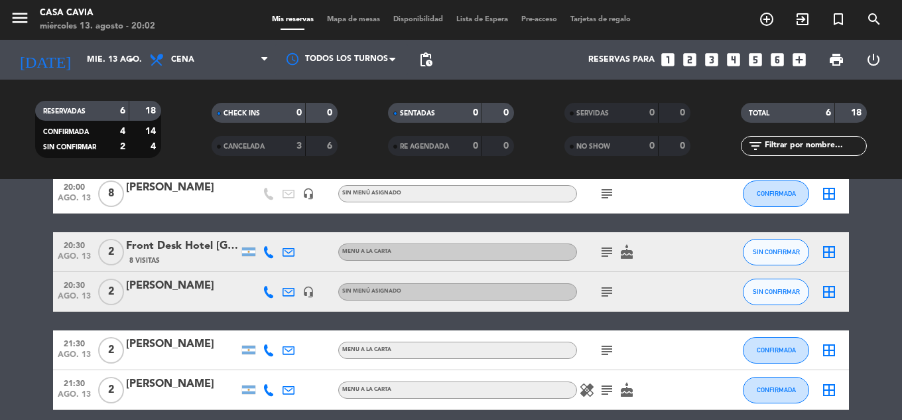
click at [599, 300] on div "subject" at bounding box center [636, 291] width 119 height 39
click at [104, 61] on input "mié. 13 ago." at bounding box center [136, 59] width 112 height 23
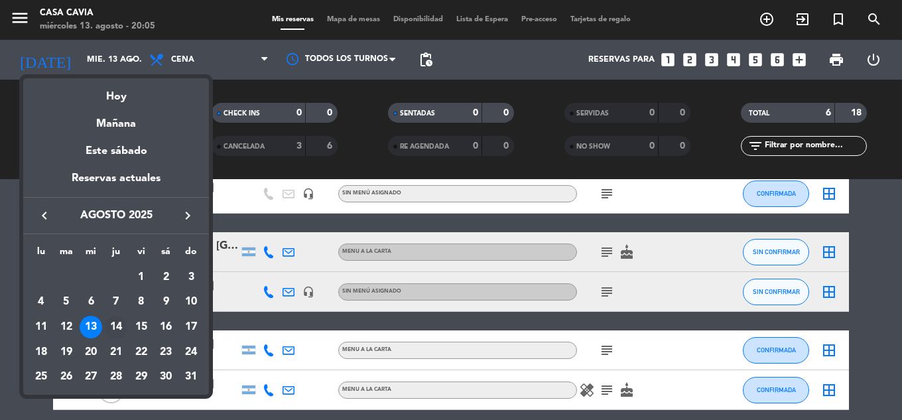
click at [109, 336] on div "14" at bounding box center [116, 327] width 23 height 23
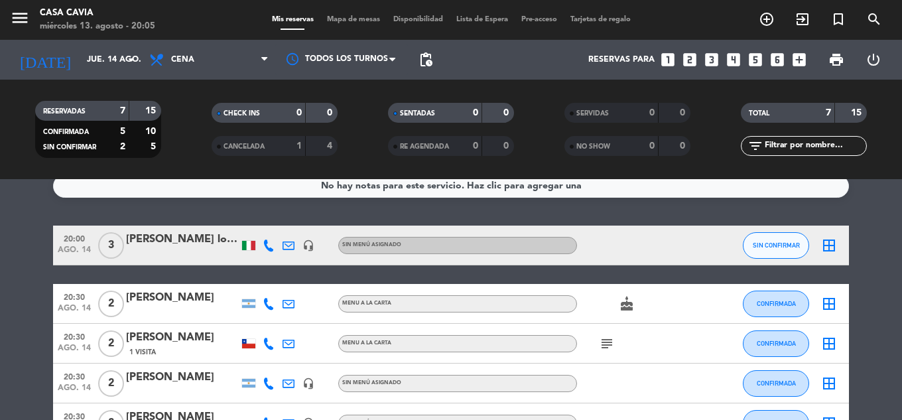
scroll to position [0, 0]
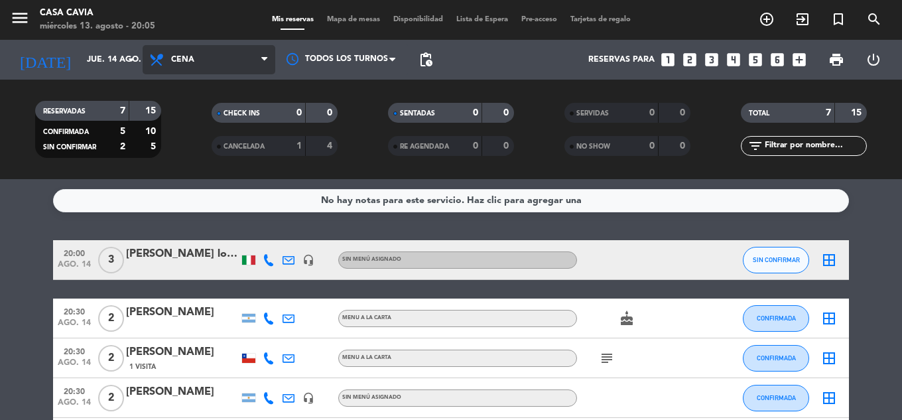
click at [240, 70] on span "Cena" at bounding box center [209, 59] width 133 height 29
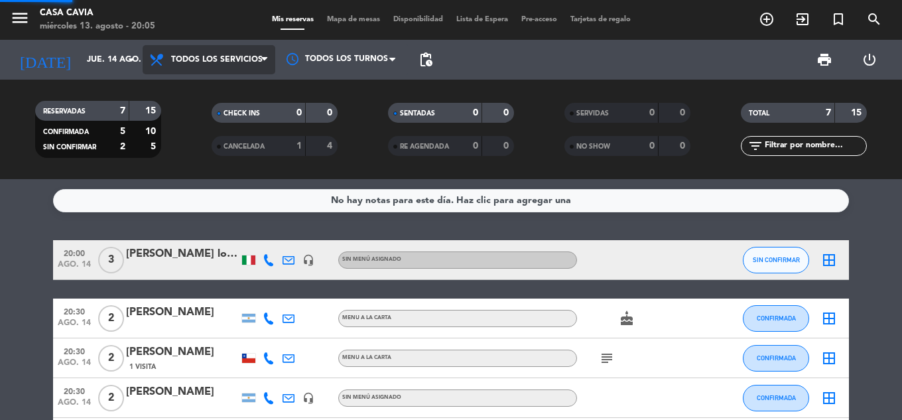
click at [235, 84] on div "menu Casa Cavia [DATE] 13. agosto - 20:05 Mis reservas Mapa de mesas Disponibil…" at bounding box center [451, 89] width 902 height 179
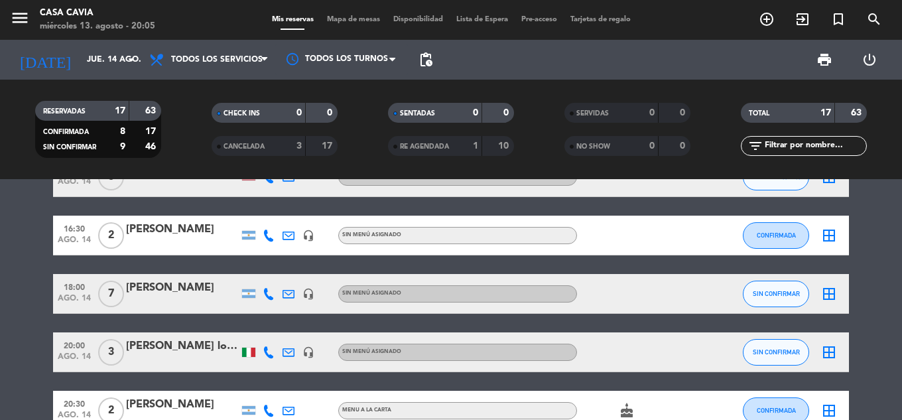
scroll to position [398, 0]
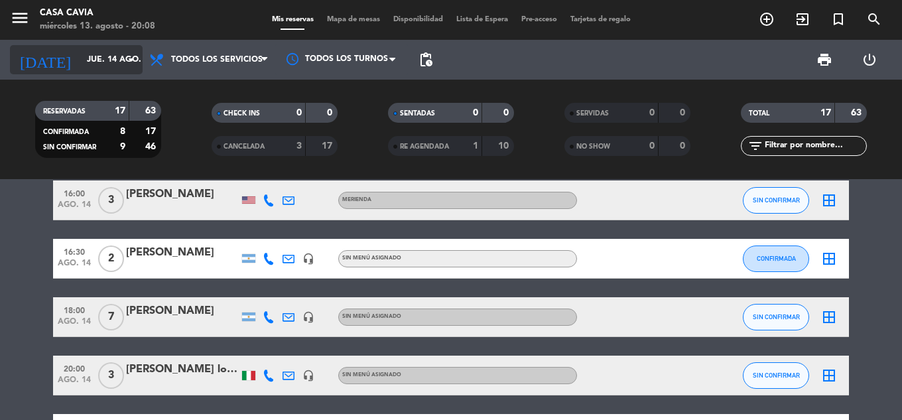
click at [92, 53] on input "jue. 14 ago." at bounding box center [136, 59] width 112 height 23
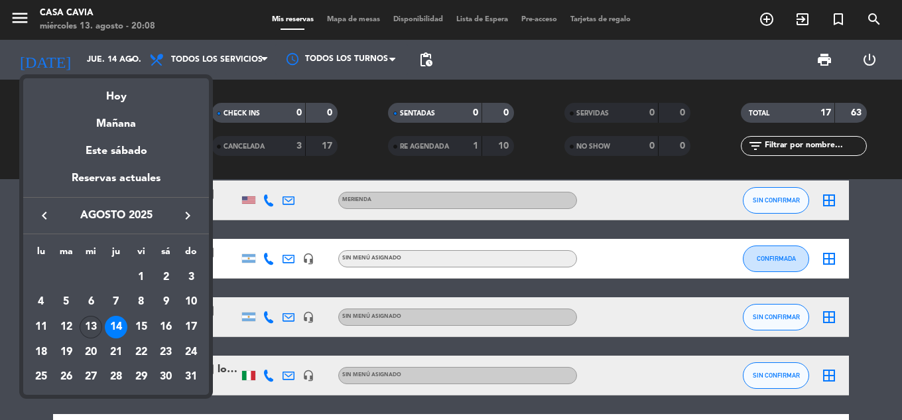
click at [95, 327] on div "13" at bounding box center [91, 327] width 23 height 23
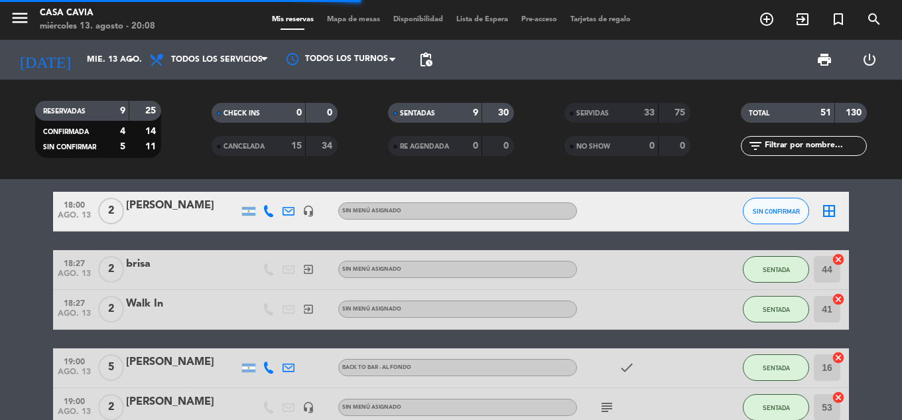
scroll to position [547, 0]
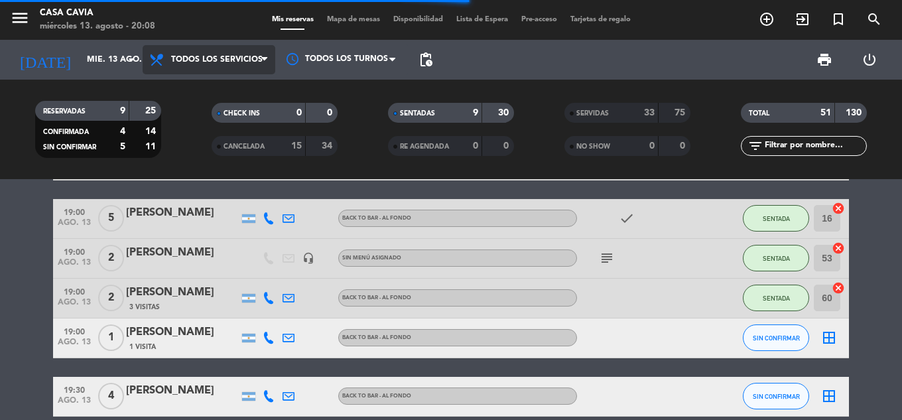
click at [253, 53] on span "Todos los servicios" at bounding box center [209, 59] width 133 height 29
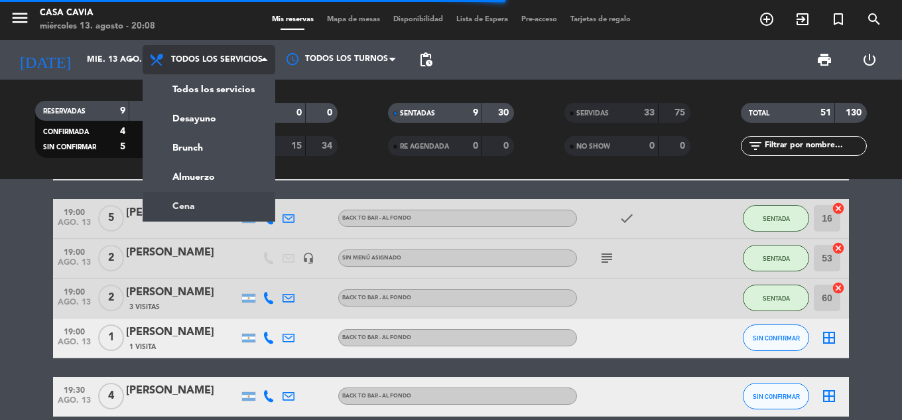
click at [210, 204] on ng-component "menu Casa Cavia [DATE] 13. agosto - 20:08 Mis reservas Mapa de mesas Disponibil…" at bounding box center [451, 210] width 902 height 420
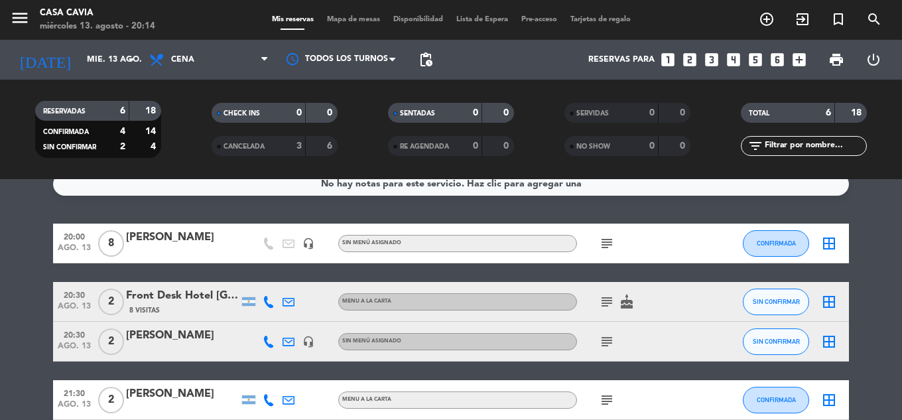
scroll to position [0, 0]
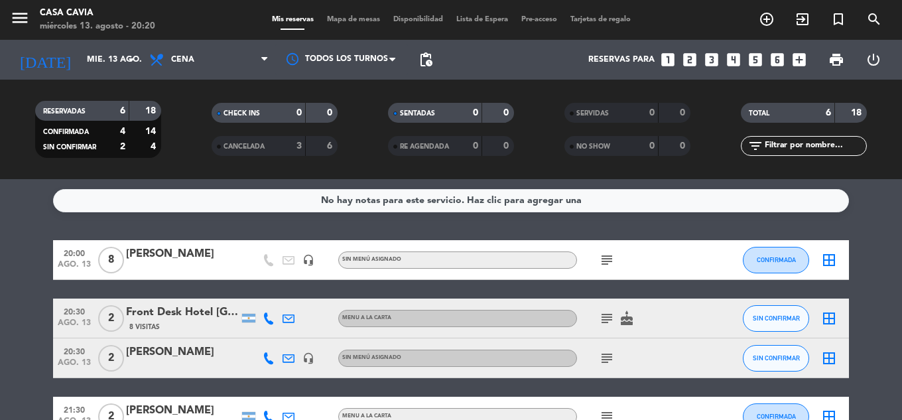
click at [109, 40] on div "[DATE] [DATE] arrow_drop_down" at bounding box center [76, 60] width 133 height 40
click at [107, 62] on input "mié. 13 ago." at bounding box center [136, 59] width 112 height 23
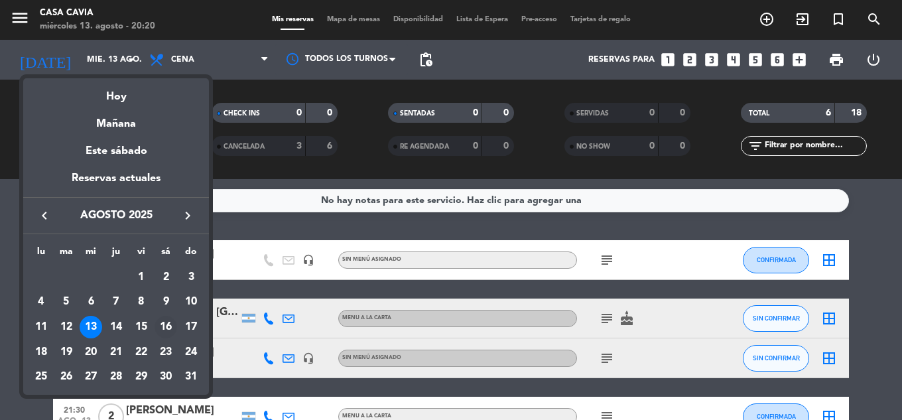
click at [165, 323] on div "16" at bounding box center [166, 327] width 23 height 23
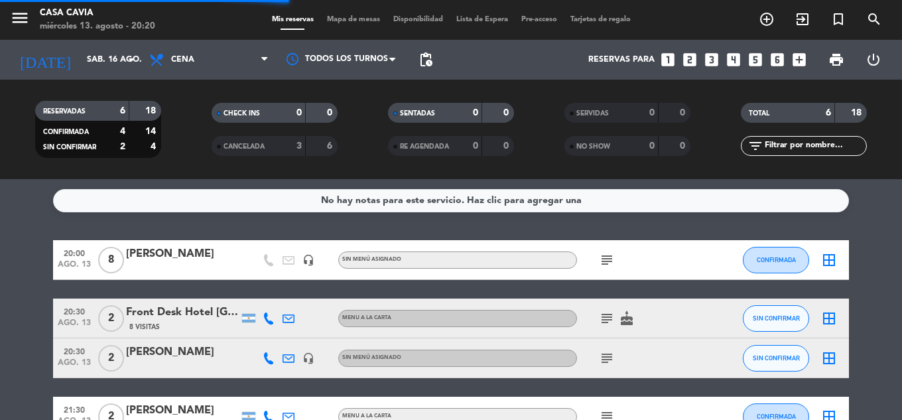
click at [211, 76] on div "Todos los servicios Desayuno Brunch Almuerzo Cena Cena Todos los servicios Desa…" at bounding box center [209, 60] width 133 height 40
click at [216, 64] on span "Cena" at bounding box center [209, 59] width 133 height 29
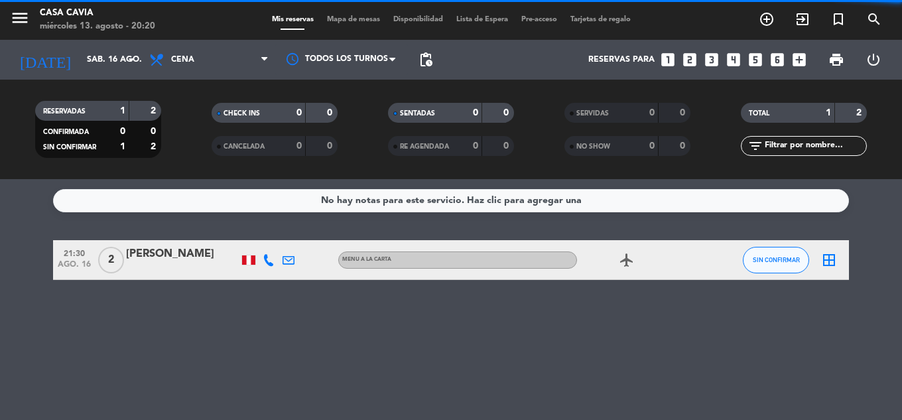
drag, startPoint x: 216, startPoint y: 88, endPoint x: 197, endPoint y: 3, distance: 86.3
click at [216, 85] on div "RESERVADAS 1 2 CONFIRMADA 0 0 SIN CONFIRMAR 1 2 CHECK INS 0 0 CANCELADA 0 0 SEN…" at bounding box center [451, 130] width 902 height 100
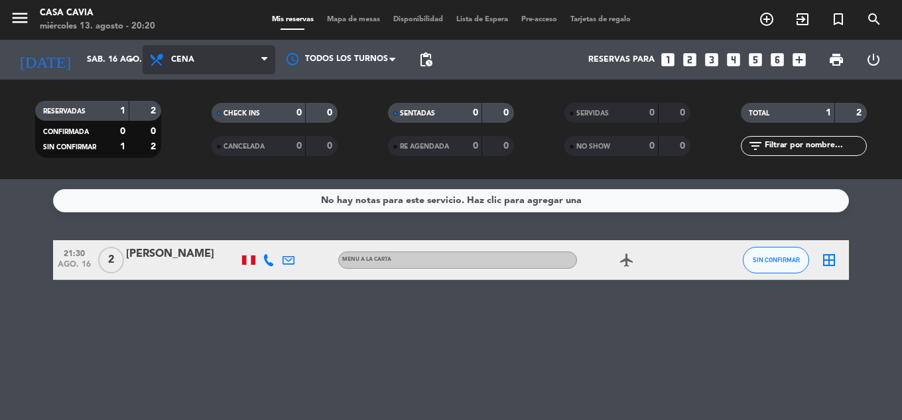
click at [213, 52] on span "Cena" at bounding box center [209, 59] width 133 height 29
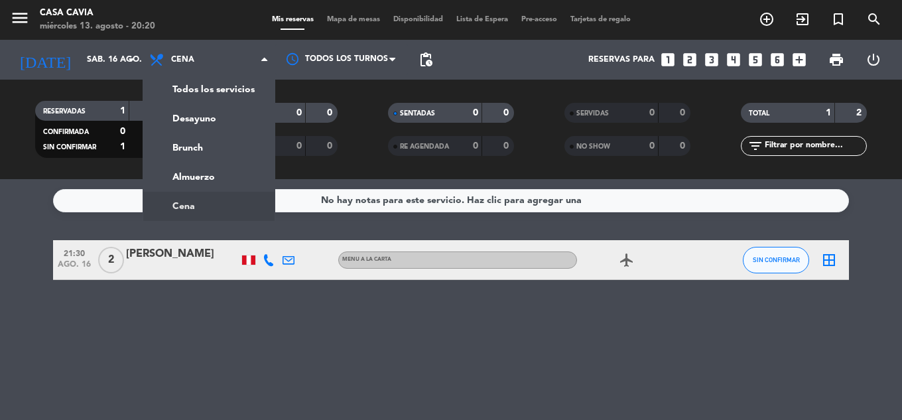
click at [215, 72] on span "Cena" at bounding box center [209, 59] width 133 height 29
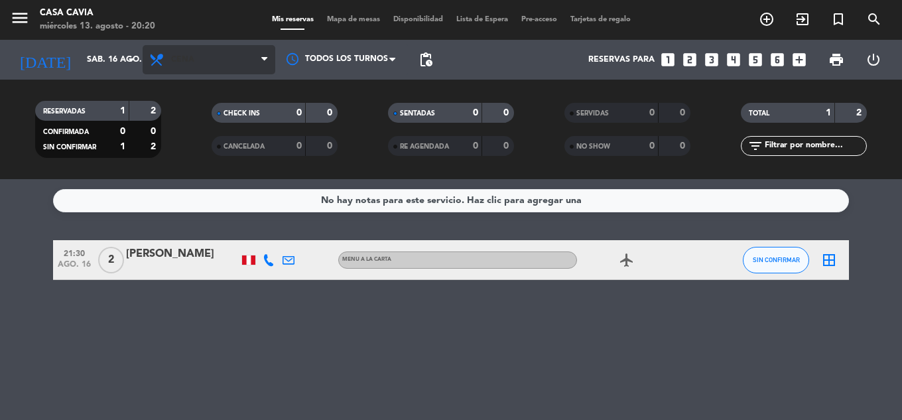
drag, startPoint x: 217, startPoint y: 78, endPoint x: 217, endPoint y: 50, distance: 27.9
click at [217, 71] on div "Todos los servicios Desayuno Brunch Almuerzo Cena Cena Todos los servicios Desa…" at bounding box center [209, 60] width 133 height 40
drag, startPoint x: 217, startPoint y: 50, endPoint x: 209, endPoint y: 88, distance: 38.6
click at [217, 51] on span "Cena" at bounding box center [209, 59] width 133 height 29
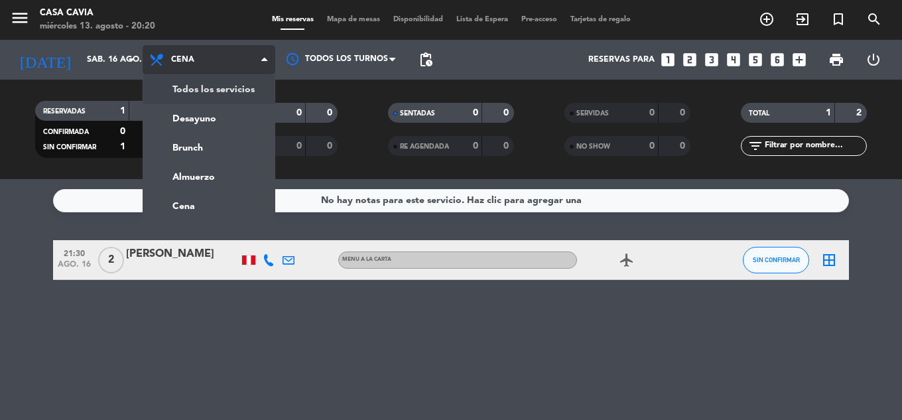
click at [208, 96] on div "menu Casa Cavia [DATE] 13. agosto - 20:20 Mis reservas Mapa de mesas Disponibil…" at bounding box center [451, 89] width 902 height 179
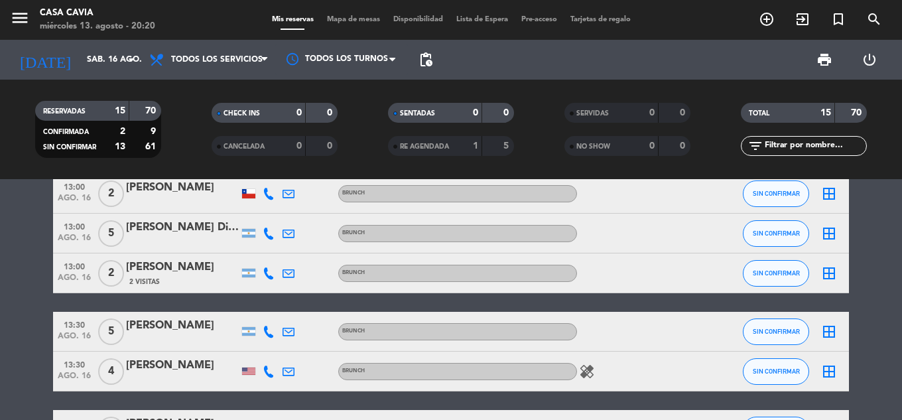
scroll to position [133, 0]
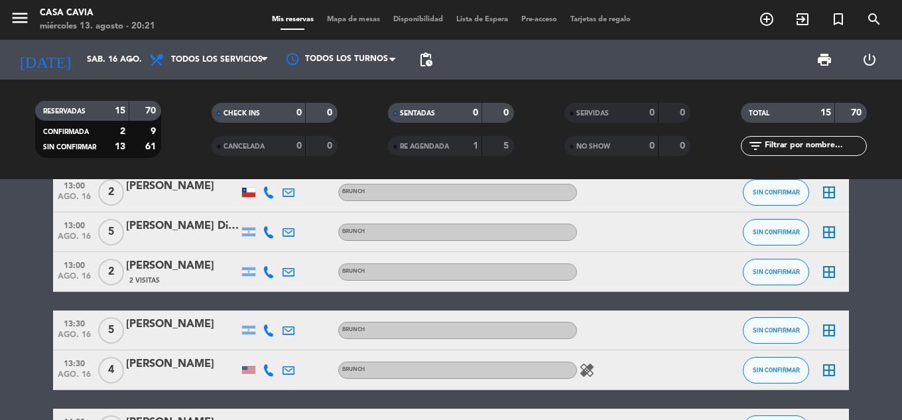
click at [184, 365] on div "[PERSON_NAME]" at bounding box center [182, 364] width 113 height 17
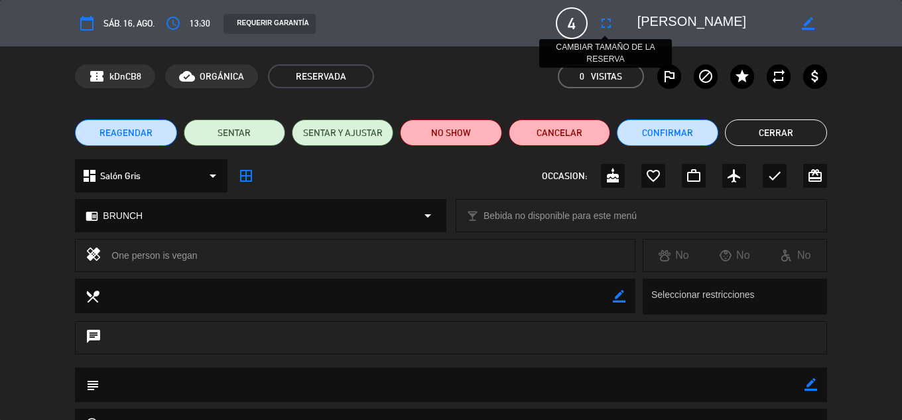
click at [612, 27] on icon "fullscreen" at bounding box center [606, 23] width 16 height 16
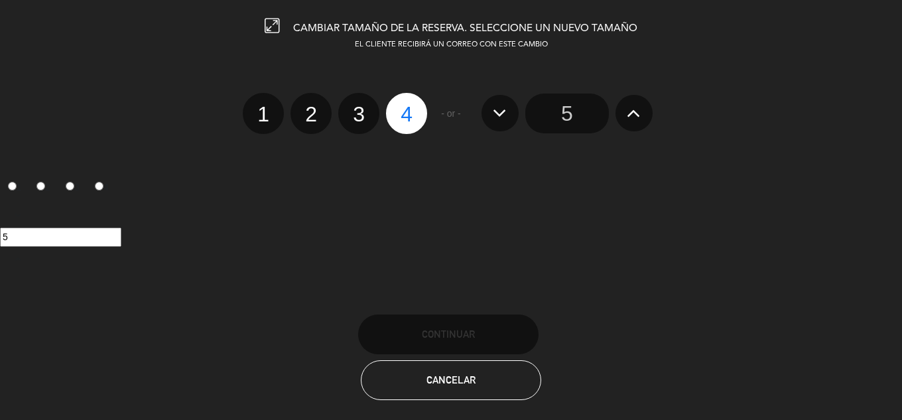
click at [627, 118] on icon at bounding box center [634, 112] width 14 height 21
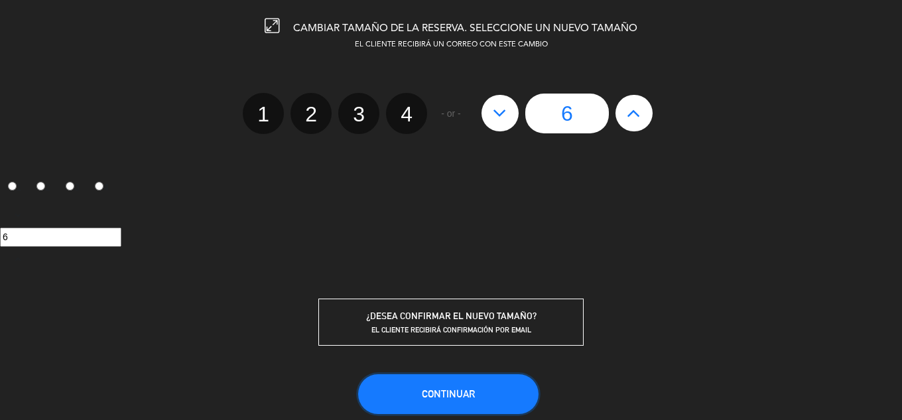
click at [484, 384] on button "Continuar" at bounding box center [448, 394] width 180 height 40
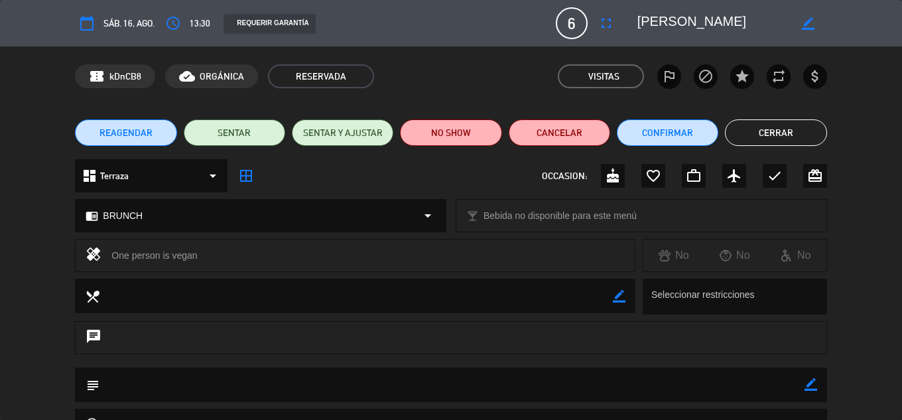
drag, startPoint x: 742, startPoint y: 125, endPoint x: 524, endPoint y: 82, distance: 222.6
click at [732, 120] on li "Cerrar" at bounding box center [776, 132] width 102 height 27
drag, startPoint x: 809, startPoint y: 140, endPoint x: 680, endPoint y: 124, distance: 129.7
click at [807, 140] on button "Cerrar" at bounding box center [776, 132] width 102 height 27
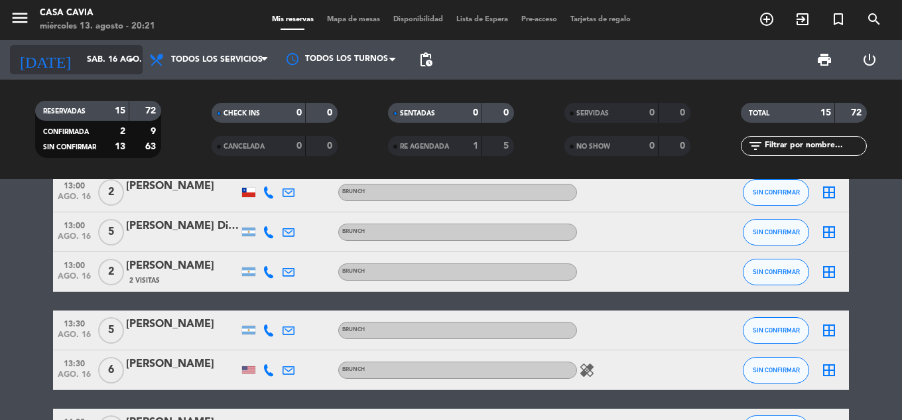
click at [99, 71] on input "sáb. 16 ago." at bounding box center [136, 59] width 112 height 23
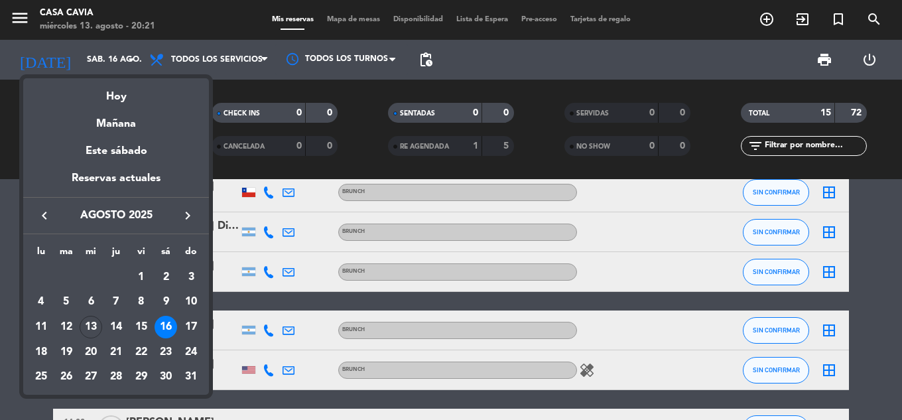
drag, startPoint x: 147, startPoint y: 326, endPoint x: 159, endPoint y: 287, distance: 41.1
click at [147, 326] on div "15" at bounding box center [141, 327] width 23 height 23
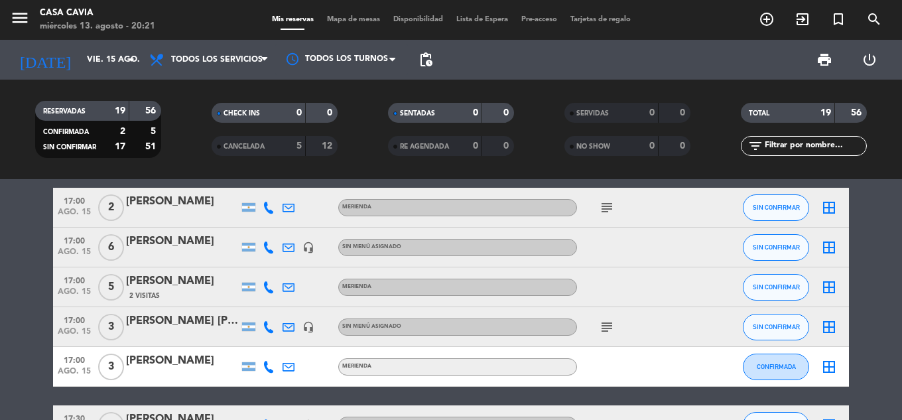
scroll to position [531, 0]
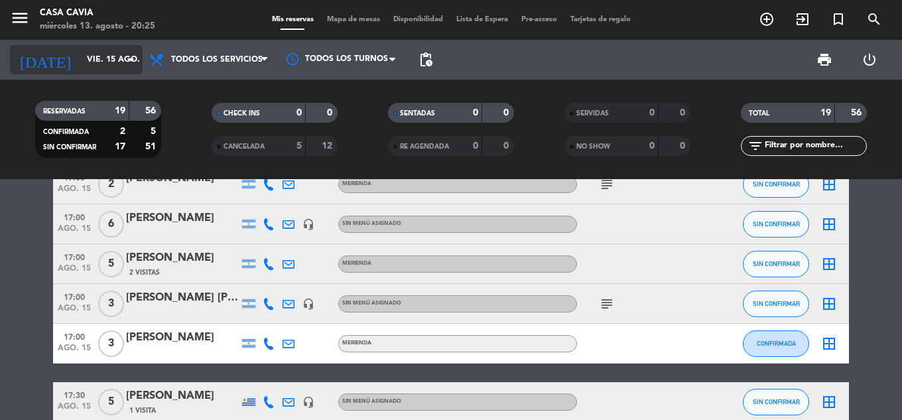
click at [111, 56] on input "vie. 15 ago." at bounding box center [136, 59] width 112 height 23
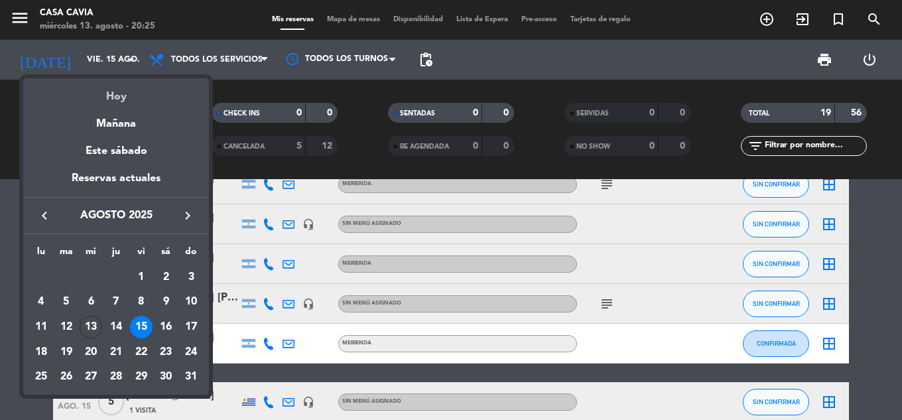
click at [119, 94] on div "Hoy" at bounding box center [116, 91] width 186 height 27
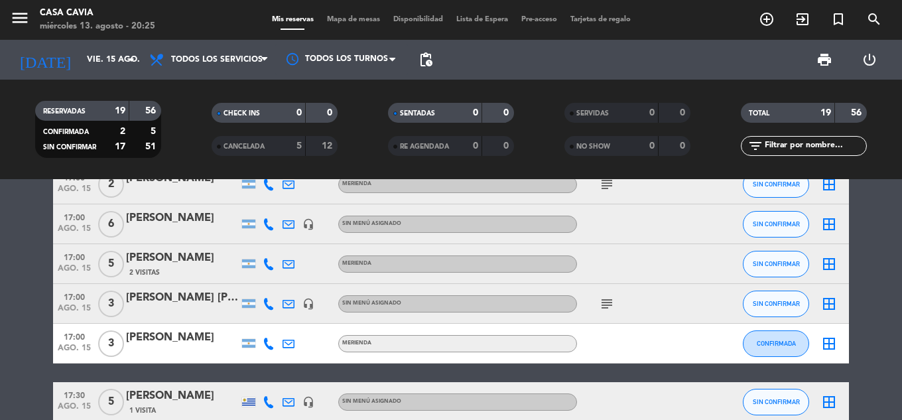
type input "mié. 13 ago."
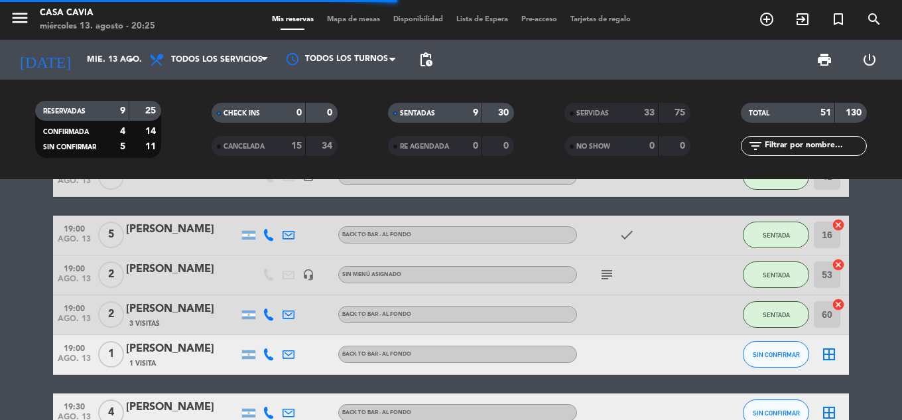
scroll to position [680, 0]
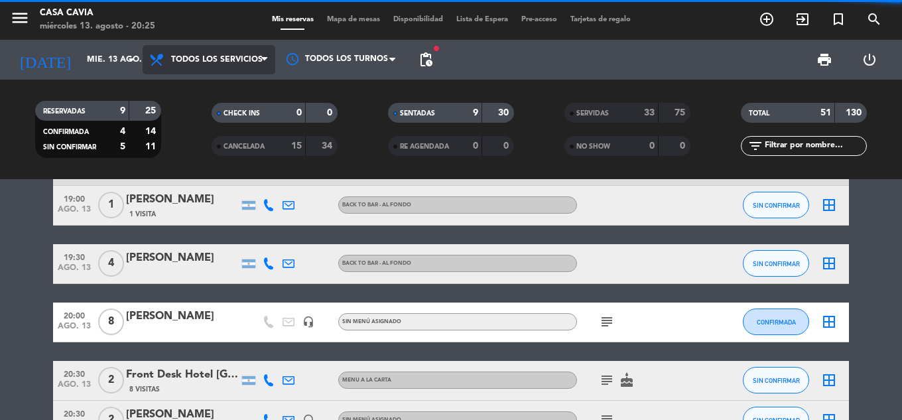
click at [221, 72] on span "Todos los servicios" at bounding box center [209, 59] width 133 height 29
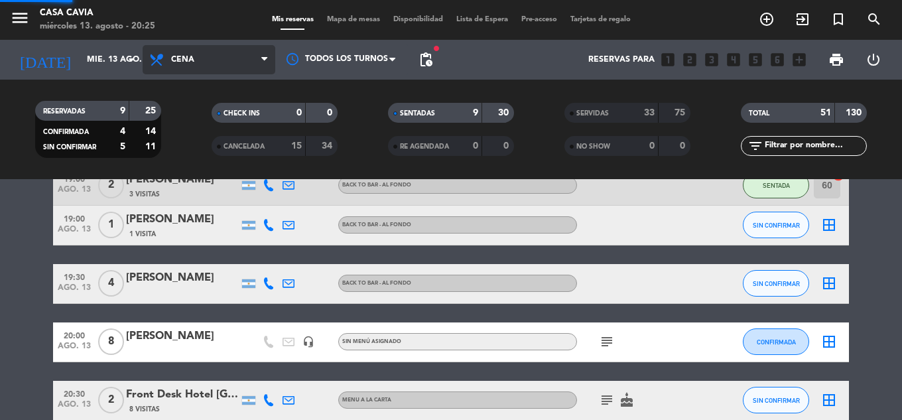
click at [217, 204] on ng-component "menu Casa Cavia [DATE] 13. agosto - 20:25 Mis reservas Mapa de mesas Disponibil…" at bounding box center [451, 210] width 902 height 420
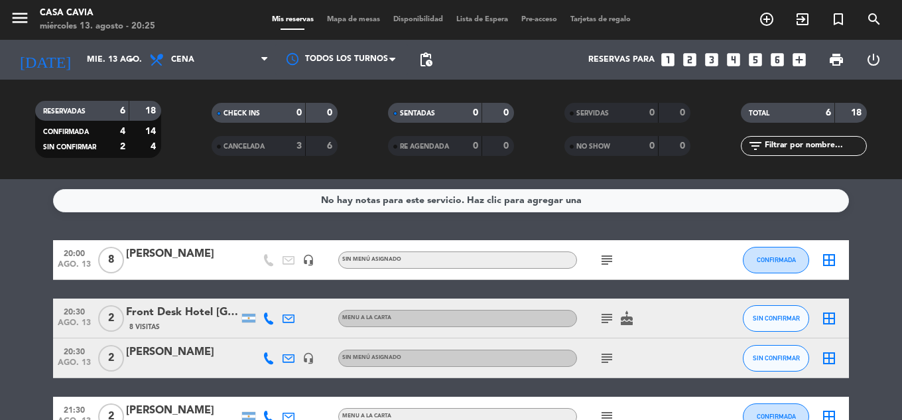
scroll to position [66, 0]
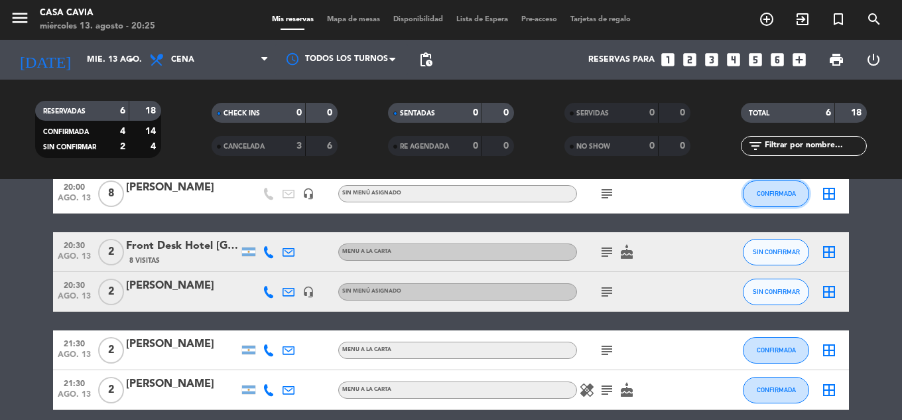
click at [755, 198] on button "CONFIRMADA" at bounding box center [776, 193] width 66 height 27
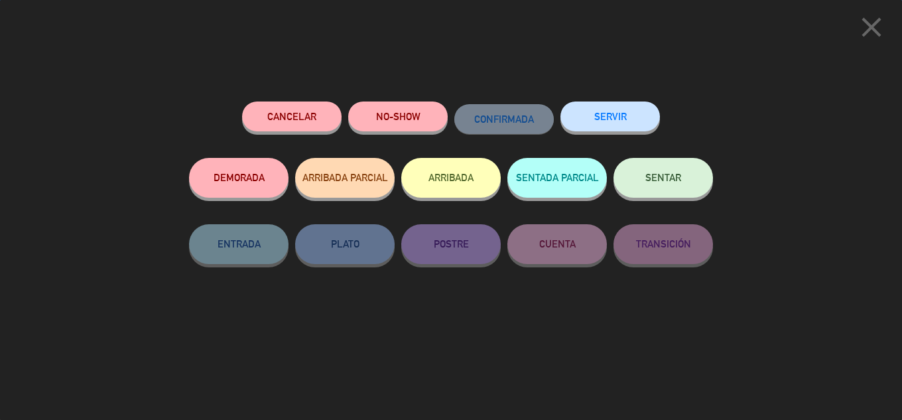
click at [561, 185] on button "SENTADA PARCIAL" at bounding box center [558, 178] width 100 height 40
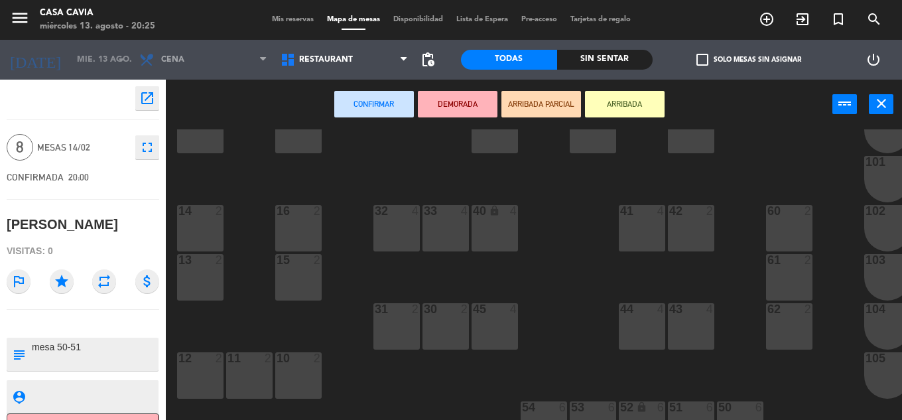
scroll to position [265, 0]
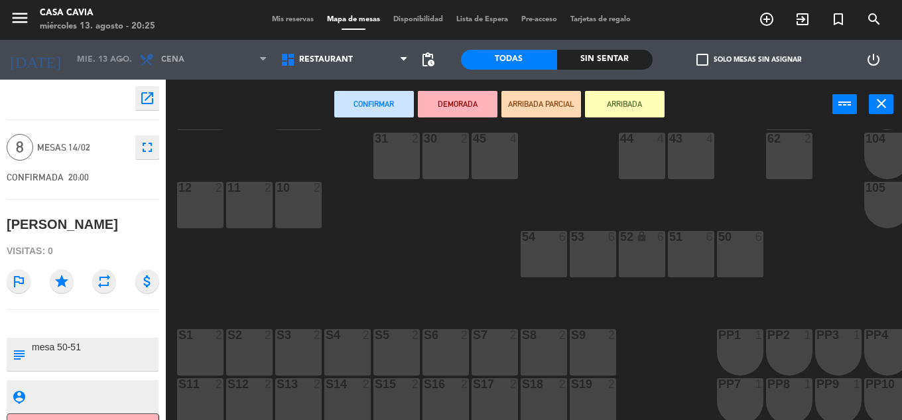
click at [741, 255] on div "50 6" at bounding box center [740, 254] width 46 height 46
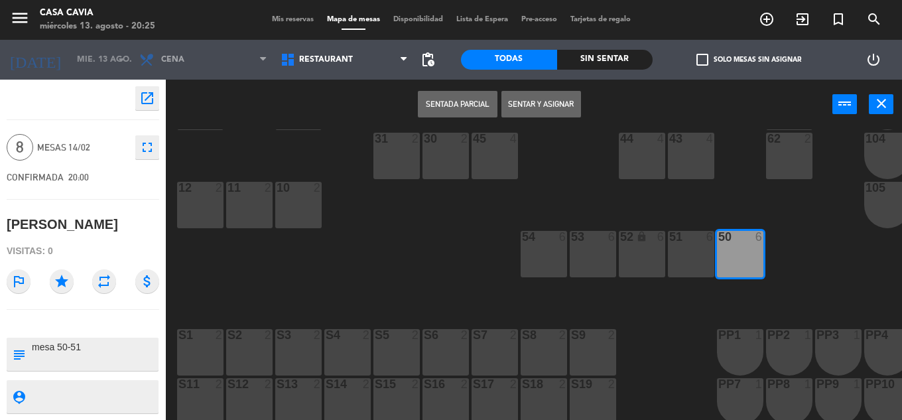
click at [697, 258] on div "51 6" at bounding box center [691, 254] width 46 height 46
click at [533, 103] on button "Sentar y Asignar" at bounding box center [542, 104] width 80 height 27
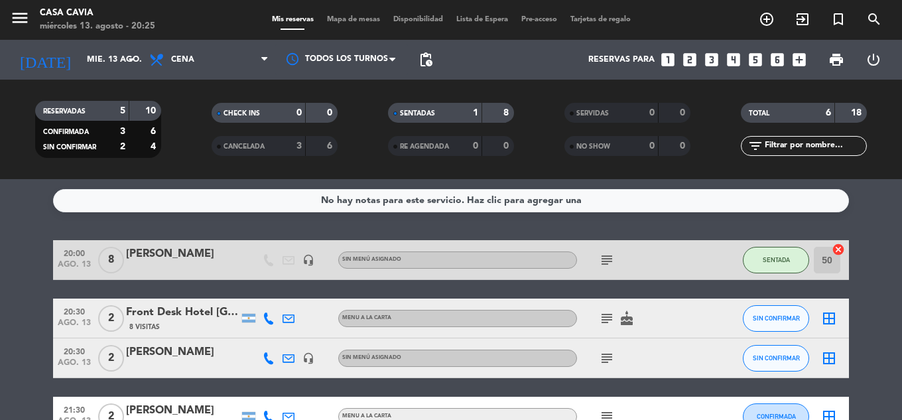
scroll to position [66, 0]
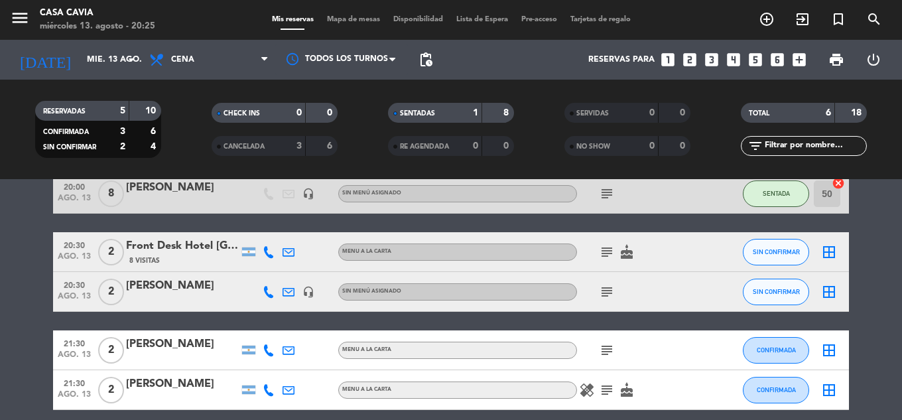
click at [608, 253] on icon "subject" at bounding box center [607, 252] width 16 height 16
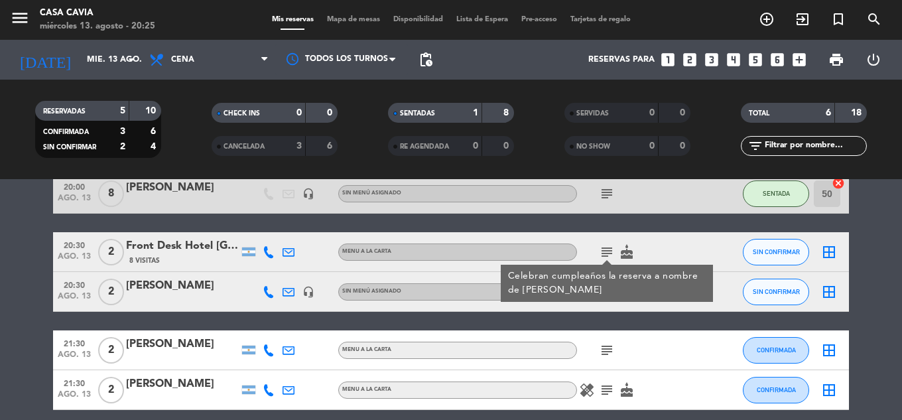
click at [600, 223] on div "20:00 [DATE] 8 [PERSON_NAME] headset_mic Sin menú asignado subject SENTADA 50 c…" at bounding box center [451, 321] width 796 height 295
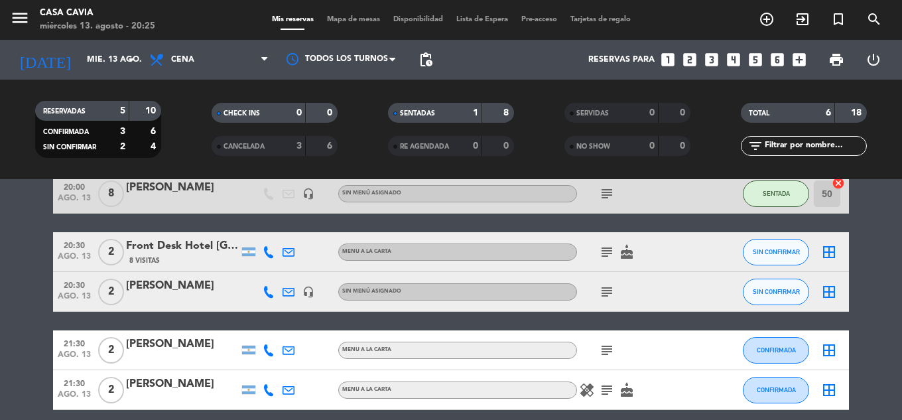
click at [575, 221] on div "20:00 [DATE] 8 [PERSON_NAME] headset_mic Sin menú asignado subject SENTADA 50 c…" at bounding box center [451, 321] width 796 height 295
click at [610, 251] on icon "subject" at bounding box center [607, 252] width 16 height 16
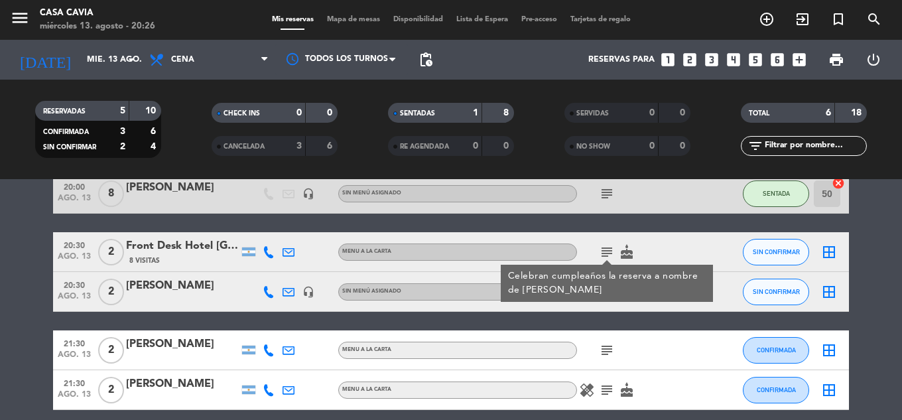
click at [610, 251] on icon "subject" at bounding box center [607, 252] width 16 height 16
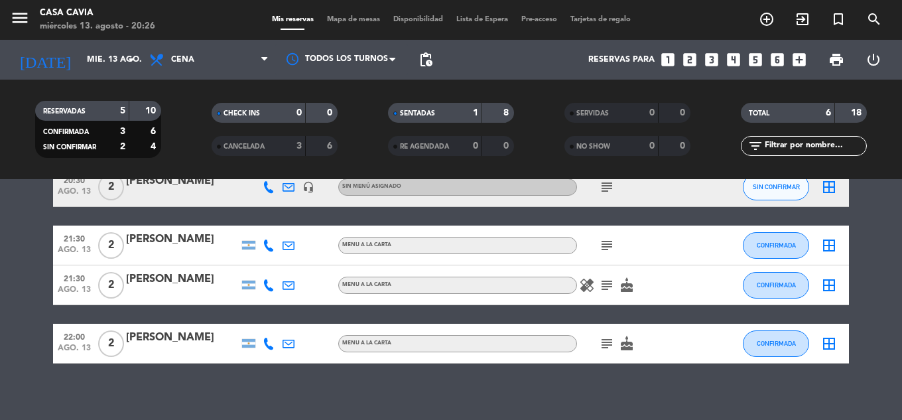
scroll to position [181, 0]
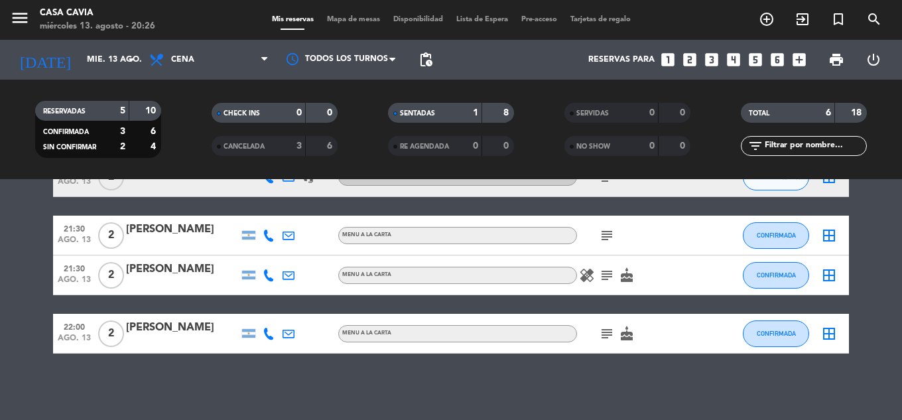
click at [607, 275] on icon "subject" at bounding box center [607, 275] width 16 height 16
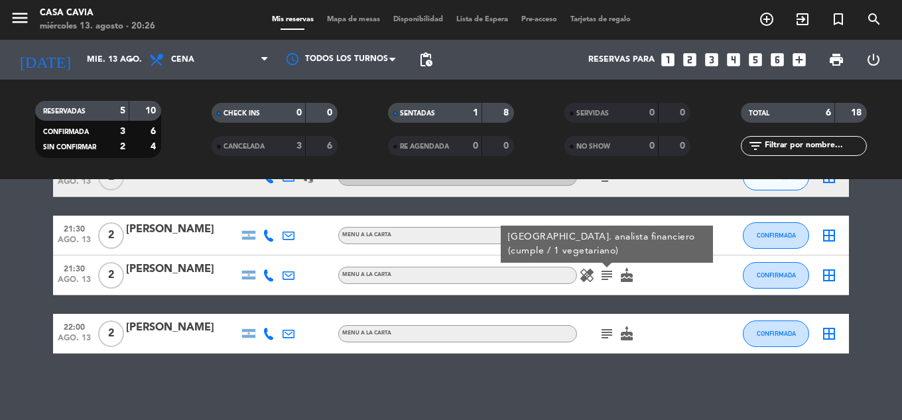
click at [607, 275] on icon "subject" at bounding box center [607, 275] width 16 height 16
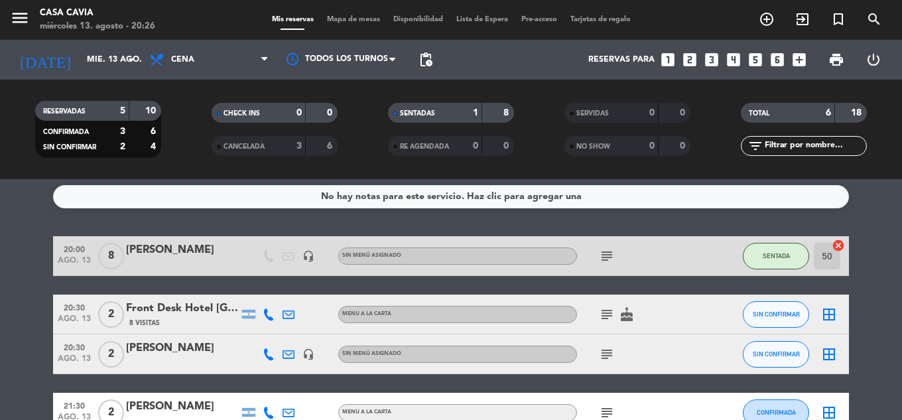
scroll to position [0, 0]
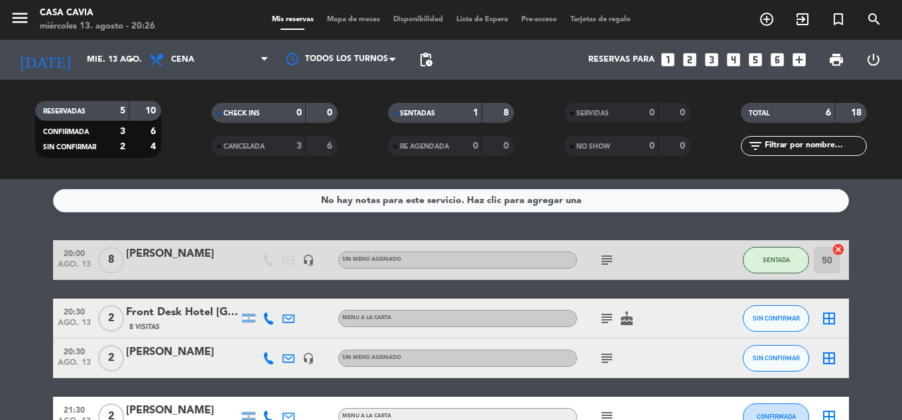
drag, startPoint x: 284, startPoint y: 146, endPoint x: 371, endPoint y: 155, distance: 87.4
click at [285, 146] on div "3" at bounding box center [289, 146] width 27 height 15
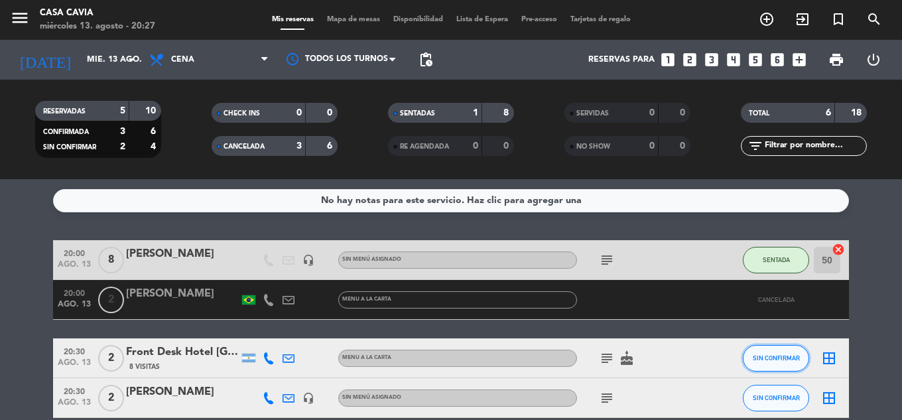
click at [759, 366] on button "SIN CONFIRMAR" at bounding box center [776, 358] width 66 height 27
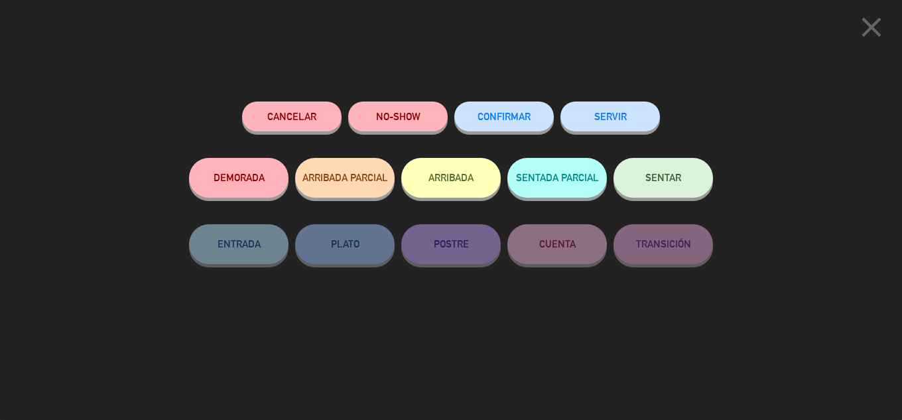
click at [682, 181] on button "SENTAR" at bounding box center [664, 178] width 100 height 40
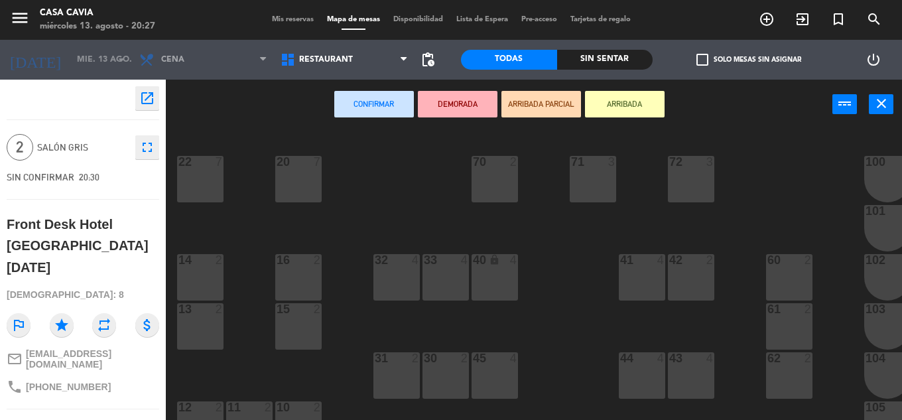
scroll to position [66, 0]
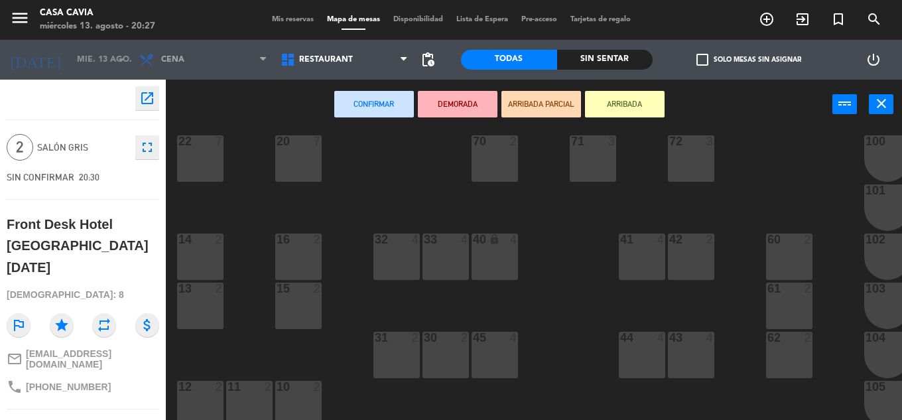
click at [397, 253] on div "32 4" at bounding box center [397, 257] width 46 height 46
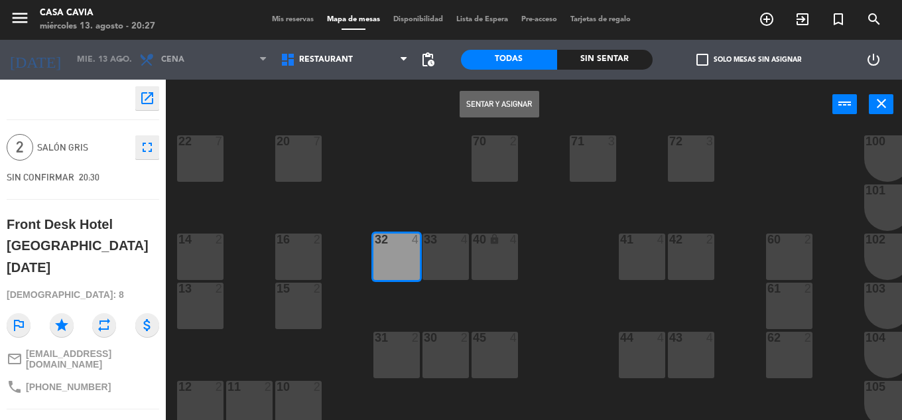
click at [486, 109] on button "Sentar y Asignar" at bounding box center [500, 104] width 80 height 27
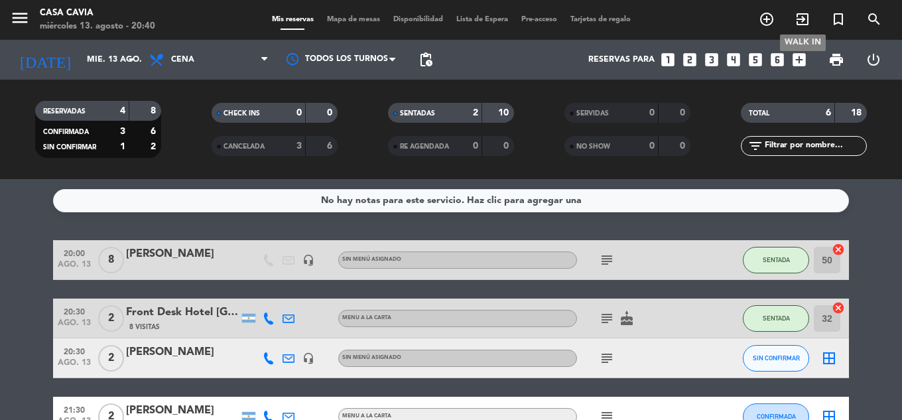
click at [798, 10] on span "exit_to_app" at bounding box center [803, 19] width 36 height 23
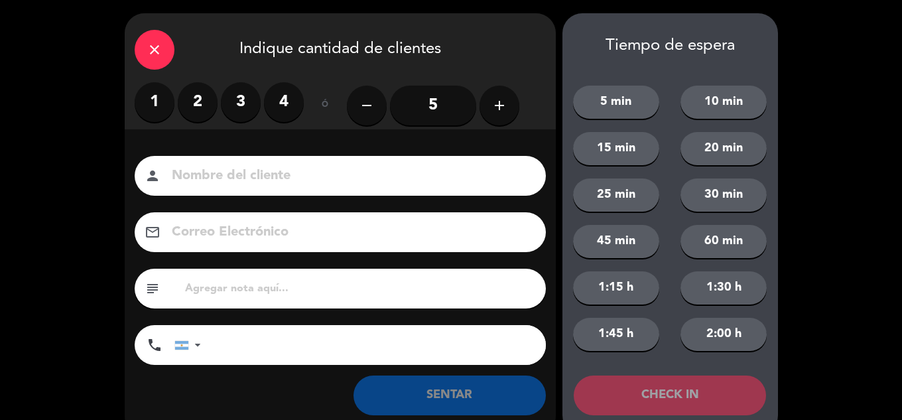
drag, startPoint x: 164, startPoint y: 101, endPoint x: 176, endPoint y: 103, distance: 12.8
click at [165, 102] on label "1" at bounding box center [155, 102] width 40 height 40
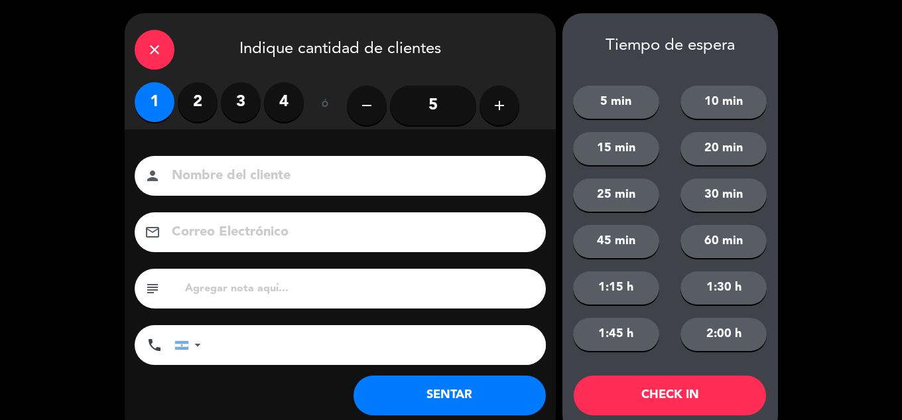
click at [177, 103] on div "1 2 3 4" at bounding box center [219, 102] width 169 height 40
click at [186, 107] on label "2" at bounding box center [198, 102] width 40 height 40
click at [440, 397] on button "SENTAR" at bounding box center [450, 396] width 192 height 40
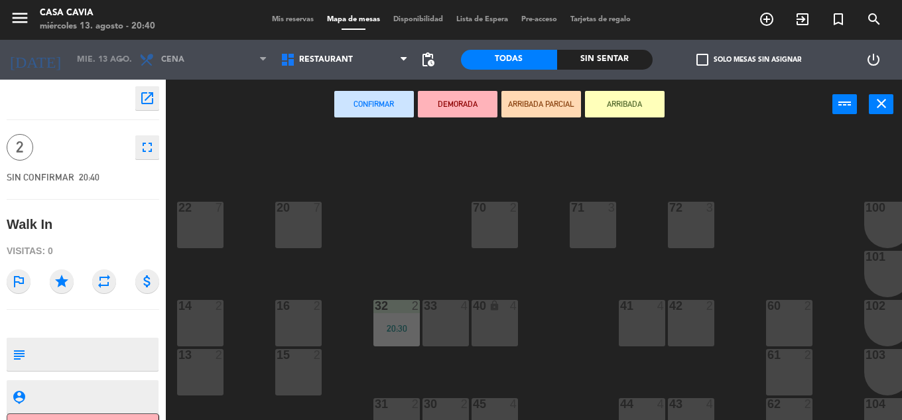
click at [200, 303] on div at bounding box center [200, 306] width 22 height 12
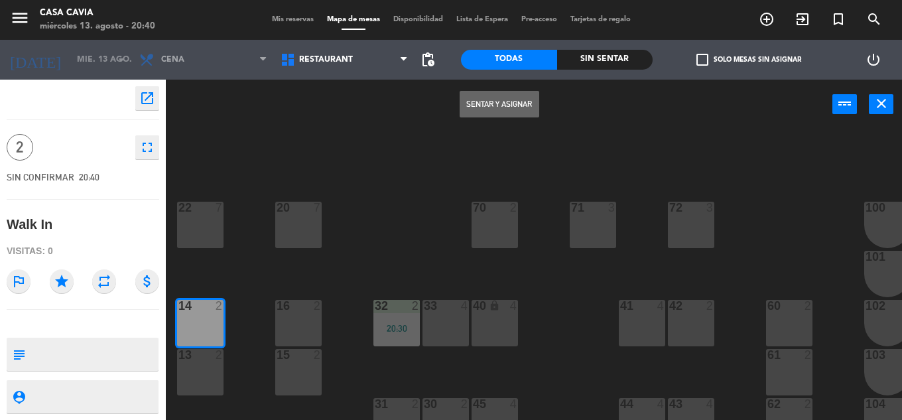
click at [473, 101] on button "Sentar y Asignar" at bounding box center [500, 104] width 80 height 27
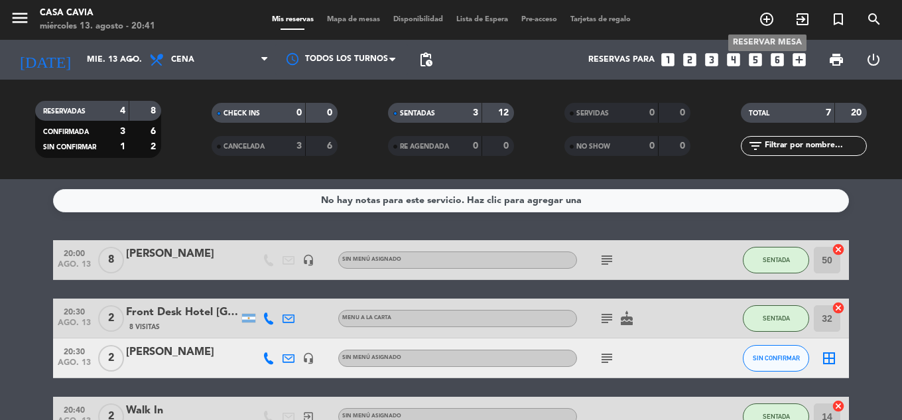
click at [765, 19] on icon "add_circle_outline" at bounding box center [767, 19] width 16 height 16
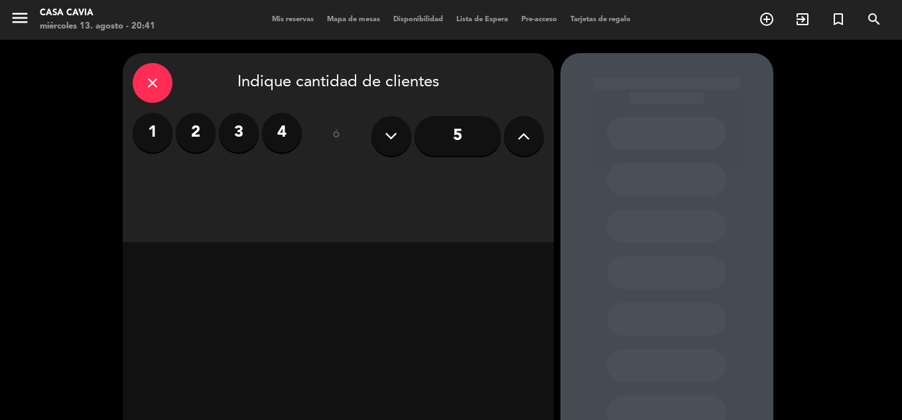
click at [267, 133] on label "4" at bounding box center [282, 133] width 40 height 40
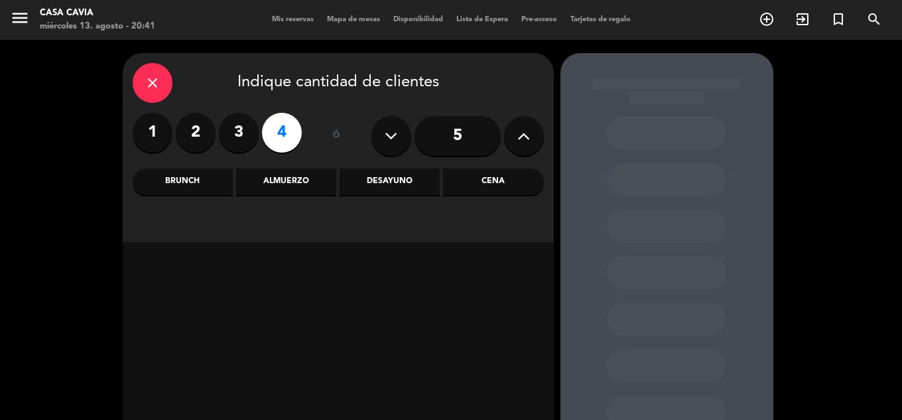
click at [252, 179] on div "Almuerzo" at bounding box center [286, 182] width 100 height 27
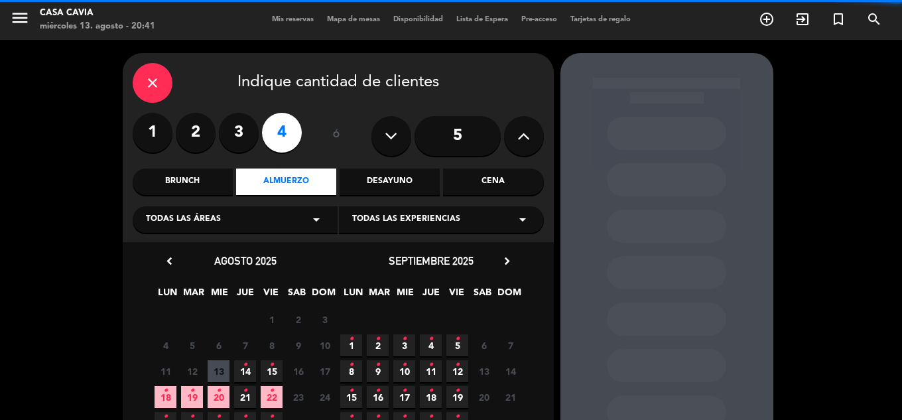
scroll to position [95, 0]
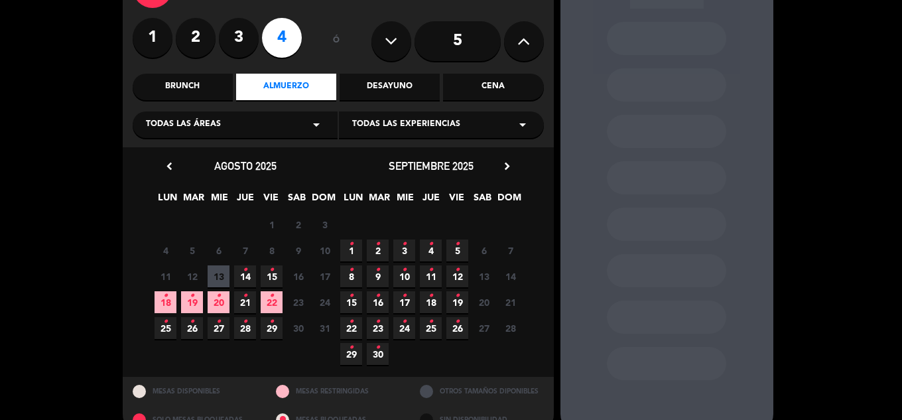
click at [275, 277] on span "15 •" at bounding box center [272, 276] width 22 height 22
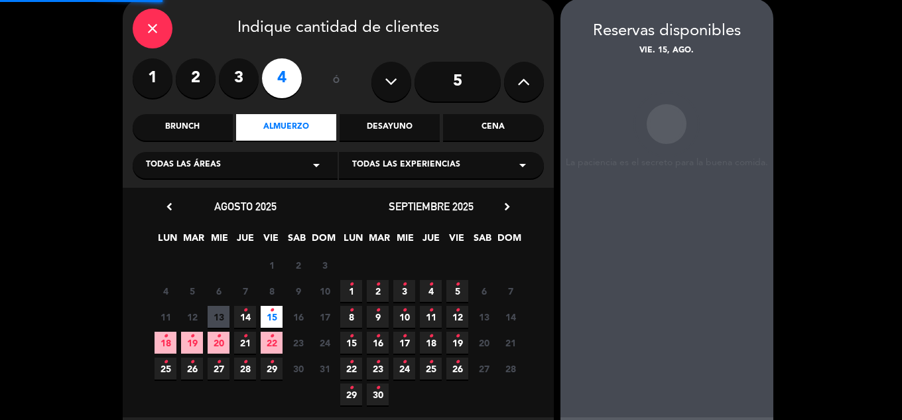
scroll to position [53, 0]
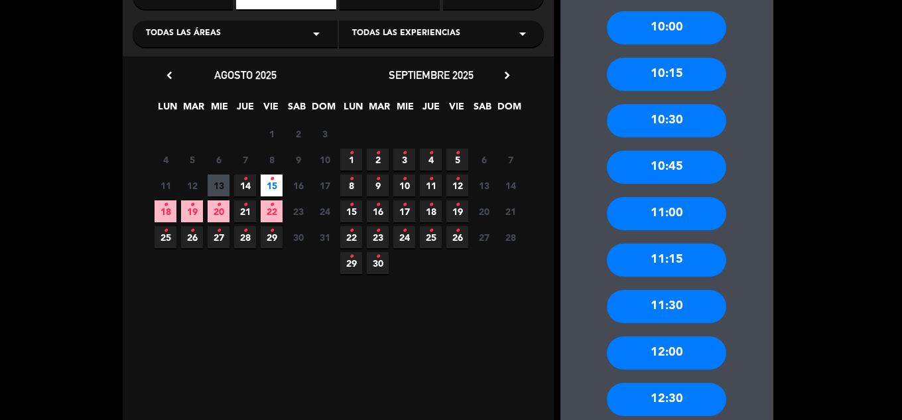
drag, startPoint x: 687, startPoint y: 342, endPoint x: 620, endPoint y: 255, distance: 109.2
click at [685, 342] on div "12:00" at bounding box center [666, 352] width 119 height 33
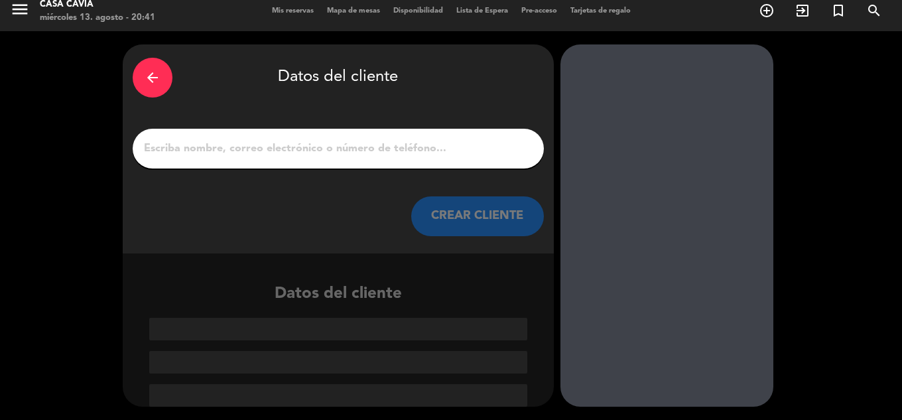
click at [293, 159] on div at bounding box center [338, 149] width 411 height 40
drag, startPoint x: 293, startPoint y: 160, endPoint x: 230, endPoint y: 149, distance: 64.0
click at [230, 149] on input "1" at bounding box center [338, 148] width 391 height 19
paste input "[PERSON_NAME]"
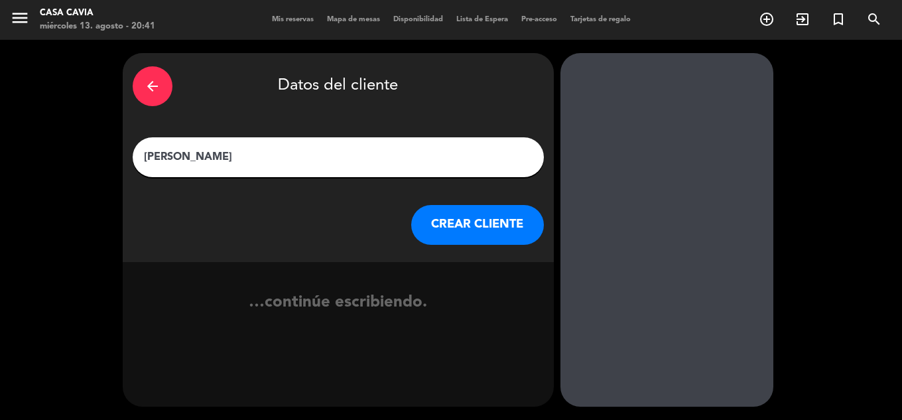
type input "[PERSON_NAME]"
click at [503, 224] on button "CREAR CLIENTE" at bounding box center [477, 225] width 133 height 40
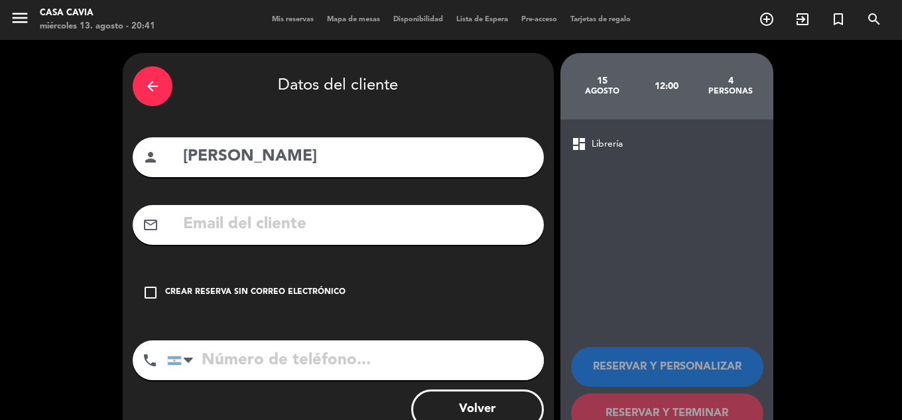
click at [288, 226] on input "text" at bounding box center [358, 224] width 352 height 27
paste input "[PERSON_NAME][EMAIL_ADDRESS][DOMAIN_NAME]"
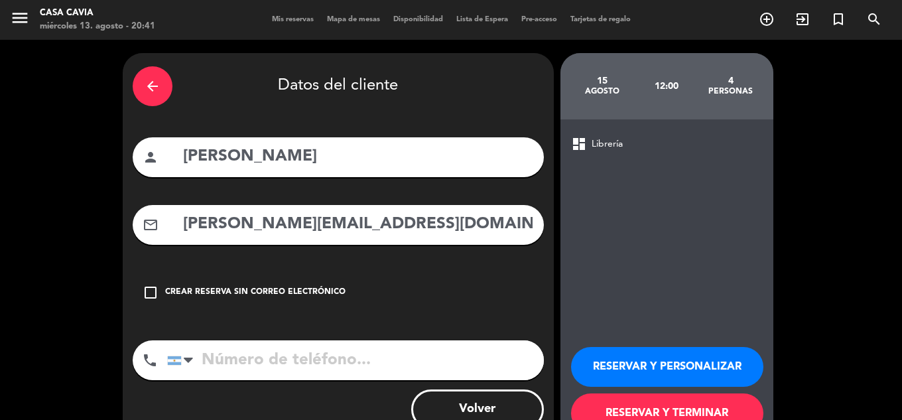
type input "[PERSON_NAME][EMAIL_ADDRESS][DOMAIN_NAME]"
click at [330, 361] on input "tel" at bounding box center [355, 360] width 377 height 40
paste input "115325.6289"
type input "115325.6289"
click at [663, 361] on button "RESERVAR Y PERSONALIZAR" at bounding box center [667, 367] width 192 height 40
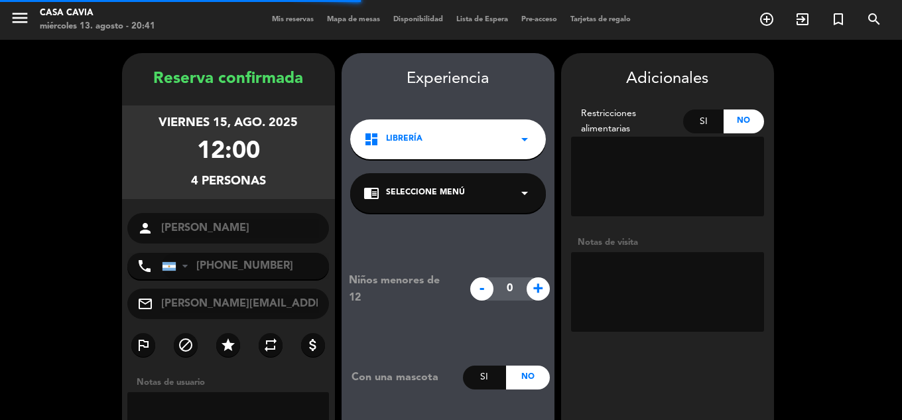
scroll to position [53, 0]
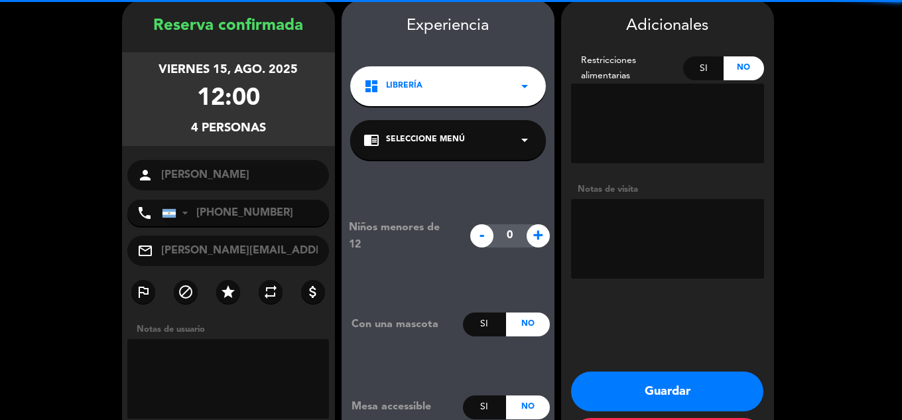
click at [678, 379] on button "Guardar" at bounding box center [667, 392] width 192 height 40
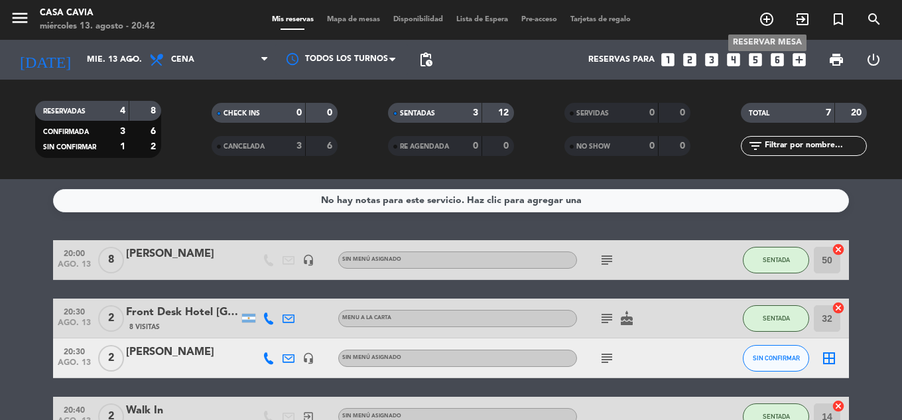
click at [767, 23] on icon "add_circle_outline" at bounding box center [767, 19] width 16 height 16
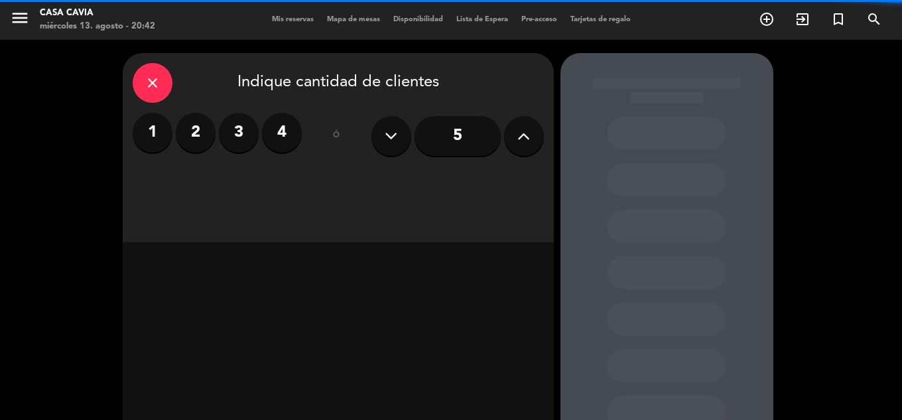
click at [457, 141] on input "5" at bounding box center [458, 136] width 86 height 40
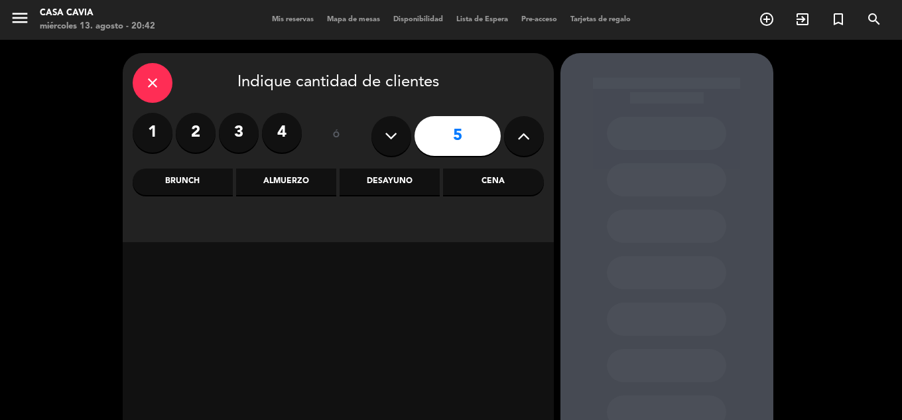
click at [384, 180] on div "Desayuno" at bounding box center [390, 182] width 100 height 27
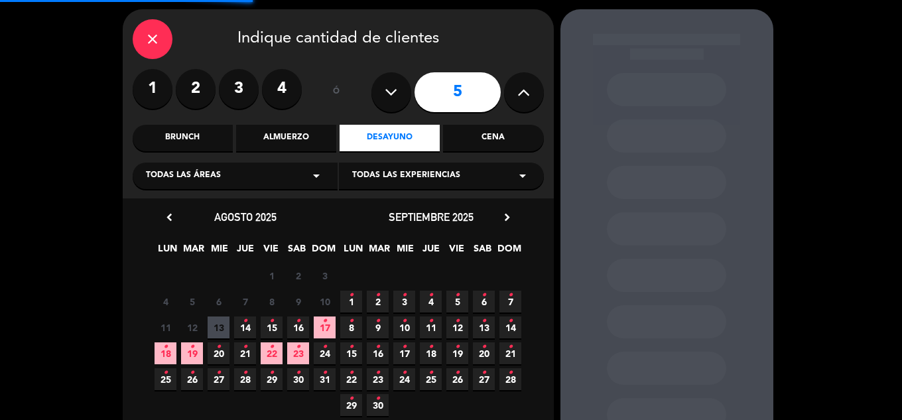
scroll to position [95, 0]
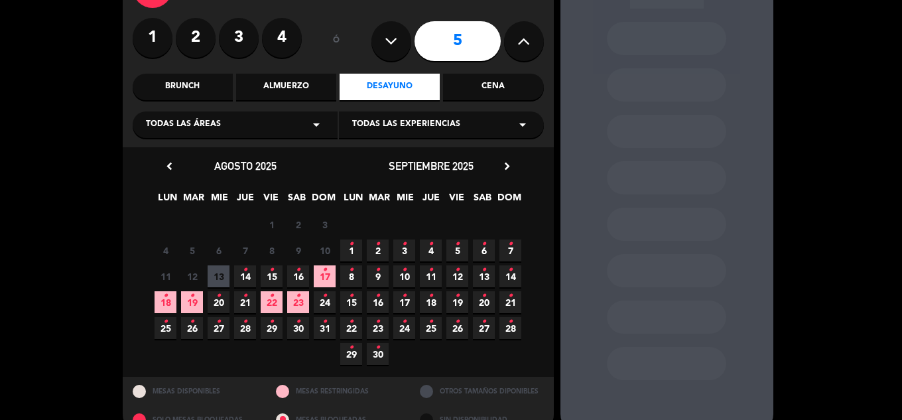
click at [277, 275] on span "15 •" at bounding box center [272, 276] width 22 height 22
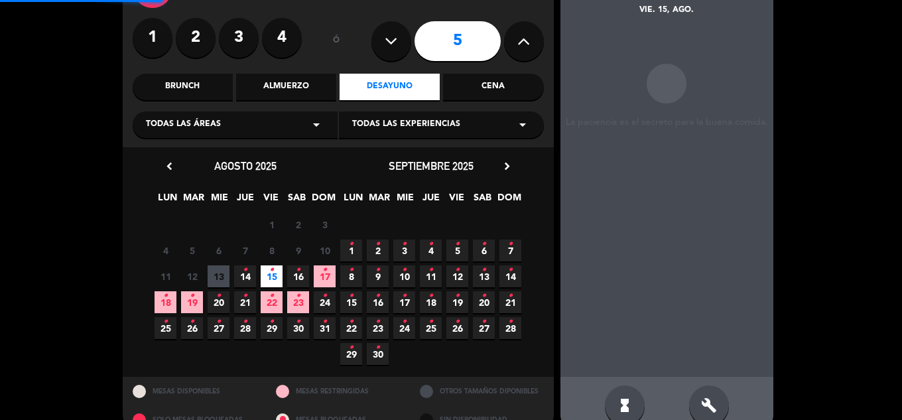
scroll to position [53, 0]
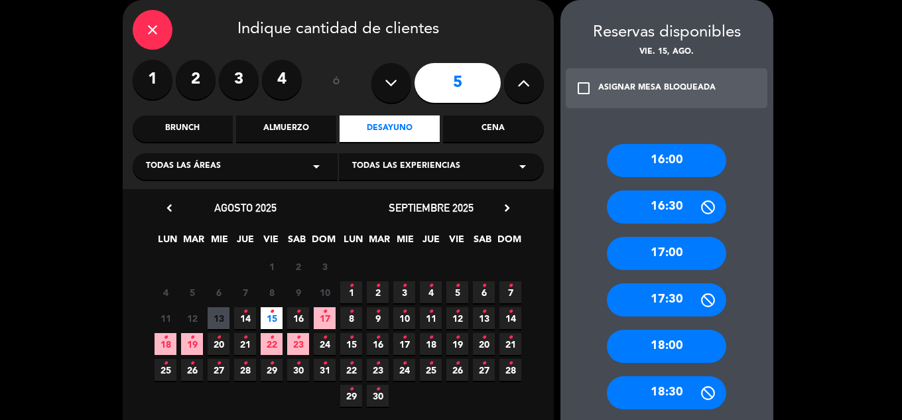
click at [666, 216] on div "16:30" at bounding box center [666, 206] width 119 height 33
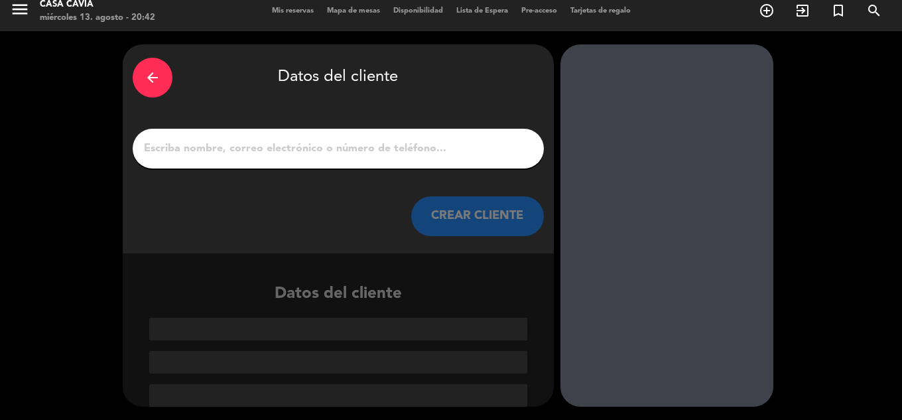
click at [265, 158] on input "1" at bounding box center [338, 148] width 391 height 19
drag, startPoint x: 252, startPoint y: 165, endPoint x: 208, endPoint y: 146, distance: 48.2
click at [207, 146] on input "1" at bounding box center [338, 148] width 391 height 19
paste input "[PERSON_NAME] du Rausas"
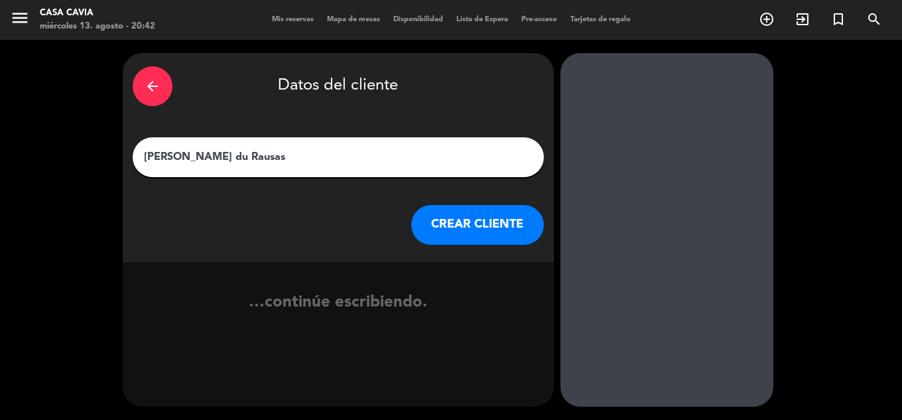
type input "[PERSON_NAME] du Rausas"
click at [492, 236] on button "CREAR CLIENTE" at bounding box center [477, 225] width 133 height 40
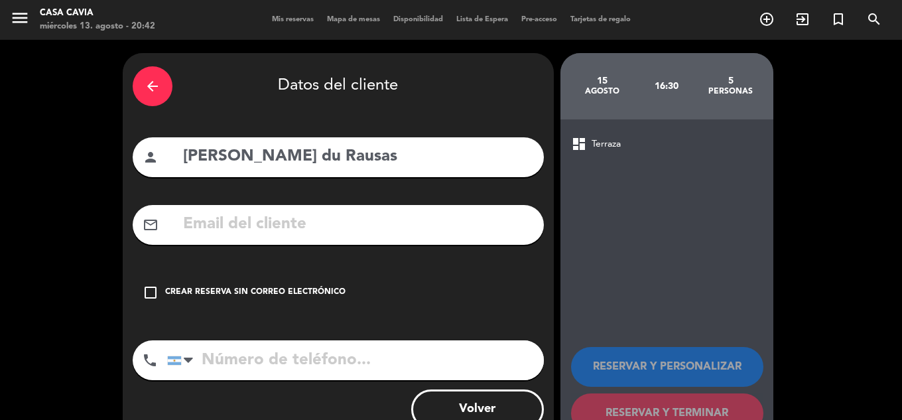
click at [325, 232] on input "text" at bounding box center [358, 224] width 352 height 27
paste input "[EMAIL_ADDRESS]. Com"
type input "[EMAIL_ADDRESS]. Com"
click at [316, 346] on input "tel" at bounding box center [355, 360] width 377 height 40
click at [399, 372] on input "tel" at bounding box center [355, 360] width 377 height 40
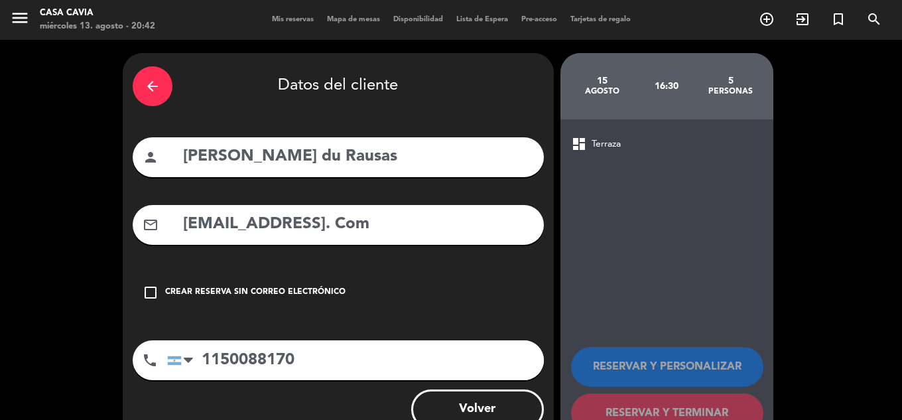
type input "1150088170"
click at [363, 227] on input "[EMAIL_ADDRESS]. Com" at bounding box center [358, 224] width 352 height 27
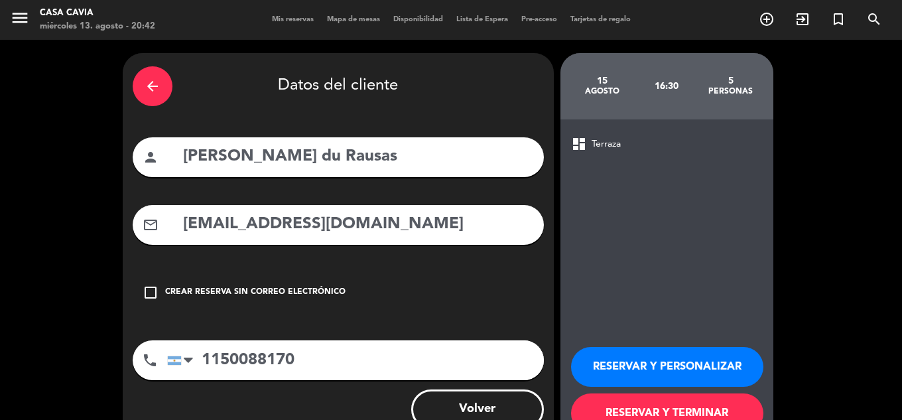
click at [364, 225] on input "[EMAIL_ADDRESS][DOMAIN_NAME]" at bounding box center [358, 224] width 352 height 27
type input "[EMAIL_ADDRESS][DOMAIN_NAME]"
click at [721, 362] on button "RESERVAR Y PERSONALIZAR" at bounding box center [667, 367] width 192 height 40
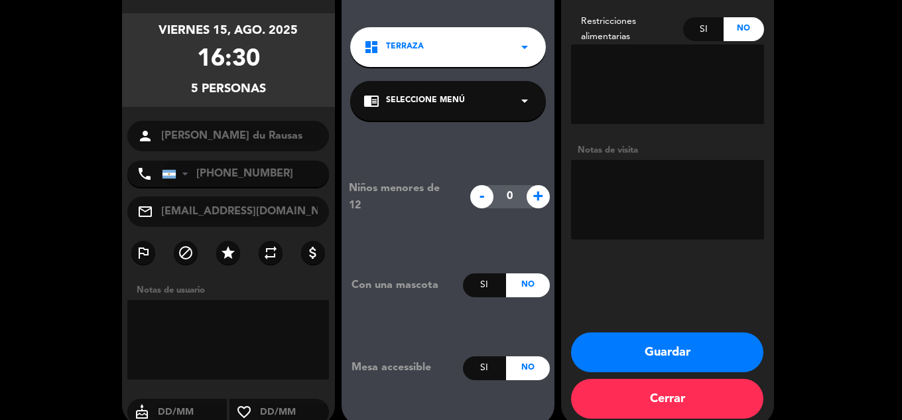
scroll to position [111, 0]
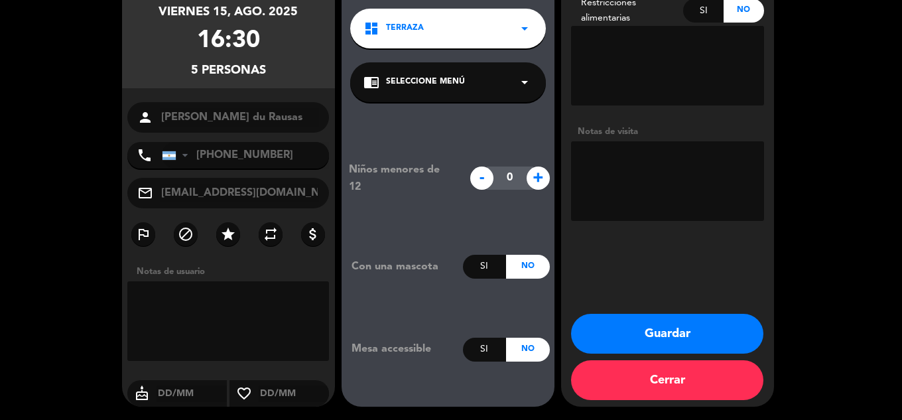
click at [683, 332] on button "Guardar" at bounding box center [667, 334] width 192 height 40
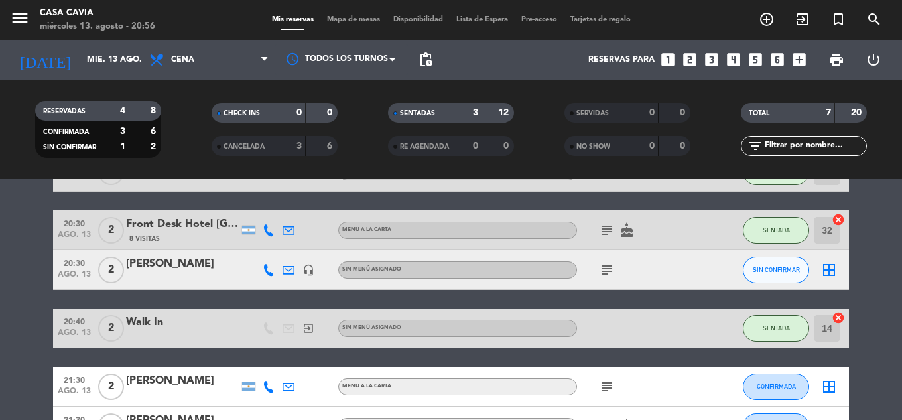
scroll to position [66, 0]
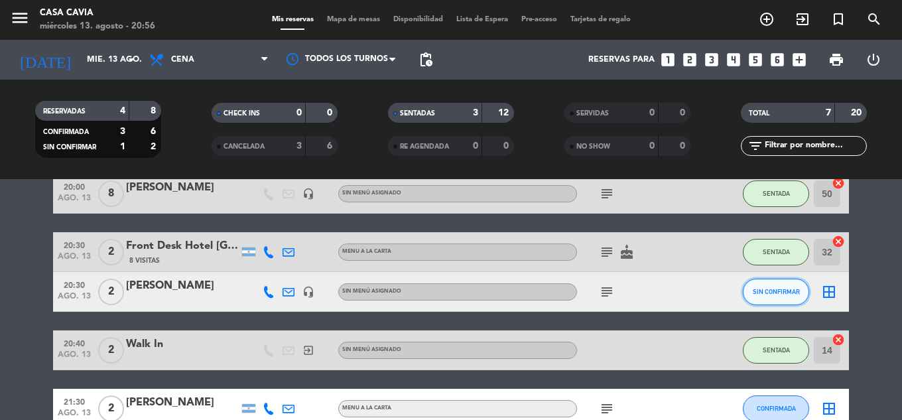
click at [780, 292] on span "SIN CONFIRMAR" at bounding box center [776, 291] width 47 height 7
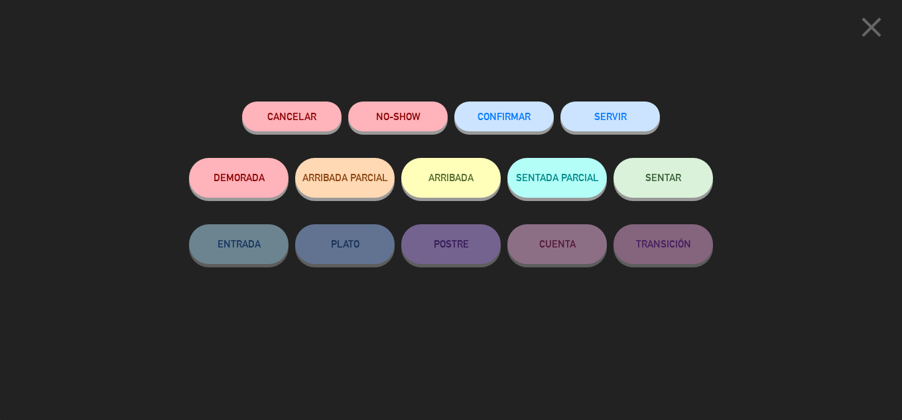
click at [642, 175] on button "SENTAR" at bounding box center [664, 178] width 100 height 40
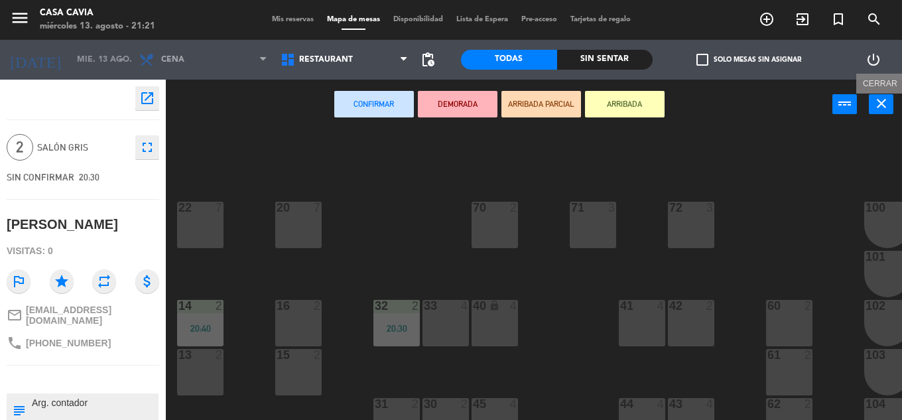
click at [878, 100] on icon "close" at bounding box center [882, 104] width 16 height 16
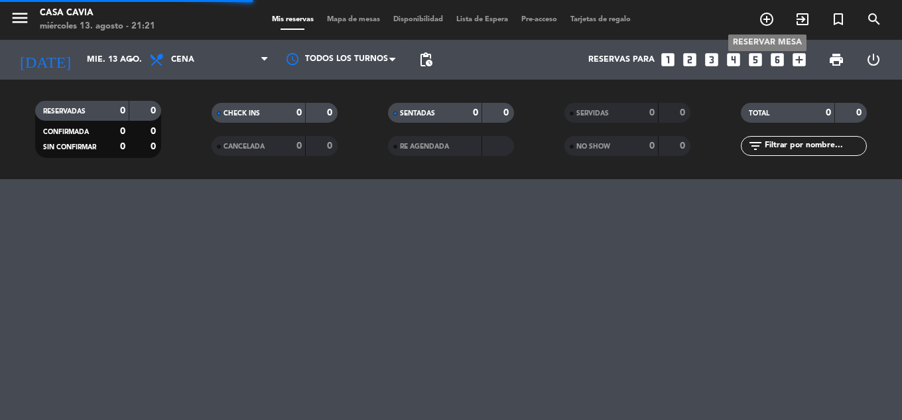
click at [763, 23] on icon "add_circle_outline" at bounding box center [767, 19] width 16 height 16
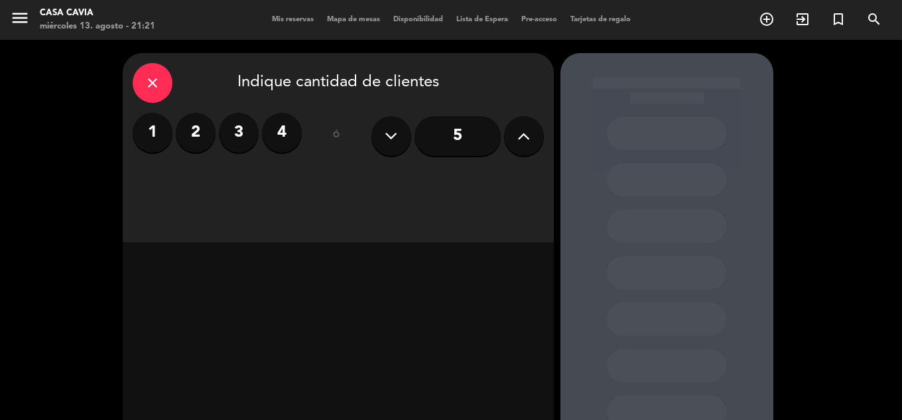
drag, startPoint x: 453, startPoint y: 130, endPoint x: 272, endPoint y: 31, distance: 206.3
click at [452, 129] on input "5" at bounding box center [458, 136] width 86 height 40
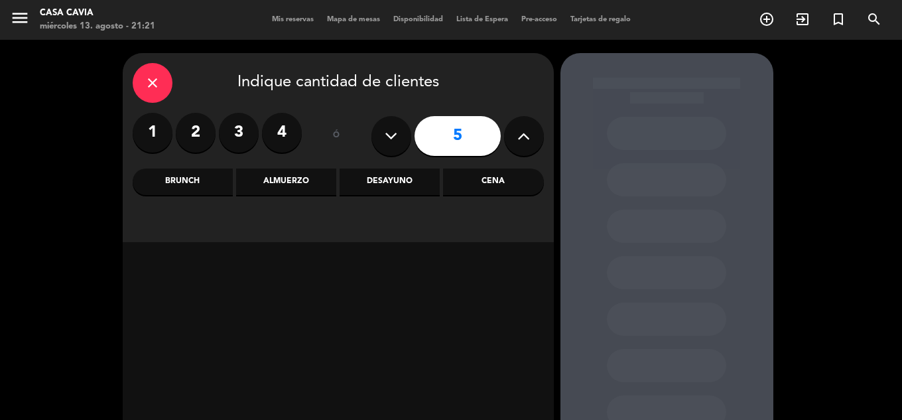
click at [391, 191] on div "Desayuno" at bounding box center [390, 182] width 100 height 27
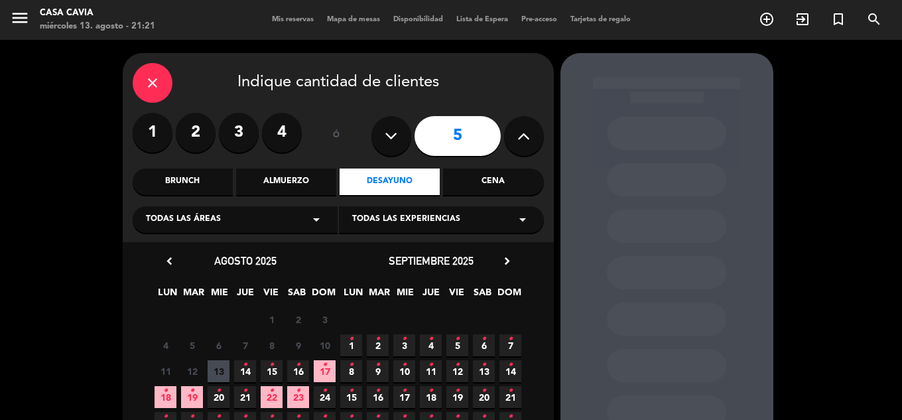
click at [250, 368] on span "14 •" at bounding box center [245, 371] width 22 height 22
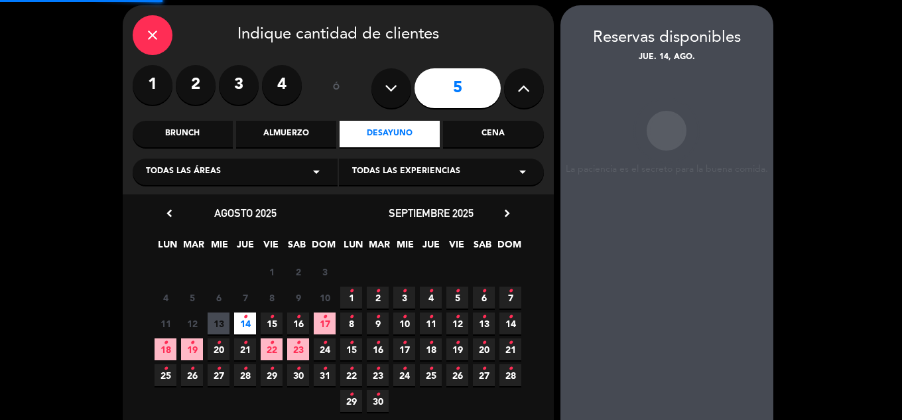
scroll to position [53, 0]
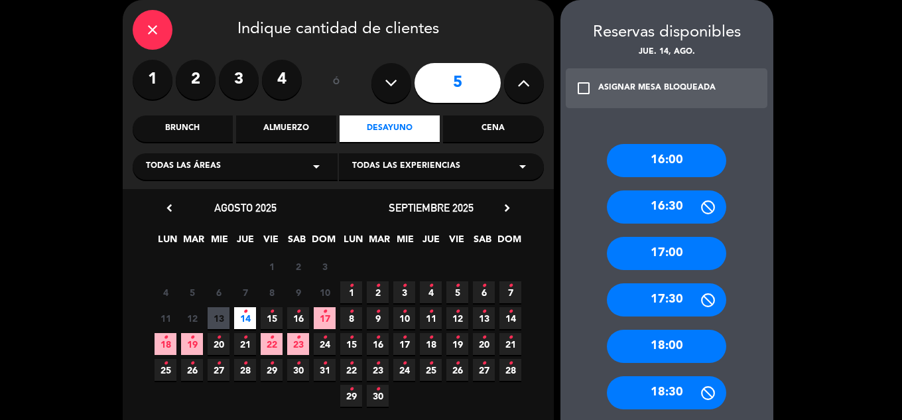
click at [678, 291] on div "17:30" at bounding box center [666, 299] width 119 height 33
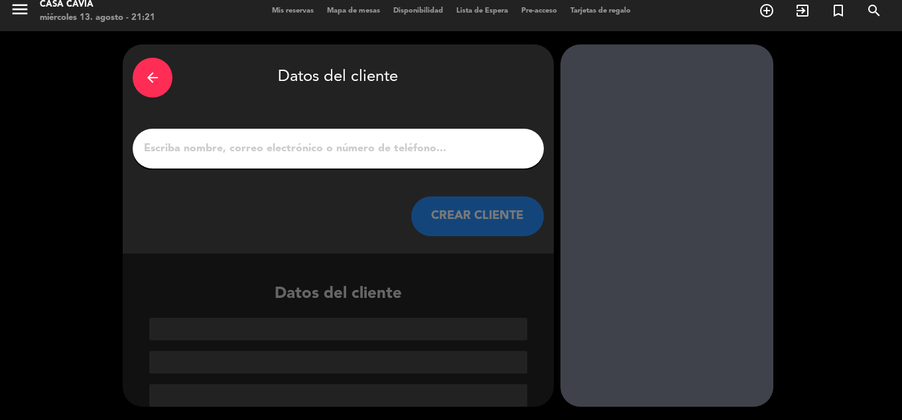
scroll to position [9, 0]
drag, startPoint x: 516, startPoint y: 166, endPoint x: 516, endPoint y: 159, distance: 7.3
click at [516, 164] on div at bounding box center [338, 149] width 411 height 40
click at [516, 151] on input "1" at bounding box center [338, 148] width 391 height 19
paste input "[PERSON_NAME]"
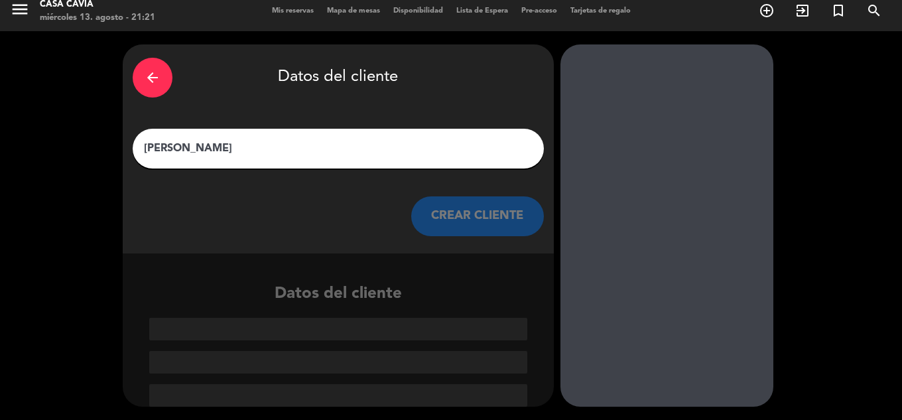
scroll to position [0, 0]
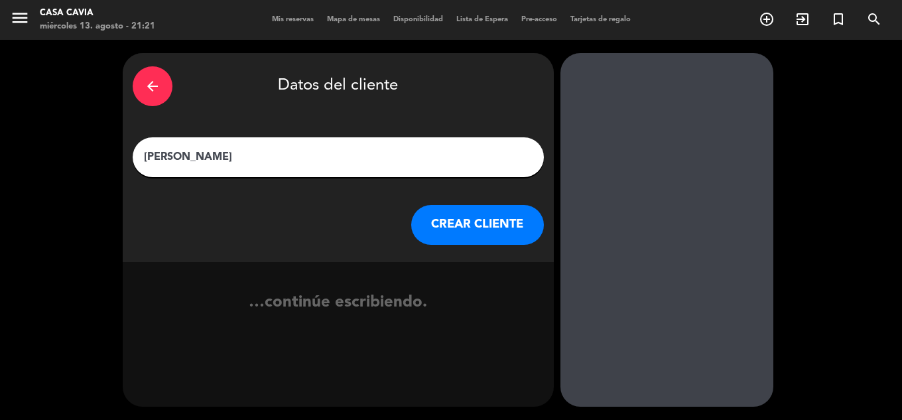
type input "[PERSON_NAME]"
click at [497, 218] on button "CREAR CLIENTE" at bounding box center [477, 225] width 133 height 40
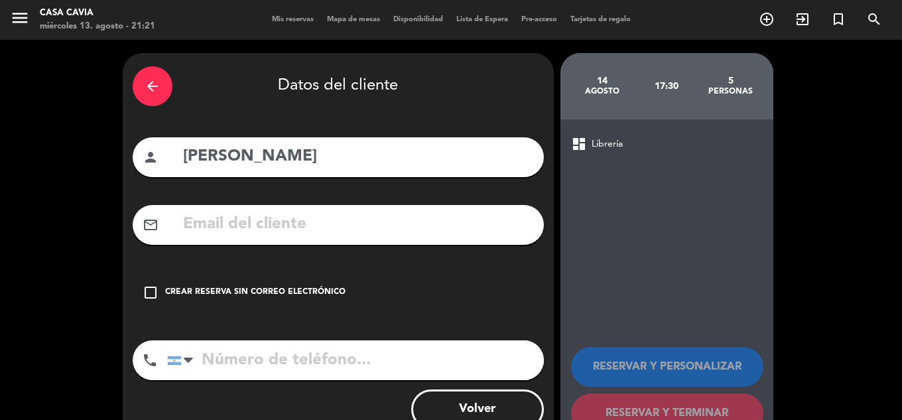
drag, startPoint x: 145, startPoint y: 293, endPoint x: 169, endPoint y: 288, distance: 24.5
click at [146, 293] on icon "check_box_outline_blank" at bounding box center [151, 293] width 16 height 16
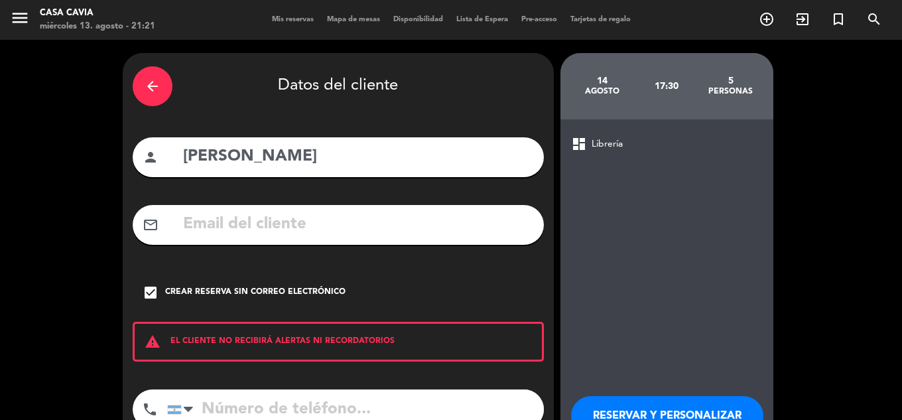
click at [665, 416] on button "RESERVAR Y PERSONALIZAR" at bounding box center [667, 416] width 192 height 40
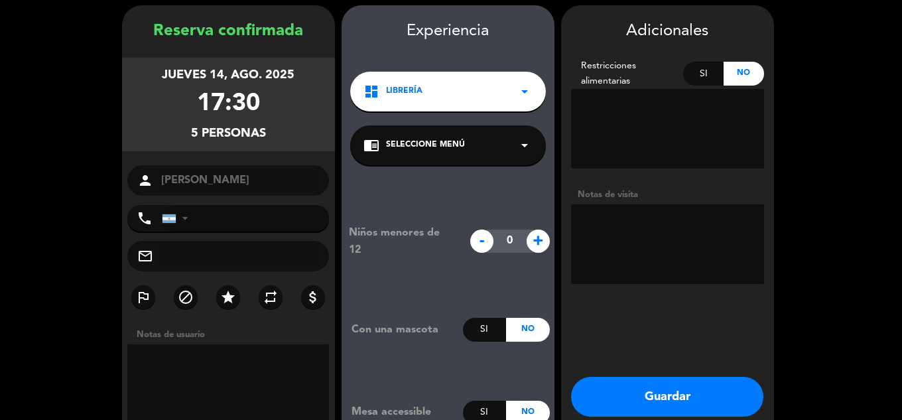
scroll to position [53, 0]
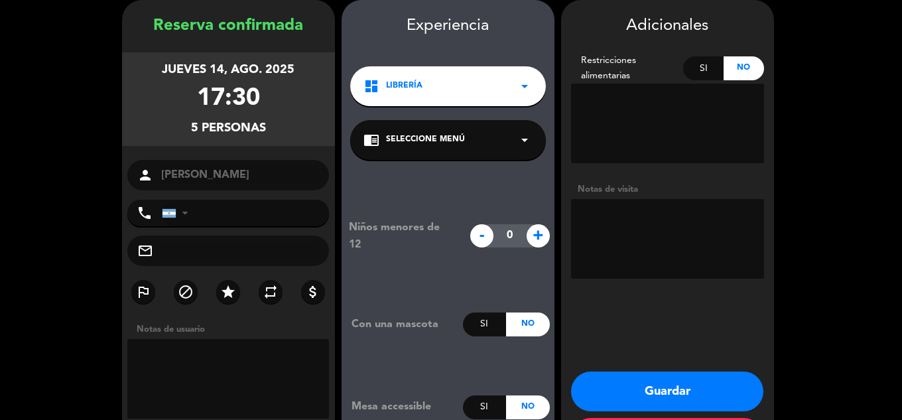
click at [708, 376] on button "Guardar" at bounding box center [667, 392] width 192 height 40
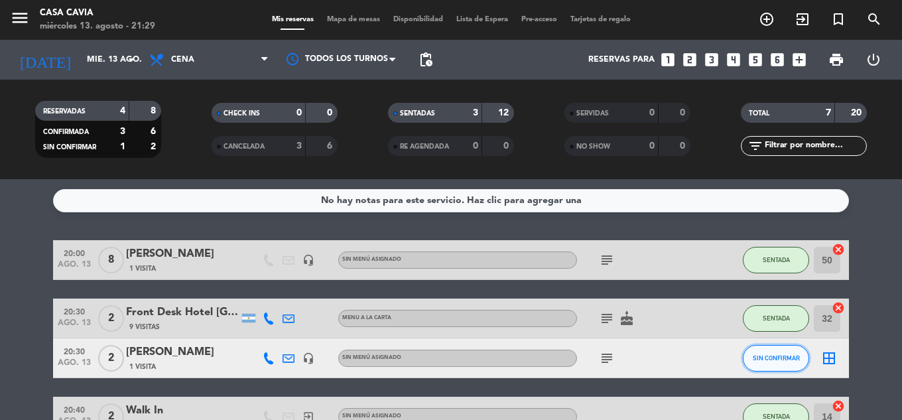
click at [752, 354] on button "SIN CONFIRMAR" at bounding box center [776, 358] width 66 height 27
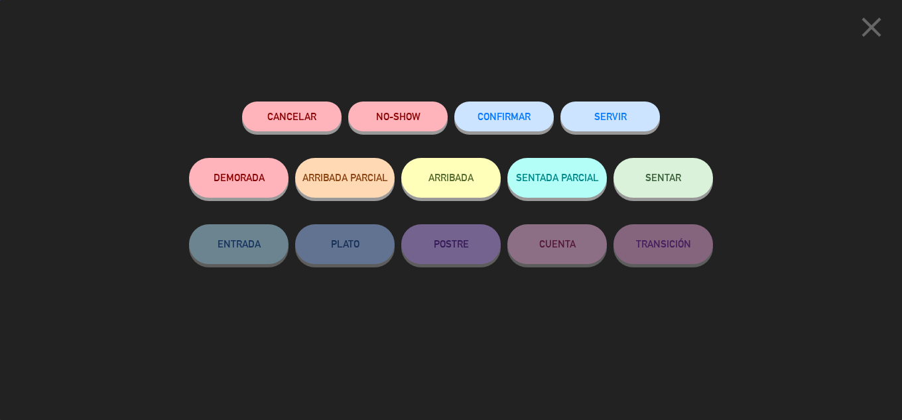
click at [580, 112] on button "SERVIR" at bounding box center [611, 117] width 100 height 30
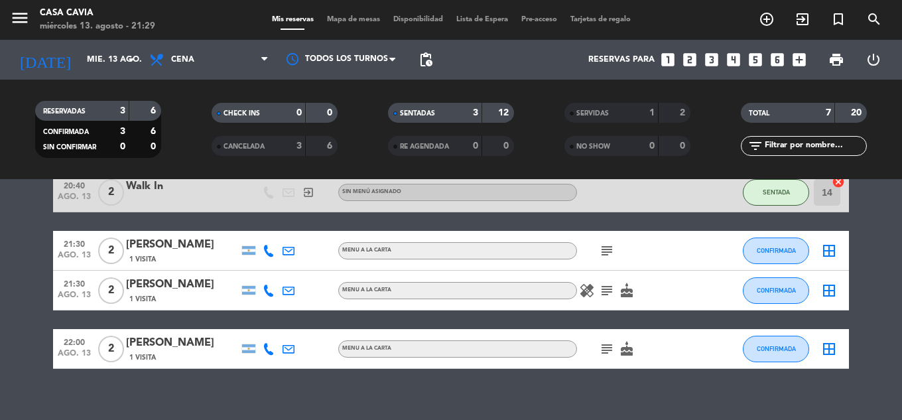
scroll to position [199, 0]
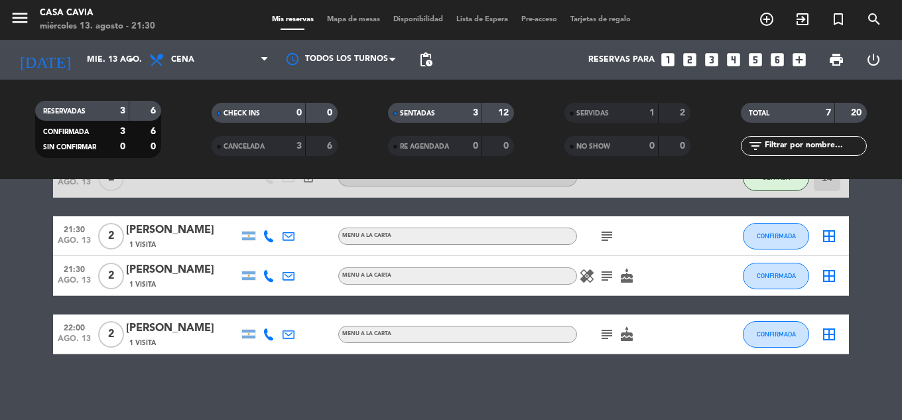
click at [602, 232] on icon "subject" at bounding box center [607, 236] width 16 height 16
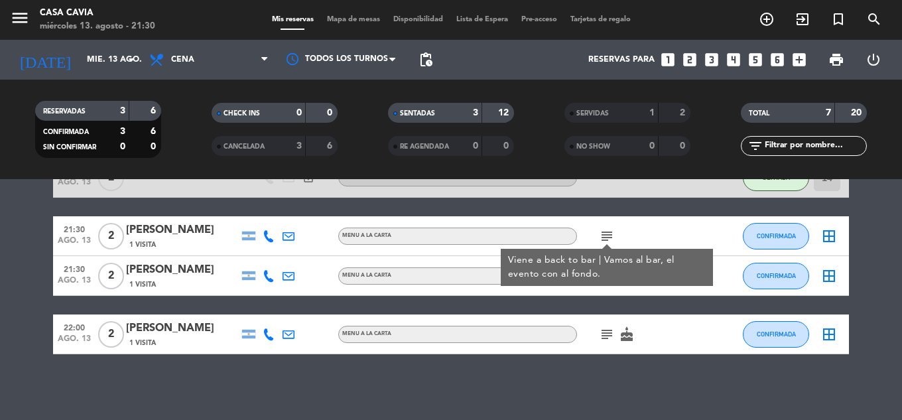
click at [588, 312] on div "20:00 [DATE] 8 [PERSON_NAME] 1 Visita headset_mic Sin menú asignado subject SEN…" at bounding box center [451, 197] width 796 height 313
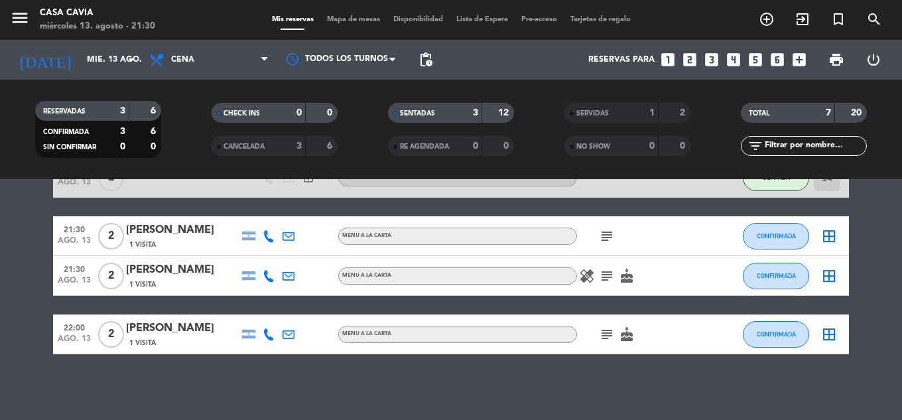
click at [419, 54] on span "pending_actions" at bounding box center [426, 60] width 16 height 16
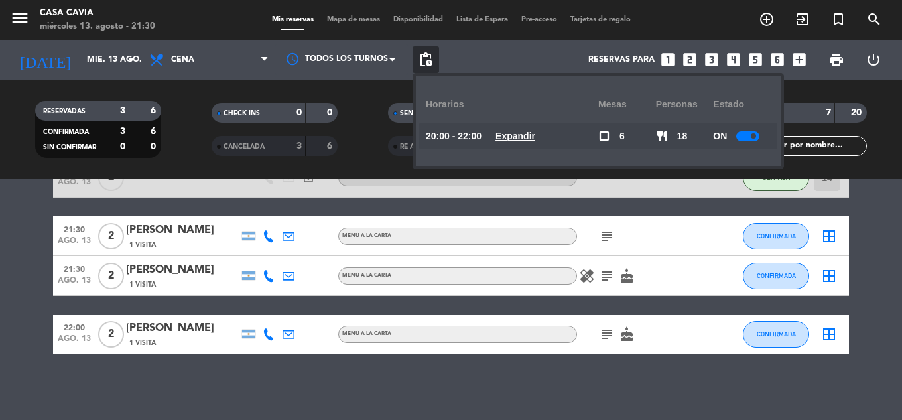
click at [748, 141] on div at bounding box center [747, 136] width 23 height 10
click at [504, 383] on div "No hay notas para este servicio. Haz clic para agregar una 20:00 [DATE] 8 [PERS…" at bounding box center [451, 299] width 902 height 241
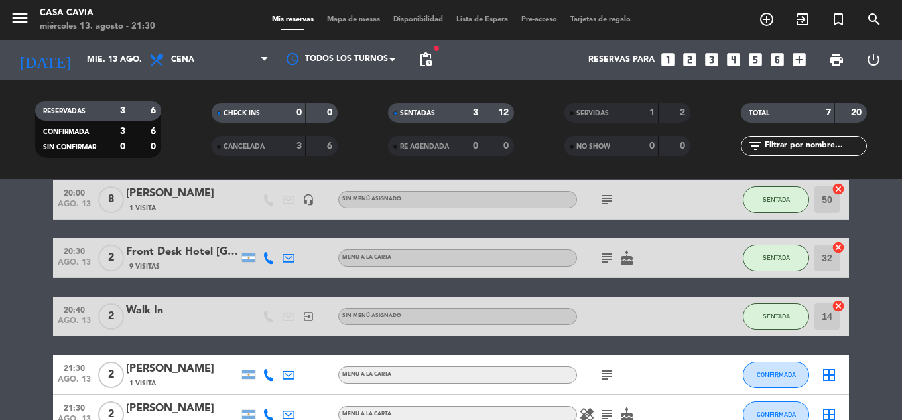
scroll to position [133, 0]
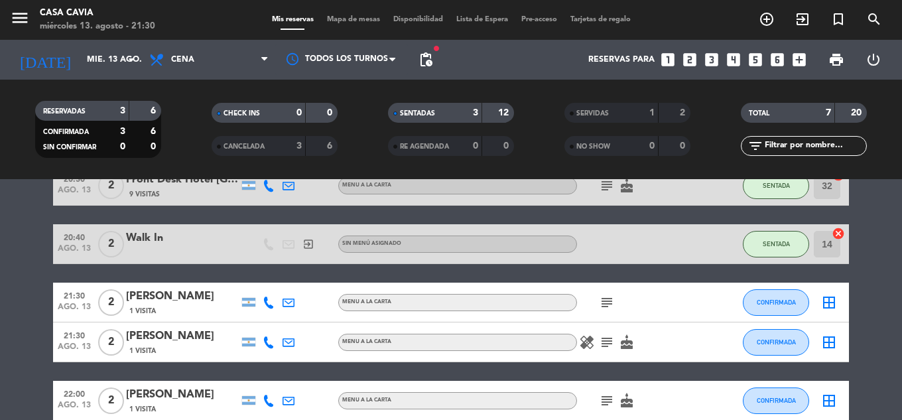
click at [603, 303] on icon "subject" at bounding box center [607, 303] width 16 height 16
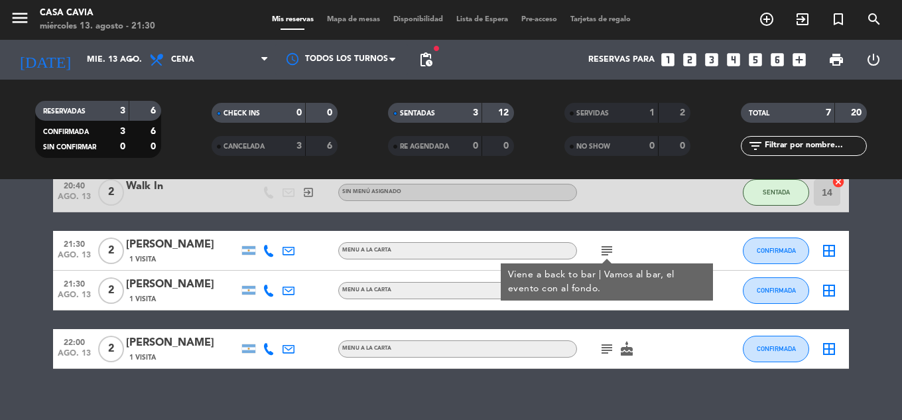
scroll to position [199, 0]
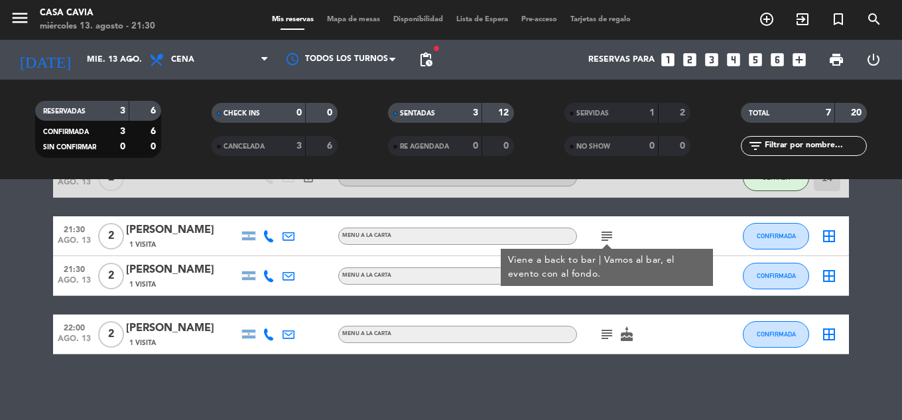
click at [612, 330] on icon "subject" at bounding box center [607, 334] width 16 height 16
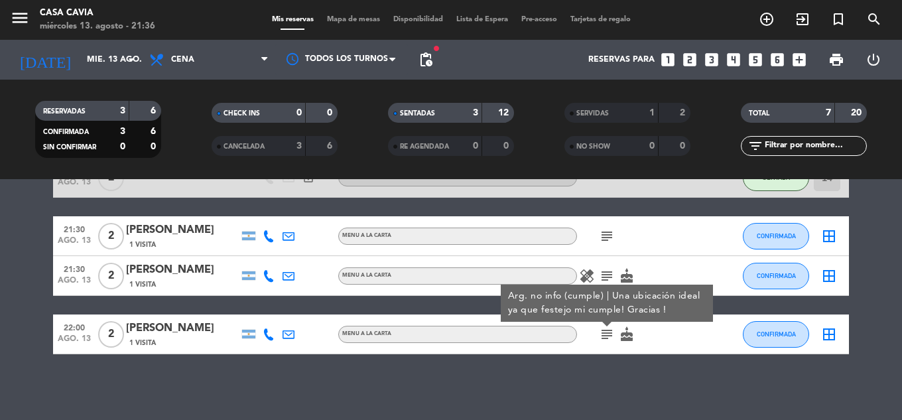
drag, startPoint x: 746, startPoint y: 218, endPoint x: 752, endPoint y: 228, distance: 12.2
click at [750, 222] on div "CONFIRMADA" at bounding box center [776, 235] width 66 height 39
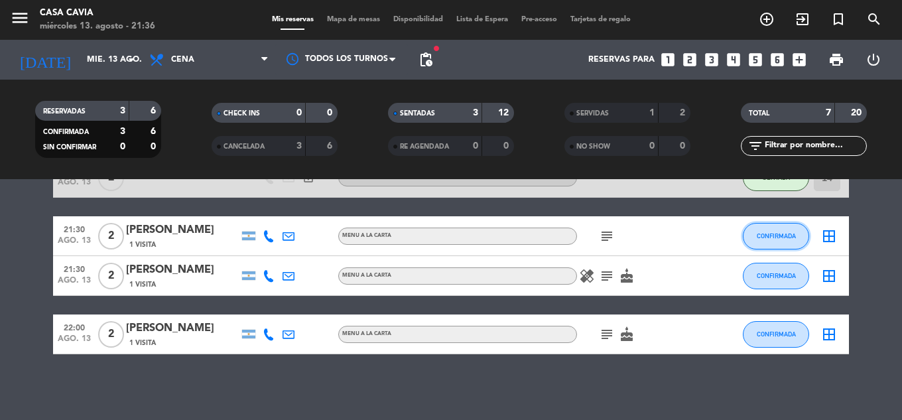
click at [752, 230] on button "CONFIRMADA" at bounding box center [776, 236] width 66 height 27
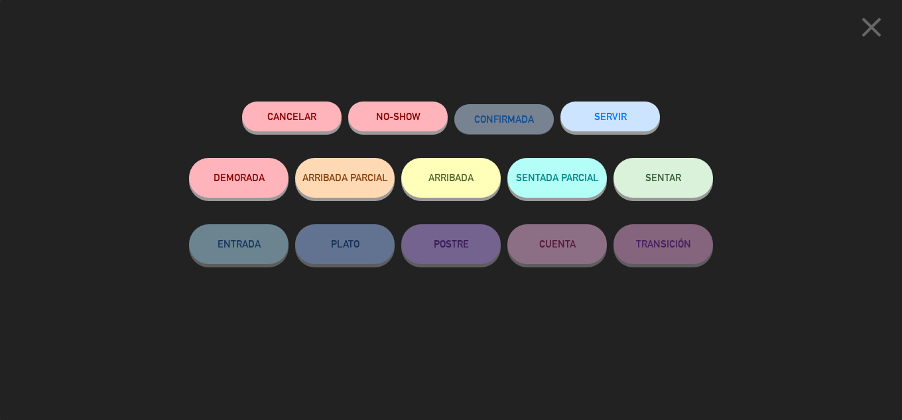
drag, startPoint x: 622, startPoint y: 128, endPoint x: 616, endPoint y: 135, distance: 9.9
click at [622, 128] on button "SERVIR" at bounding box center [611, 117] width 100 height 30
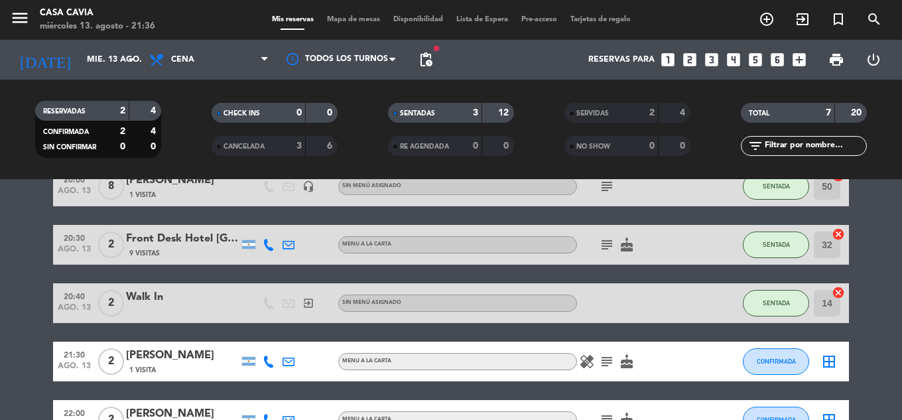
scroll to position [0, 0]
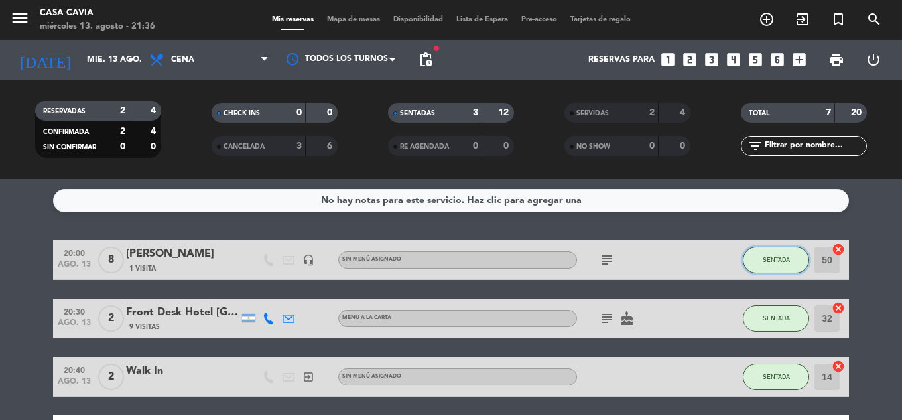
click at [795, 260] on button "SENTADA" at bounding box center [776, 260] width 66 height 27
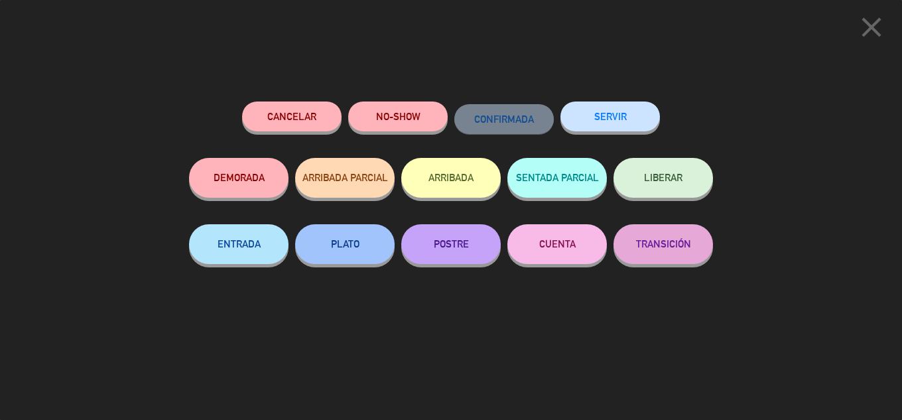
click at [626, 123] on button "SERVIR" at bounding box center [611, 117] width 100 height 30
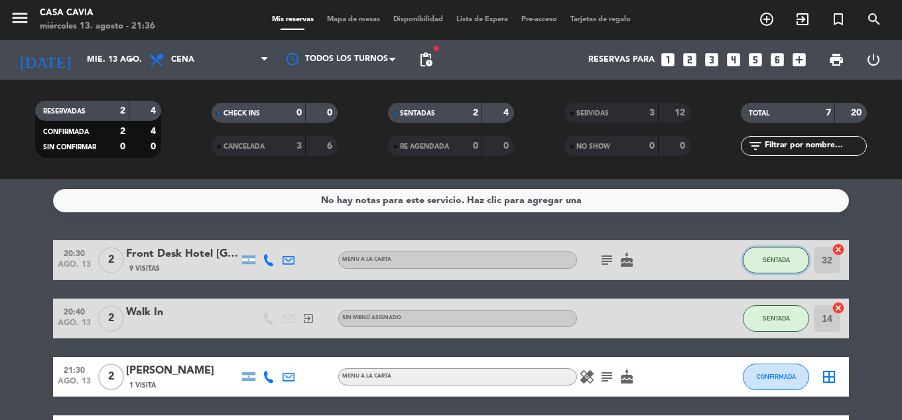
click at [777, 261] on span "SENTADA" at bounding box center [776, 259] width 27 height 7
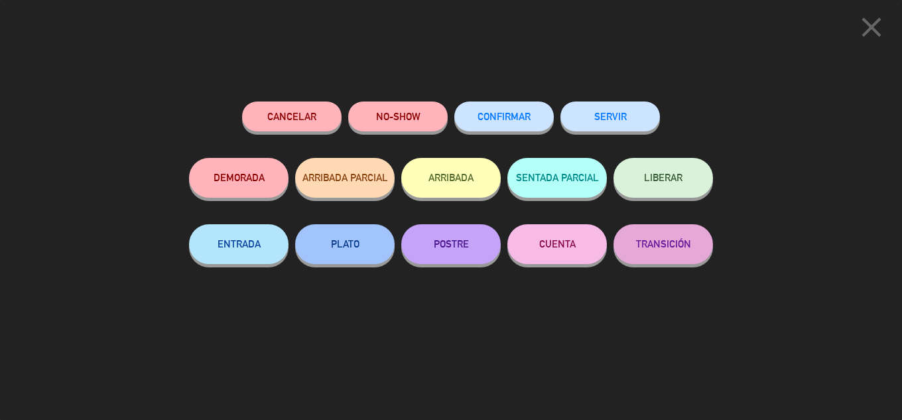
drag, startPoint x: 628, startPoint y: 134, endPoint x: 626, endPoint y: 121, distance: 12.8
click at [628, 133] on div "SERVIR" at bounding box center [611, 130] width 100 height 56
click at [624, 121] on button "SERVIR" at bounding box center [611, 117] width 100 height 30
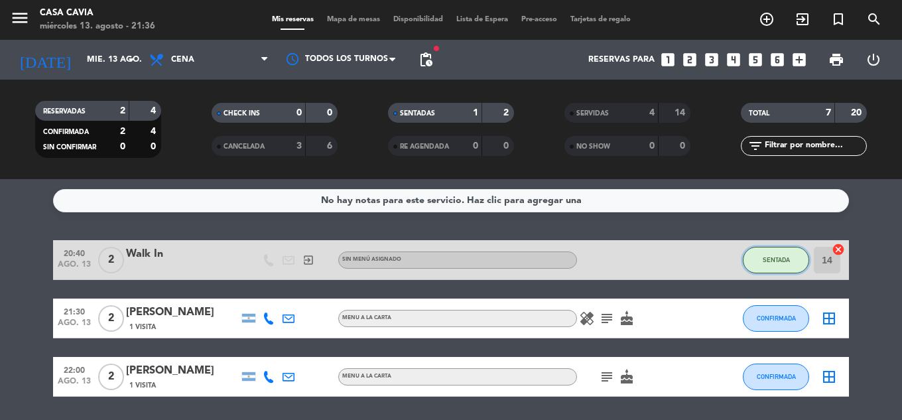
click at [778, 256] on span "SENTADA" at bounding box center [776, 259] width 27 height 7
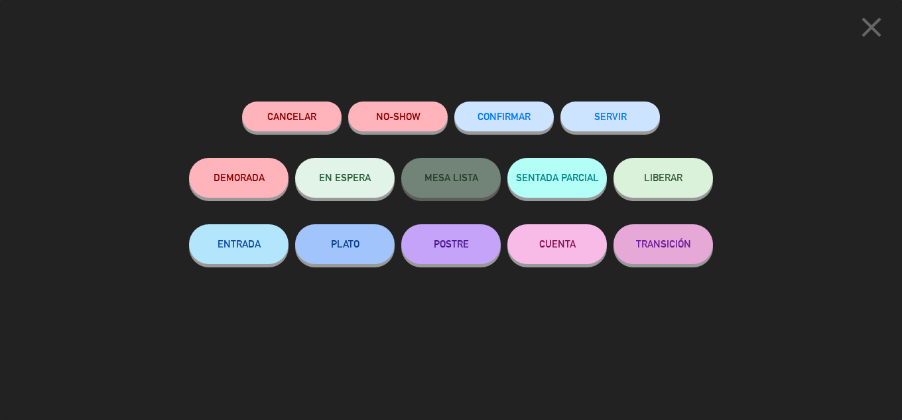
click at [640, 125] on button "SERVIR" at bounding box center [611, 117] width 100 height 30
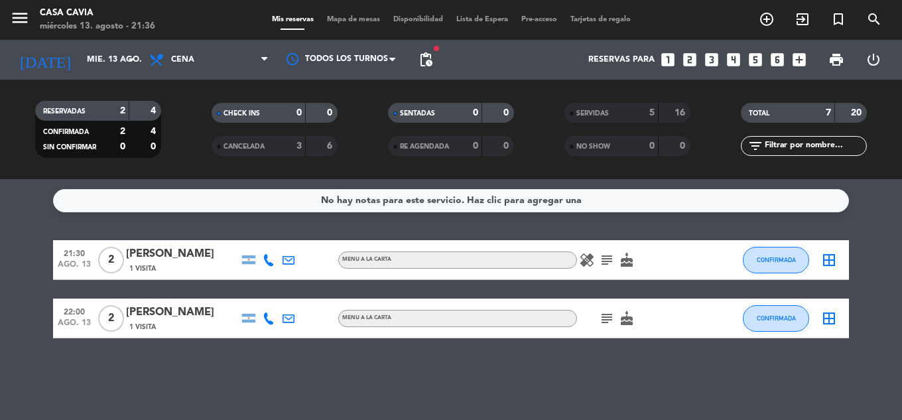
click at [603, 259] on icon "subject" at bounding box center [607, 260] width 16 height 16
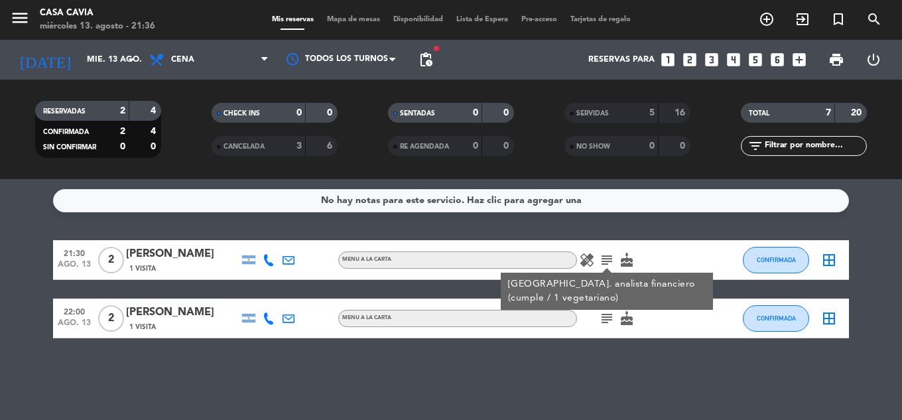
click at [591, 260] on icon "healing" at bounding box center [587, 260] width 16 height 16
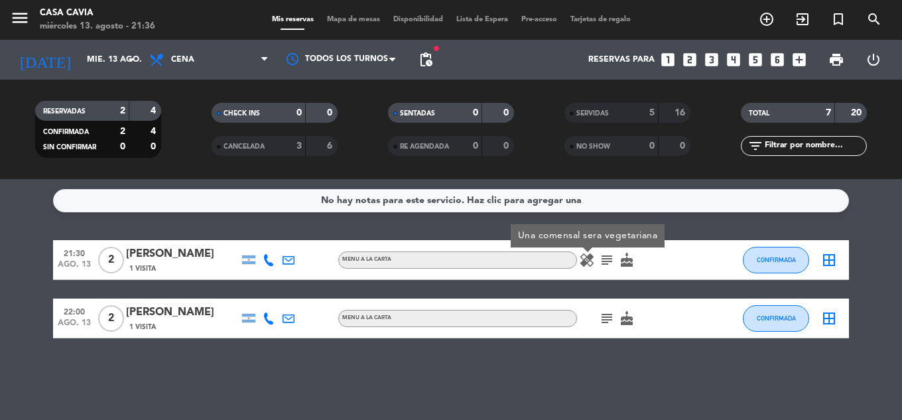
click at [587, 285] on div "21:30 [DATE] 2 [PERSON_NAME] 1 Visita MENU A LA CARTA healing Una comensal sera…" at bounding box center [451, 289] width 796 height 98
click at [604, 316] on icon "subject" at bounding box center [607, 318] width 16 height 16
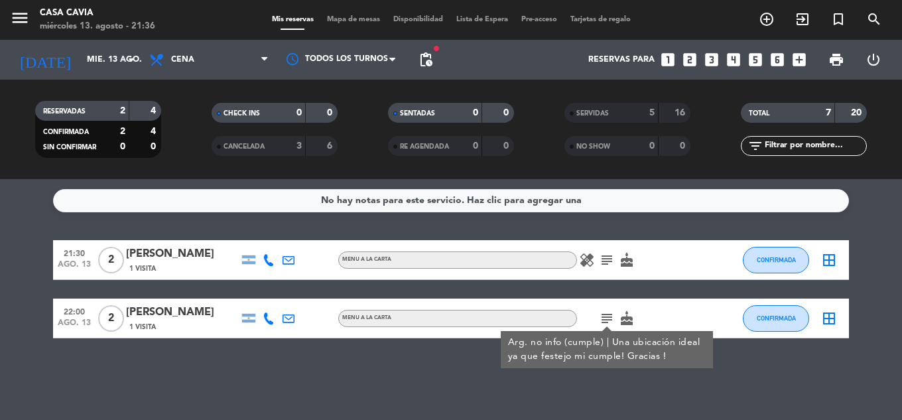
click at [636, 316] on span "cake" at bounding box center [627, 318] width 20 height 16
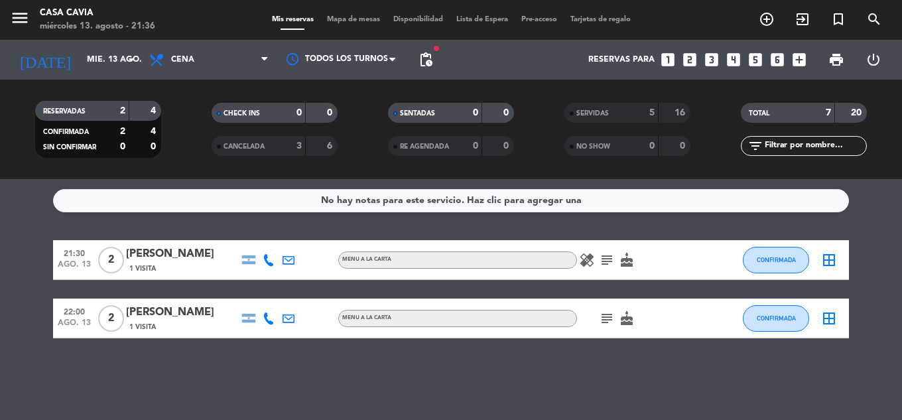
click at [630, 318] on icon "cake" at bounding box center [627, 318] width 16 height 16
click at [613, 322] on icon "subject" at bounding box center [607, 318] width 16 height 16
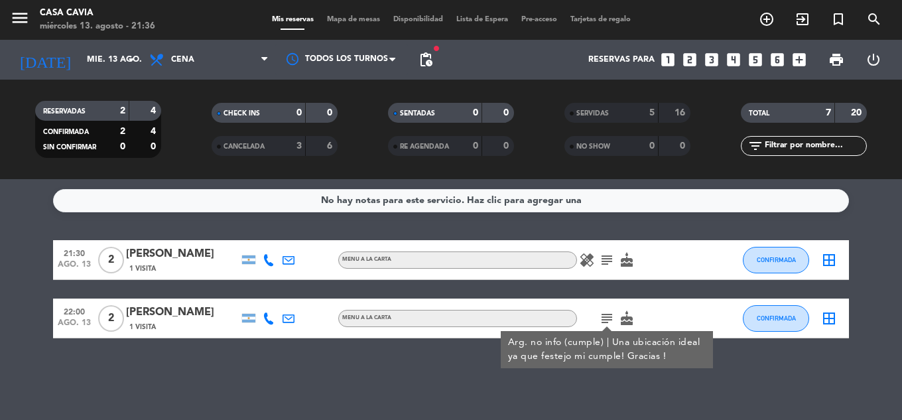
click at [734, 319] on div "22:00 [DATE] 2 [PERSON_NAME] cha 1 Visita MENU A LA CARTA subject Arg. no info …" at bounding box center [451, 319] width 796 height 40
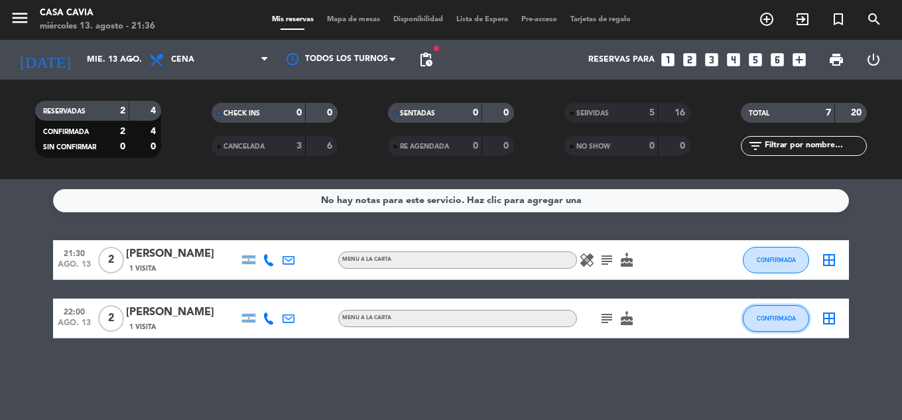
click at [776, 314] on span "CONFIRMADA" at bounding box center [776, 317] width 39 height 7
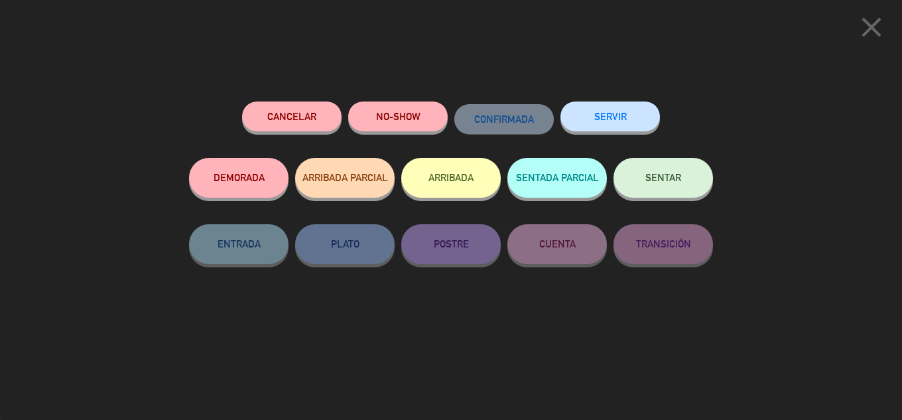
click at [644, 111] on button "SERVIR" at bounding box center [611, 117] width 100 height 30
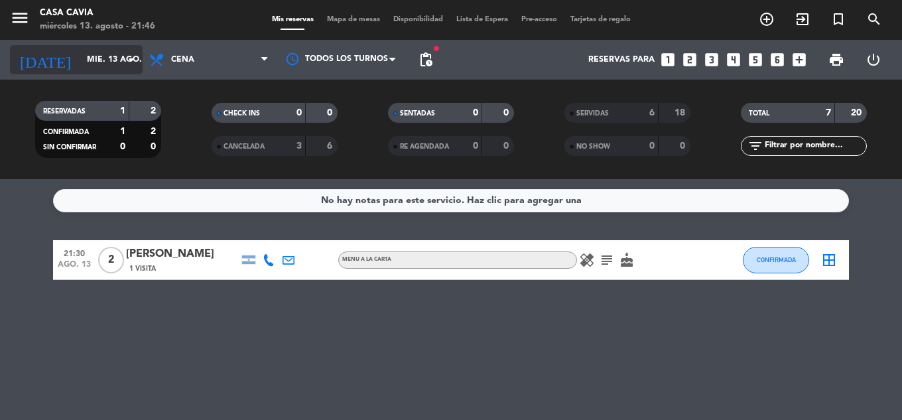
click at [80, 60] on input "mié. 13 ago." at bounding box center [136, 59] width 112 height 23
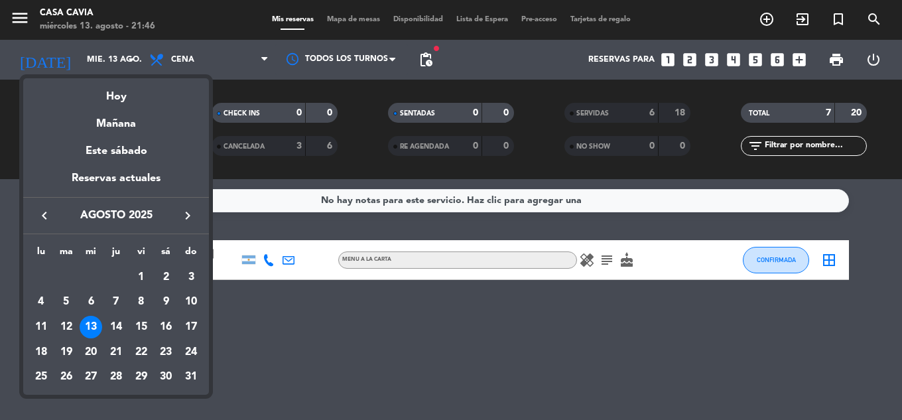
click at [118, 324] on div "14" at bounding box center [116, 327] width 23 height 23
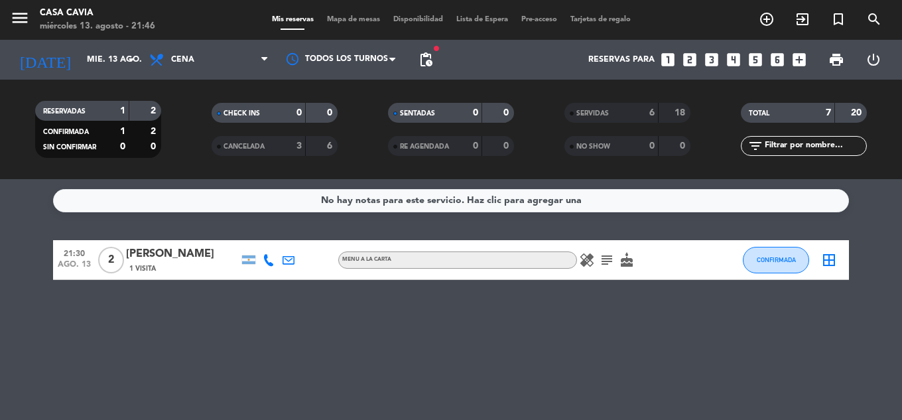
type input "jue. 14 ago."
